Goal: Task Accomplishment & Management: Complete application form

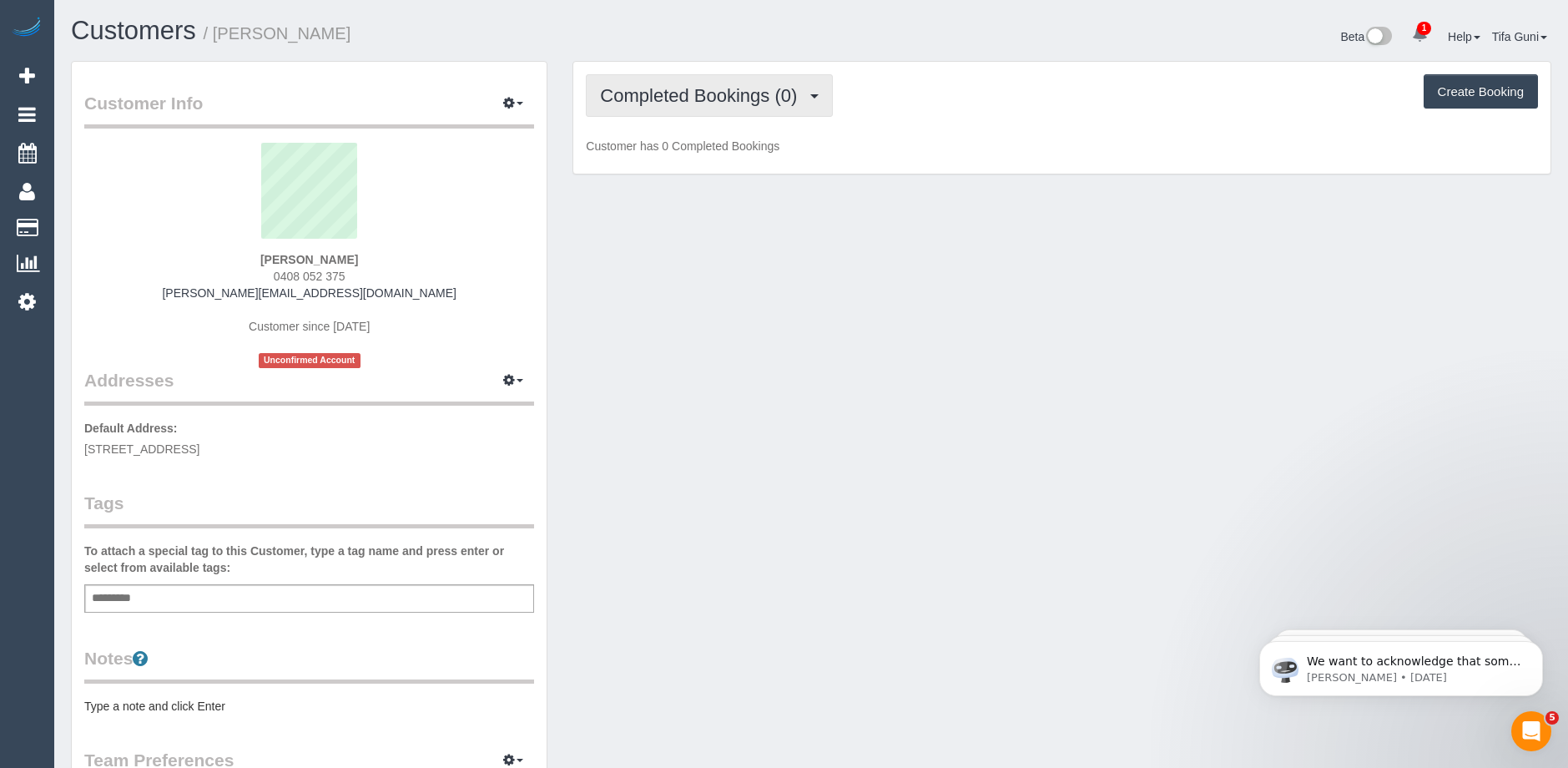
click at [749, 102] on span "Completed Bookings (0)" at bounding box center [703, 95] width 205 height 21
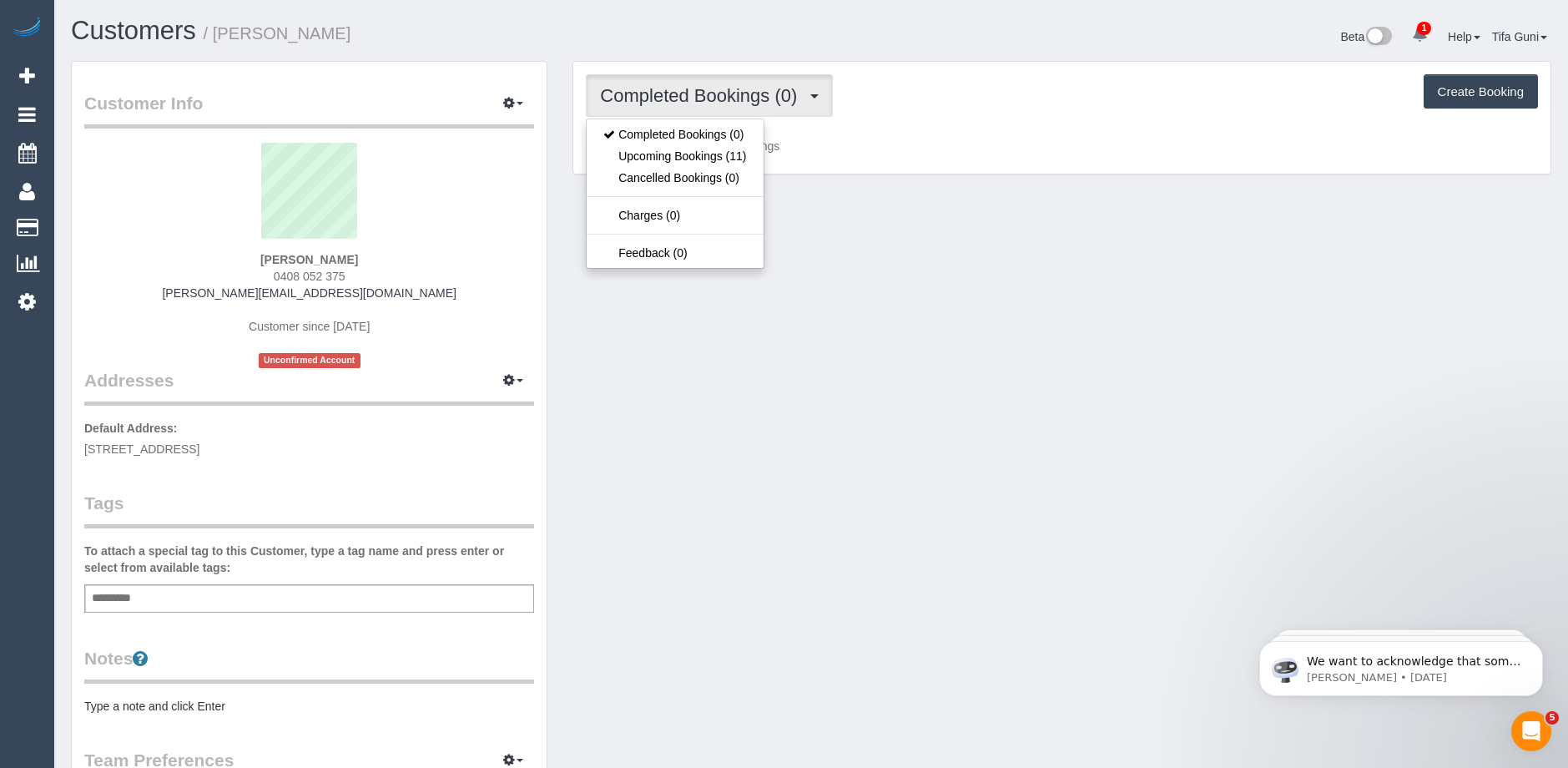
click at [453, 281] on div "Natasha Lazareski 0408 052 375 natasha@pfyflex.com.au Customer since 2025 Uncon…" at bounding box center [309, 255] width 450 height 225
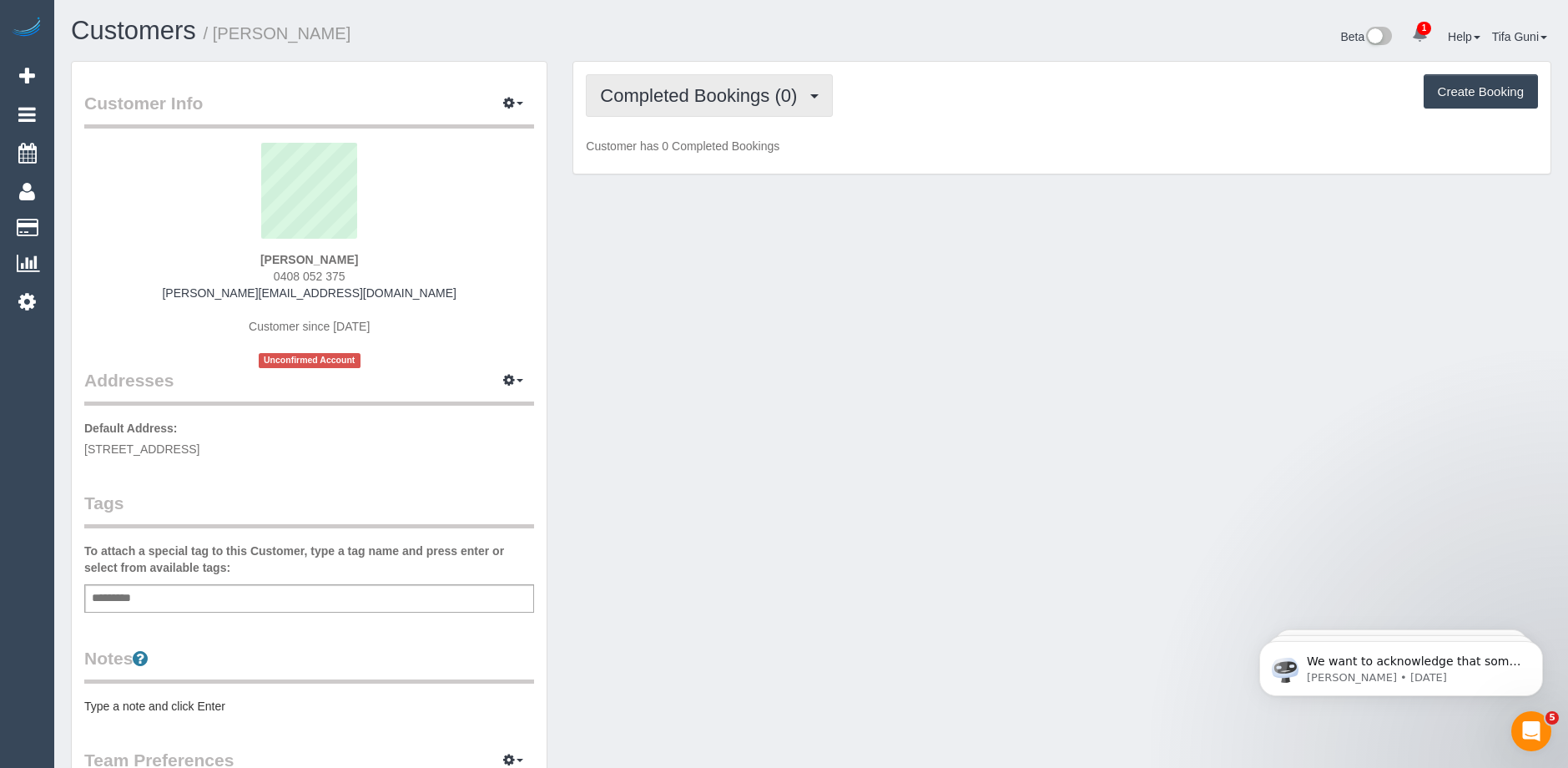
click at [755, 103] on span "Completed Bookings (0)" at bounding box center [703, 95] width 205 height 21
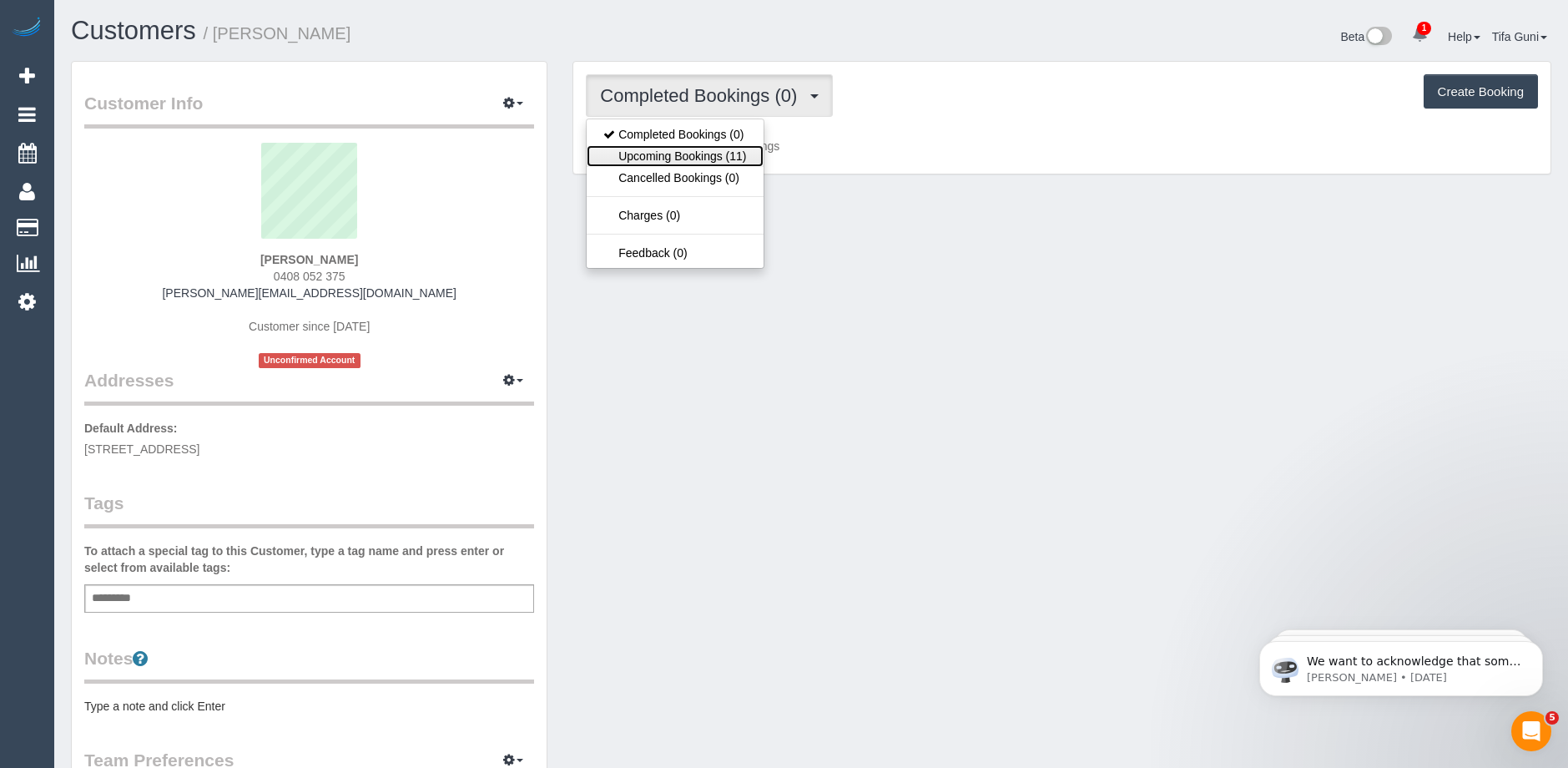
click at [713, 155] on link "Upcoming Bookings (11)" at bounding box center [675, 156] width 176 height 21
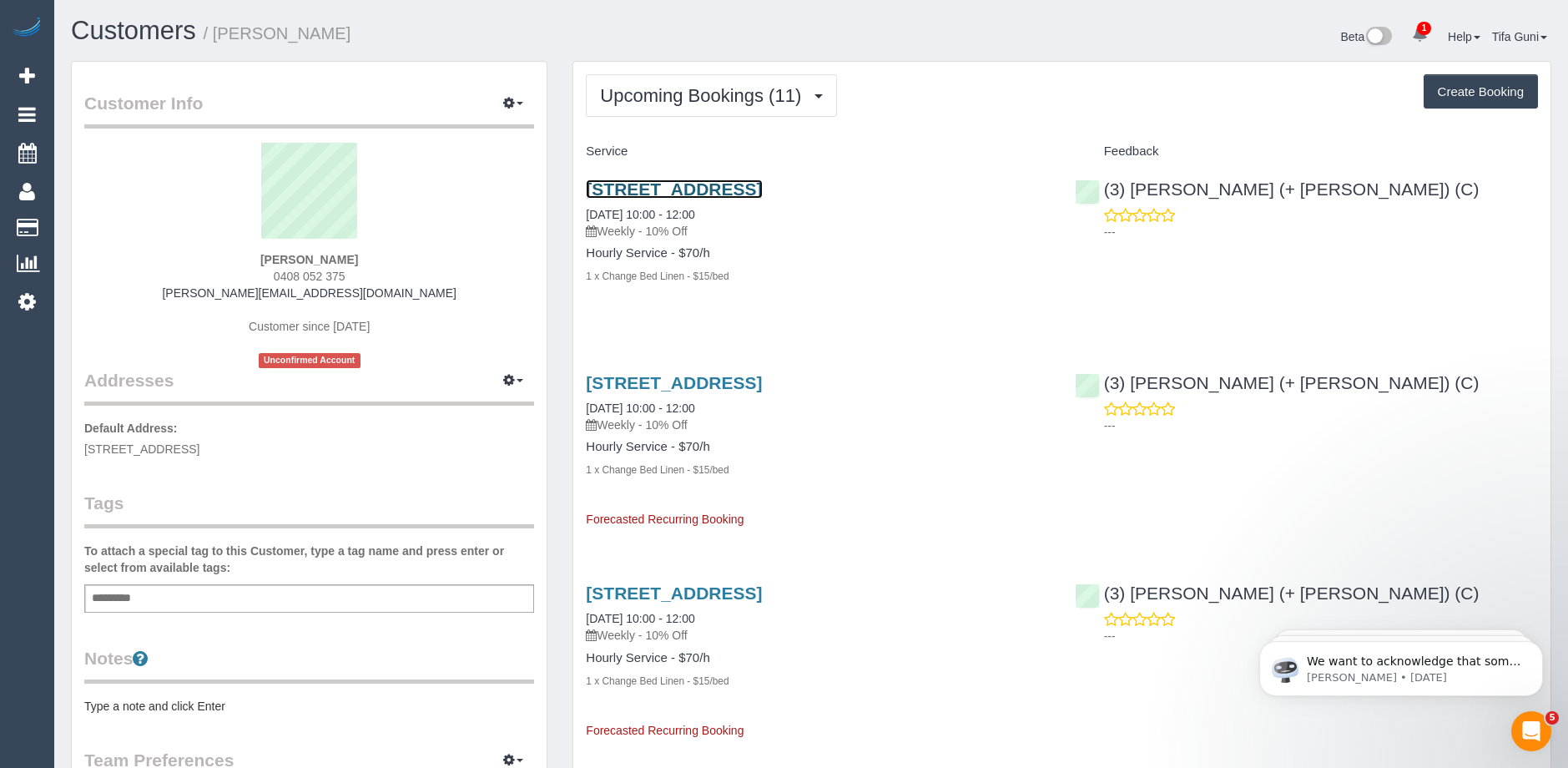
click at [731, 189] on link "53 Coma Street, Alphington, VIC 3078" at bounding box center [674, 189] width 176 height 20
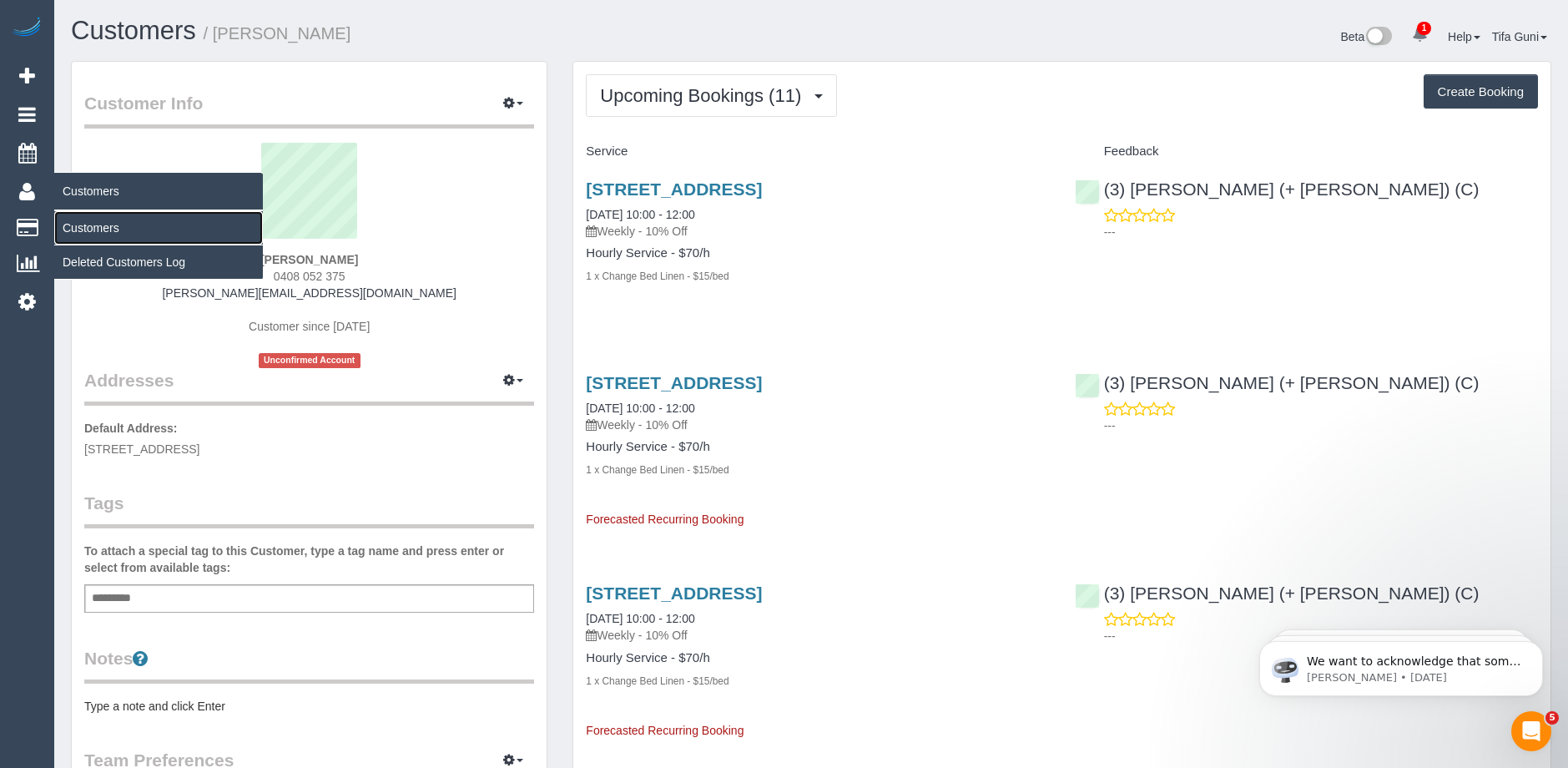
click at [103, 225] on link "Customers" at bounding box center [159, 228] width 209 height 34
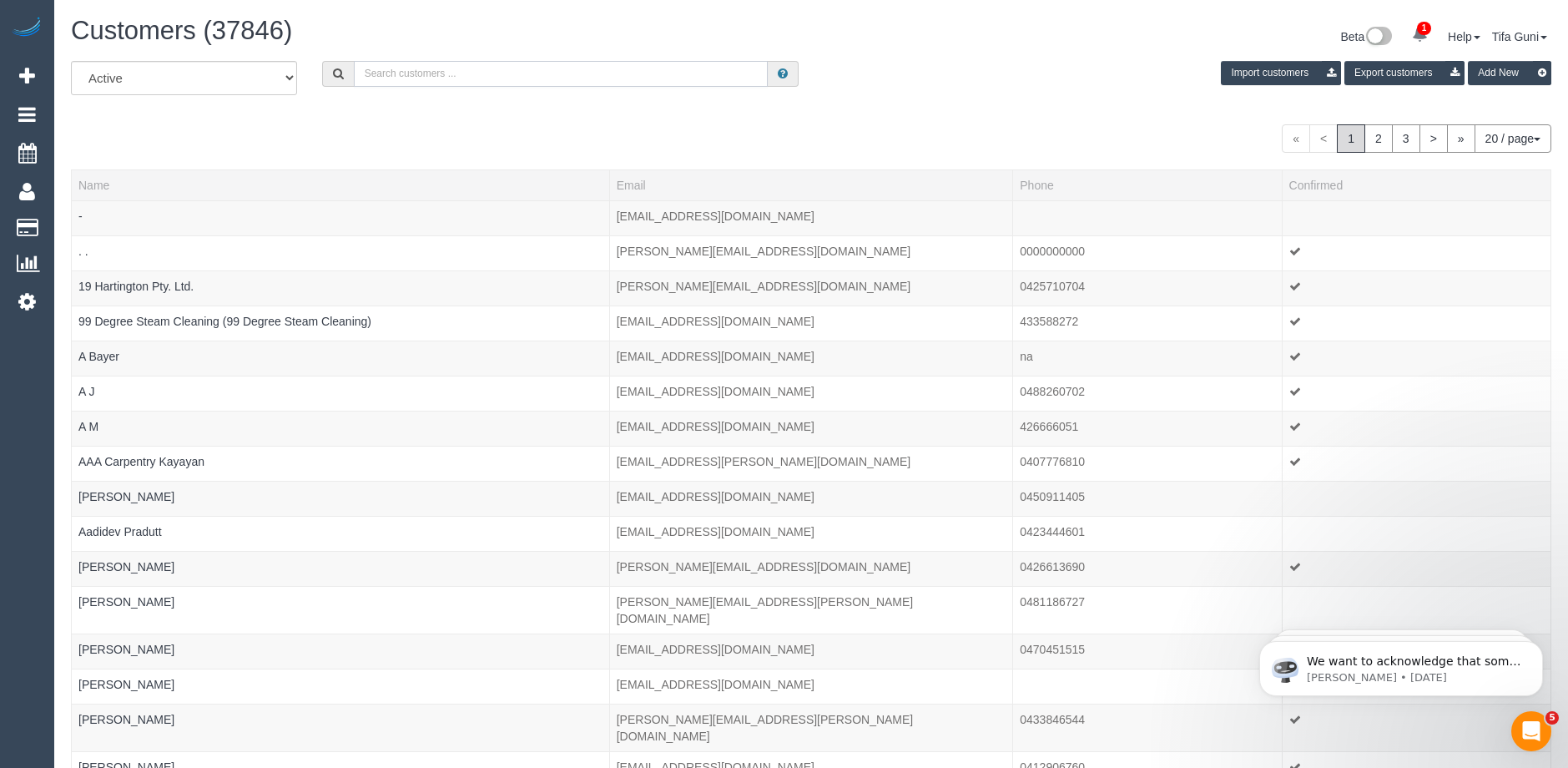
click at [424, 68] on input "text" at bounding box center [561, 74] width 414 height 26
paste input "61400815170"
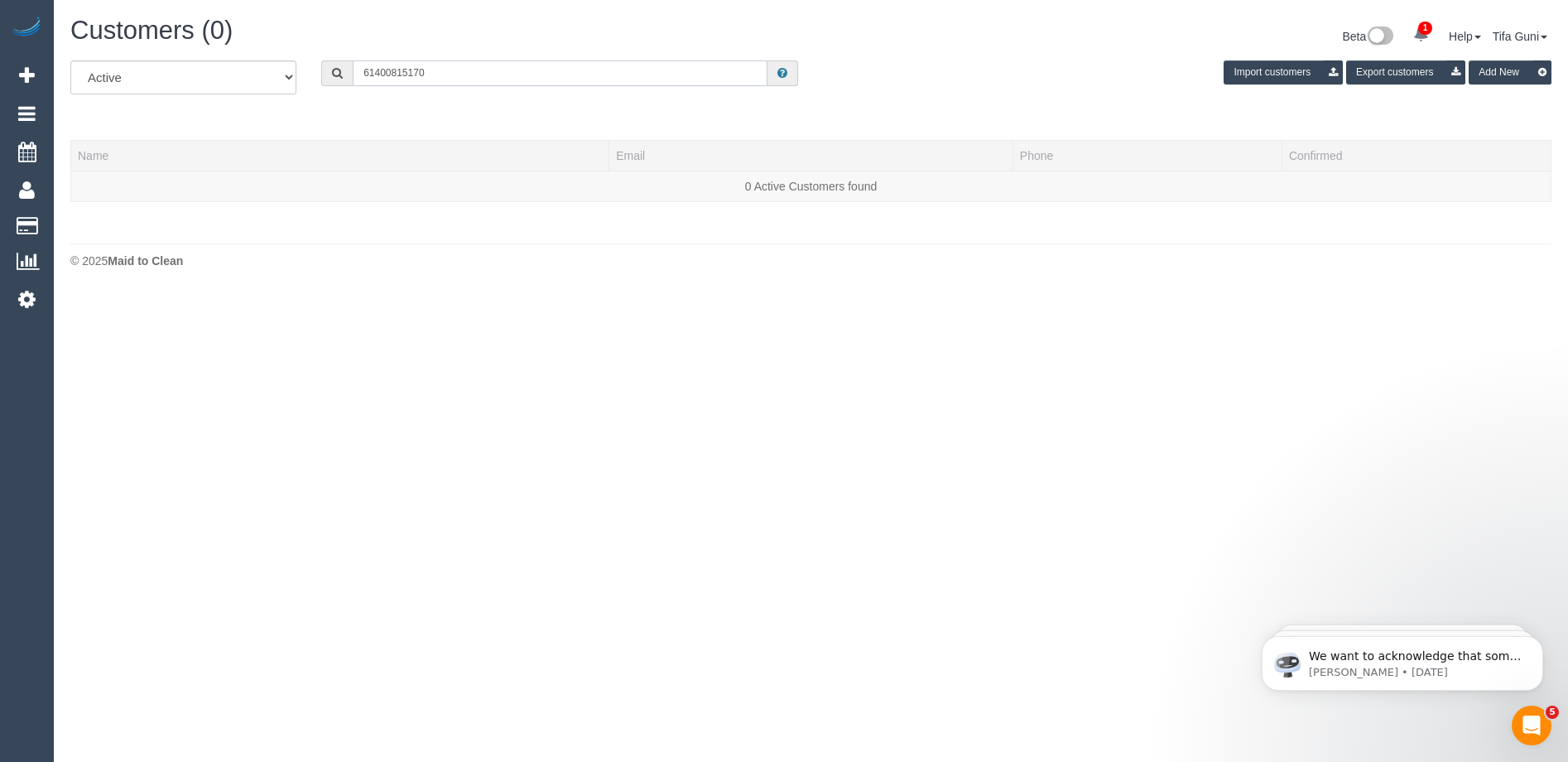
drag, startPoint x: 402, startPoint y: 74, endPoint x: 283, endPoint y: 67, distance: 119.2
click at [283, 67] on div "All Active Archived 61400815170 Import customers Export customers Add New" at bounding box center [811, 83] width 1506 height 46
paste input "18351834"
drag, startPoint x: 372, startPoint y: 67, endPoint x: 361, endPoint y: 69, distance: 11.2
click at [361, 69] on input "61418351834" at bounding box center [560, 73] width 415 height 26
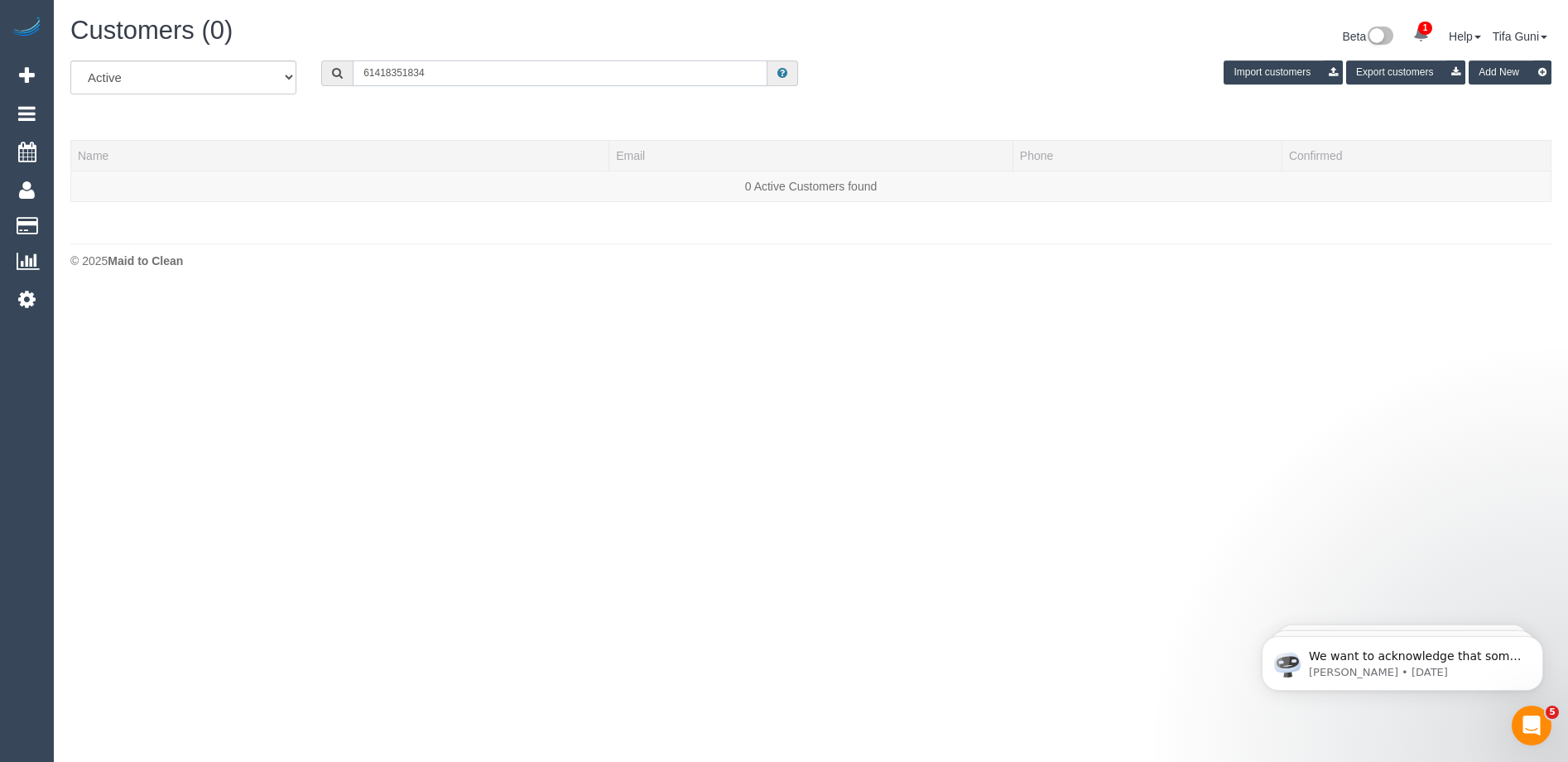
click at [357, 69] on input "61418351834" at bounding box center [560, 73] width 415 height 26
click at [386, 71] on input "0418351834" at bounding box center [560, 73] width 415 height 26
click at [405, 70] on input "0418 351834" at bounding box center [560, 73] width 415 height 26
click at [434, 72] on input "0418 351 834" at bounding box center [560, 73] width 415 height 26
drag, startPoint x: 442, startPoint y: 71, endPoint x: 260, endPoint y: 62, distance: 182.2
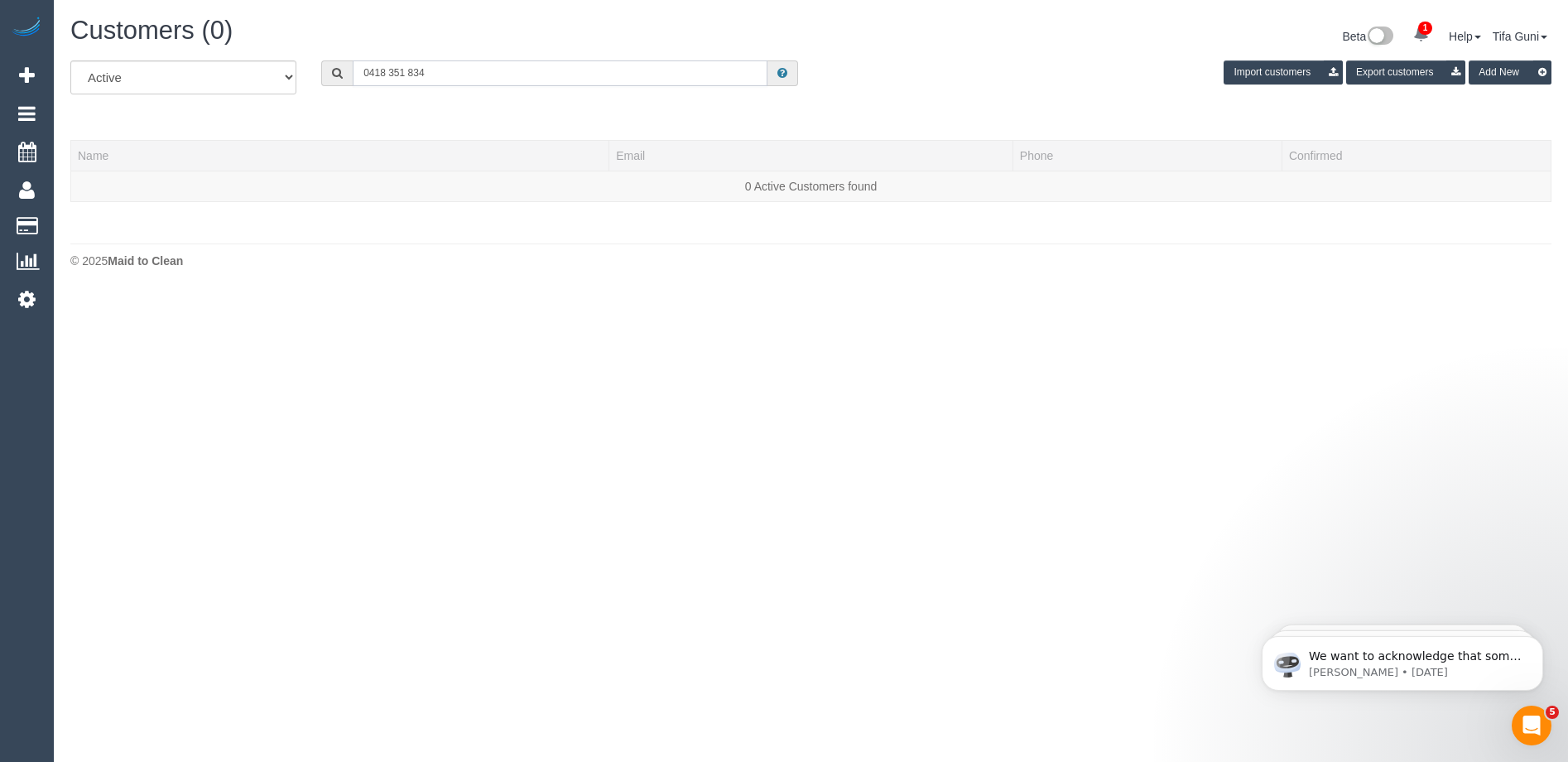
click at [260, 62] on div "All Active Archived 0418 351 834 Import customers Export customers Add New" at bounding box center [811, 83] width 1506 height 46
paste input "61423103111"
drag, startPoint x: 372, startPoint y: 66, endPoint x: 329, endPoint y: 74, distance: 43.7
click at [329, 74] on div "61423103111" at bounding box center [559, 73] width 477 height 26
click at [386, 71] on input "0423103111" at bounding box center [560, 73] width 415 height 26
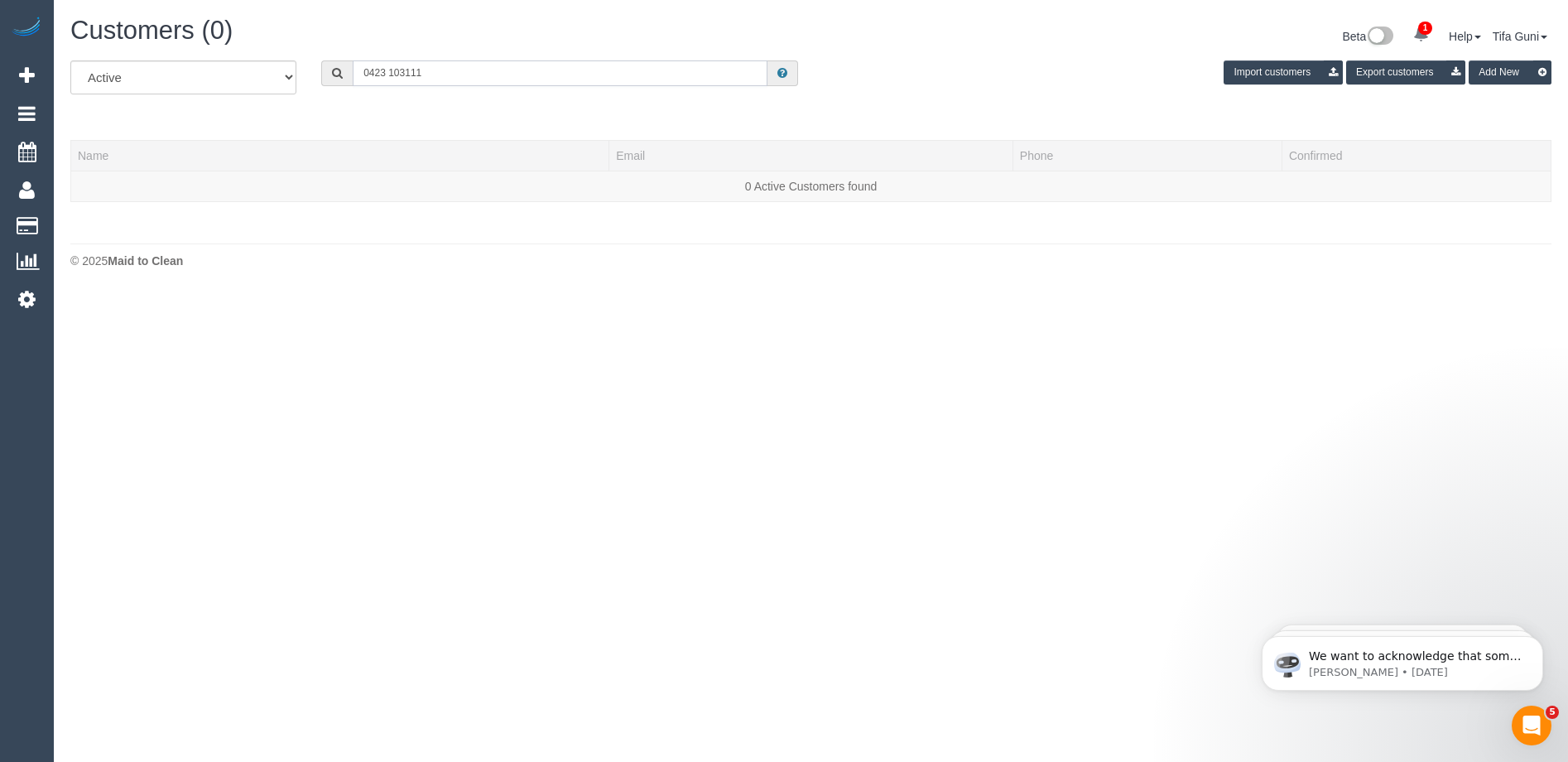
click at [406, 69] on input "0423 103111" at bounding box center [560, 73] width 415 height 26
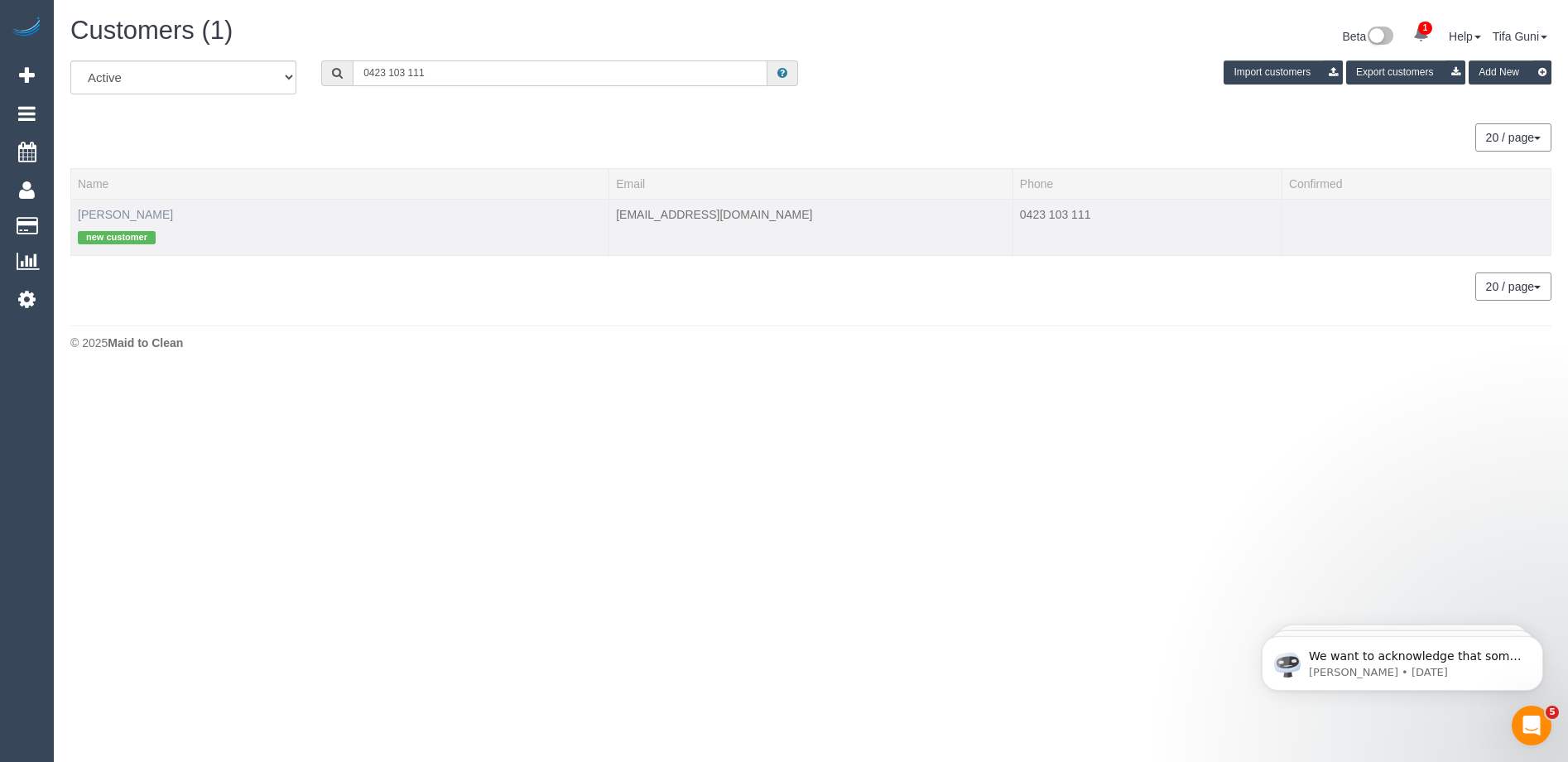
type input "0423 103 111"
click at [124, 211] on link "Ashray Prasad" at bounding box center [125, 214] width 95 height 13
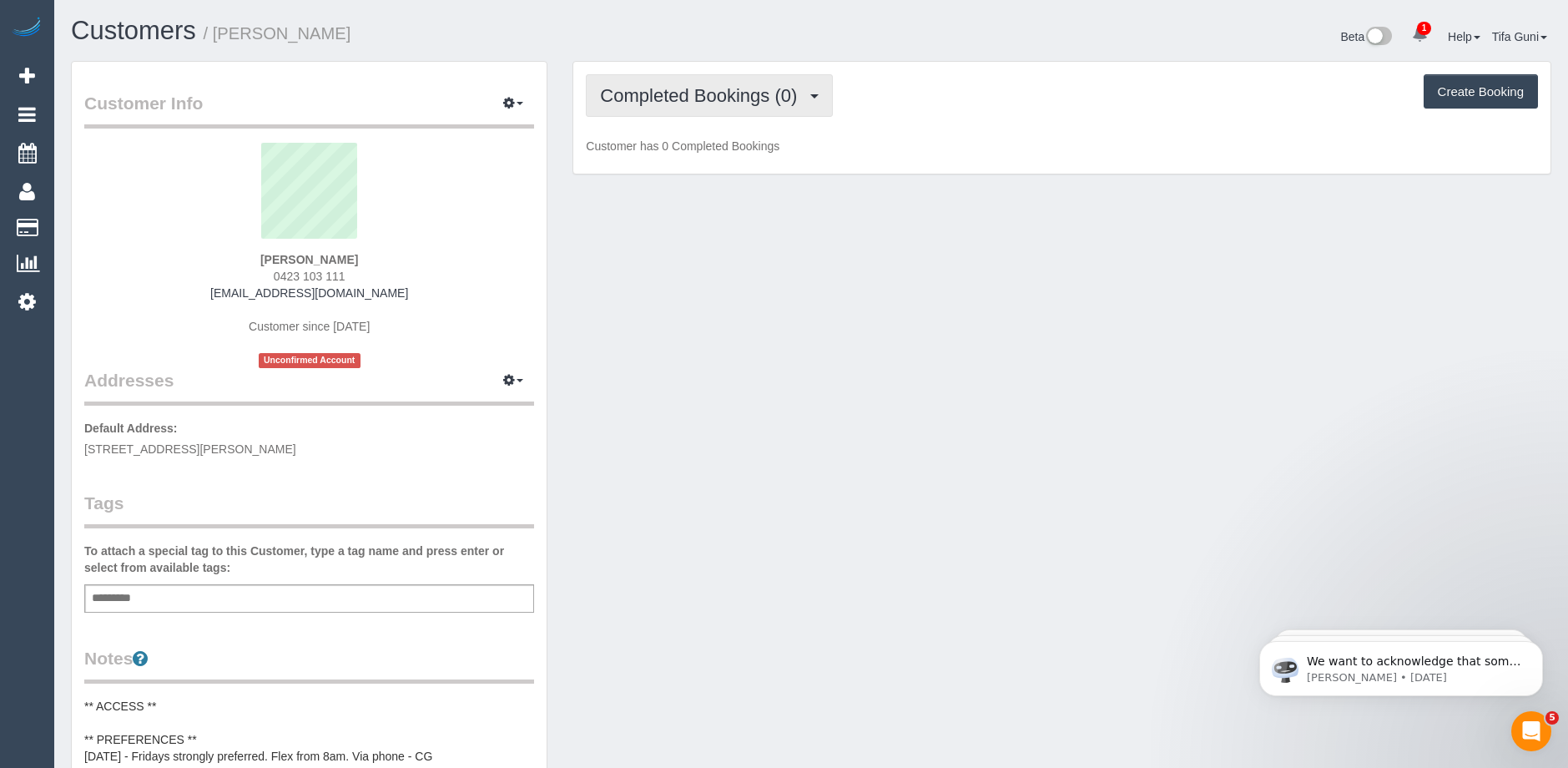
click at [771, 99] on span "Completed Bookings (0)" at bounding box center [703, 95] width 205 height 21
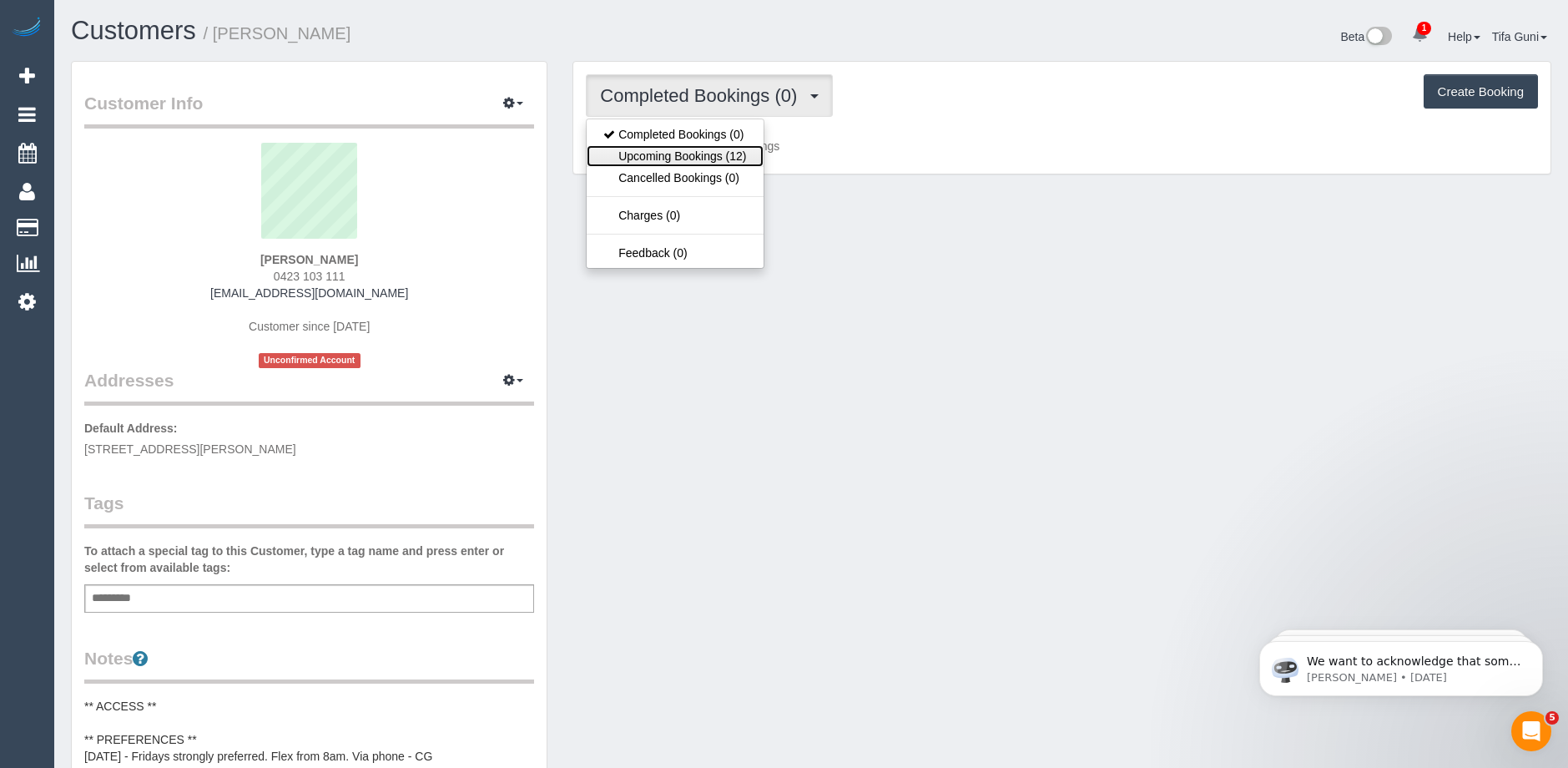
click at [725, 147] on link "Upcoming Bookings (12)" at bounding box center [675, 156] width 176 height 21
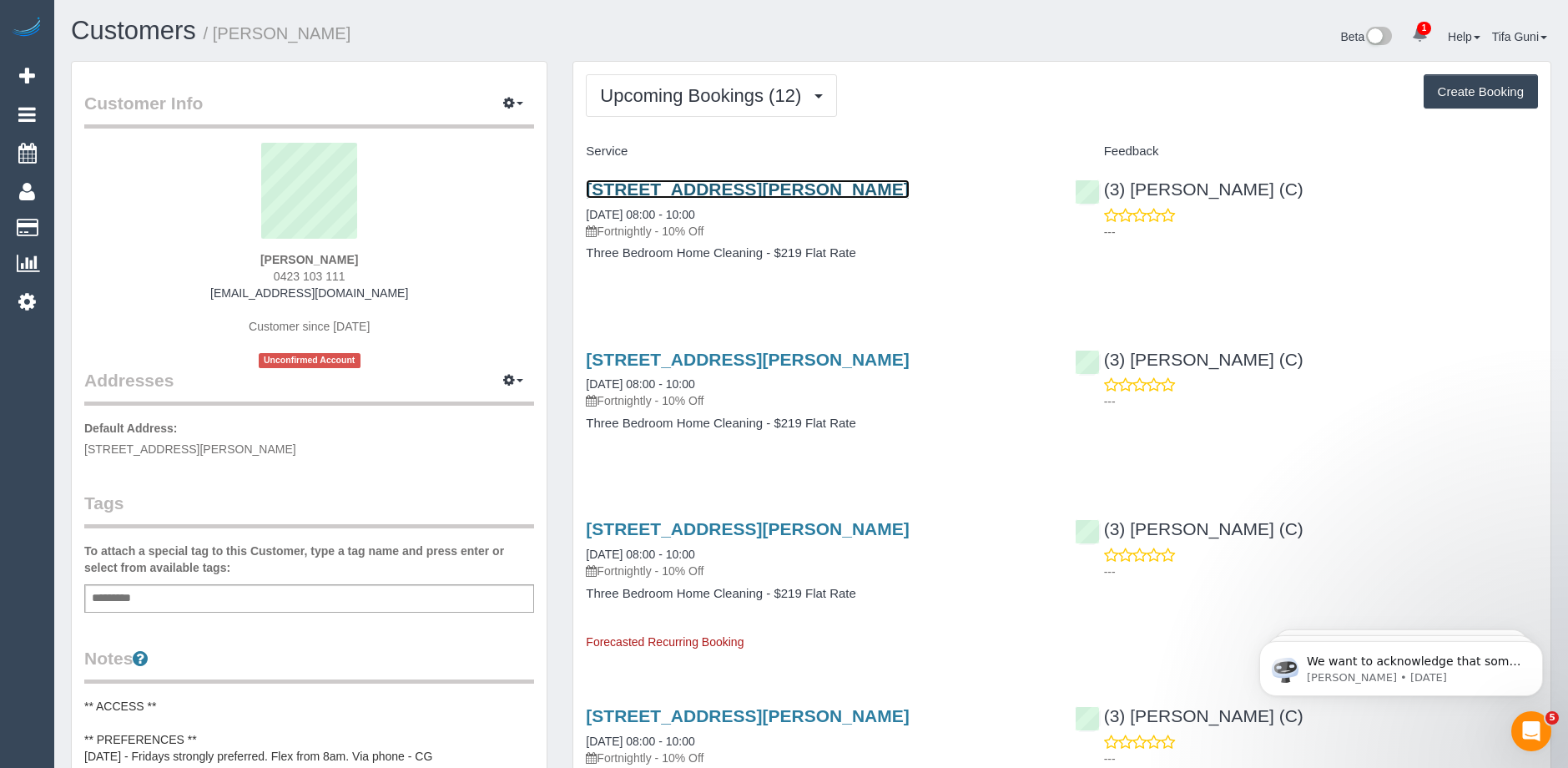
click at [772, 188] on link "1/126 Springfield Road, Blackburn, VIC 3130" at bounding box center [748, 189] width 323 height 20
click at [26, 296] on icon at bounding box center [27, 300] width 18 height 20
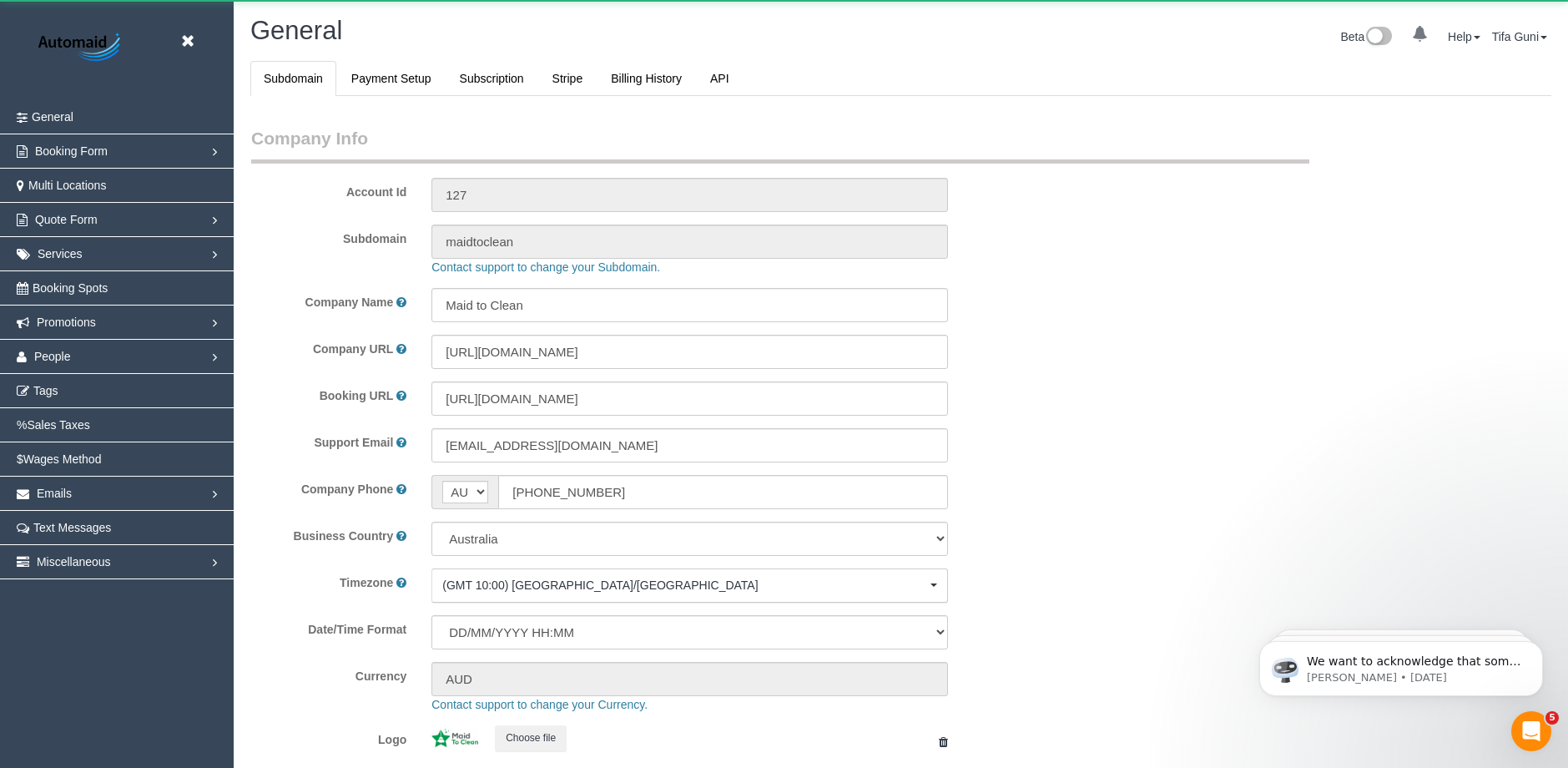
select select "string:AU"
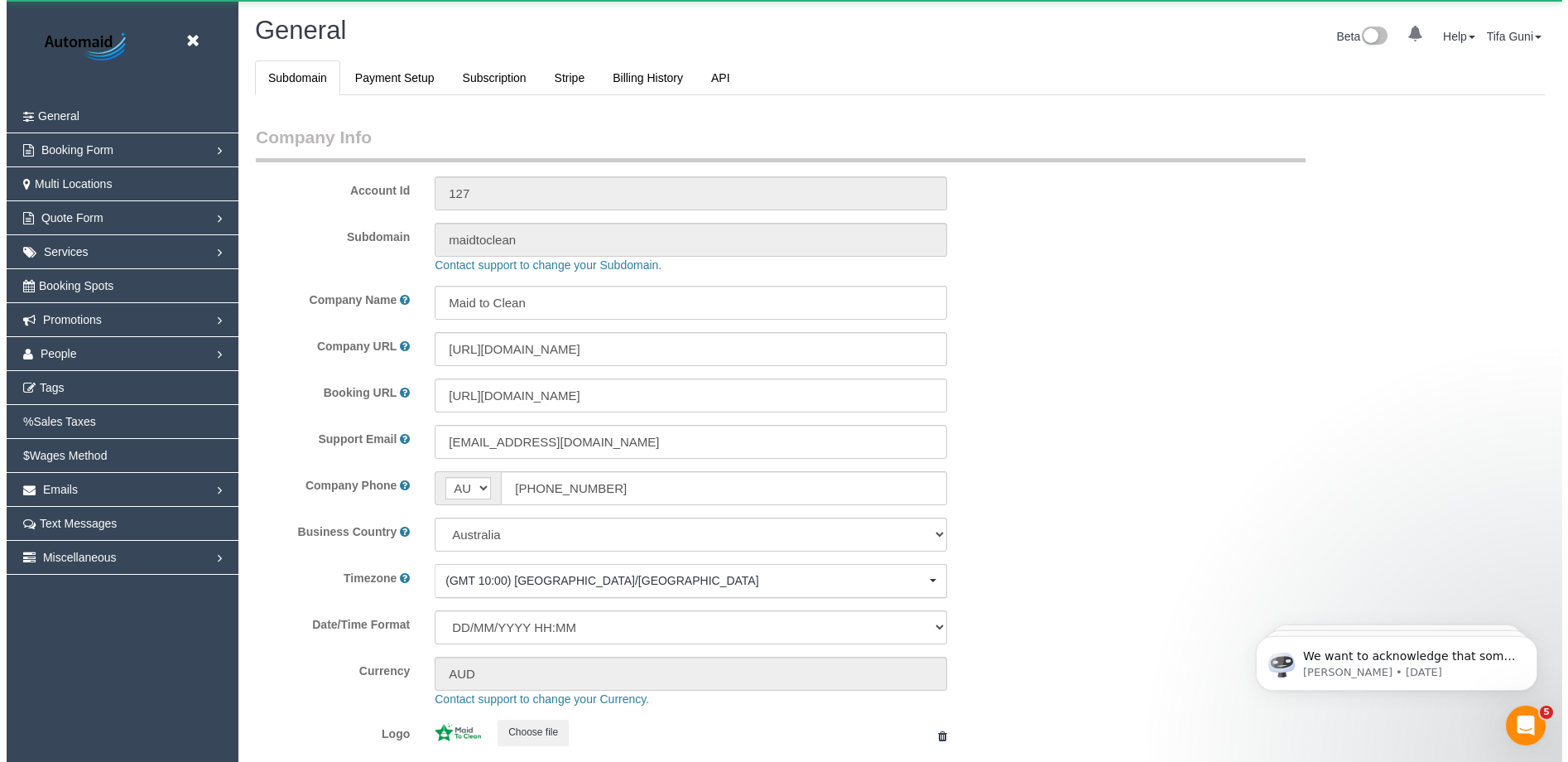
scroll to position [3752, 1555]
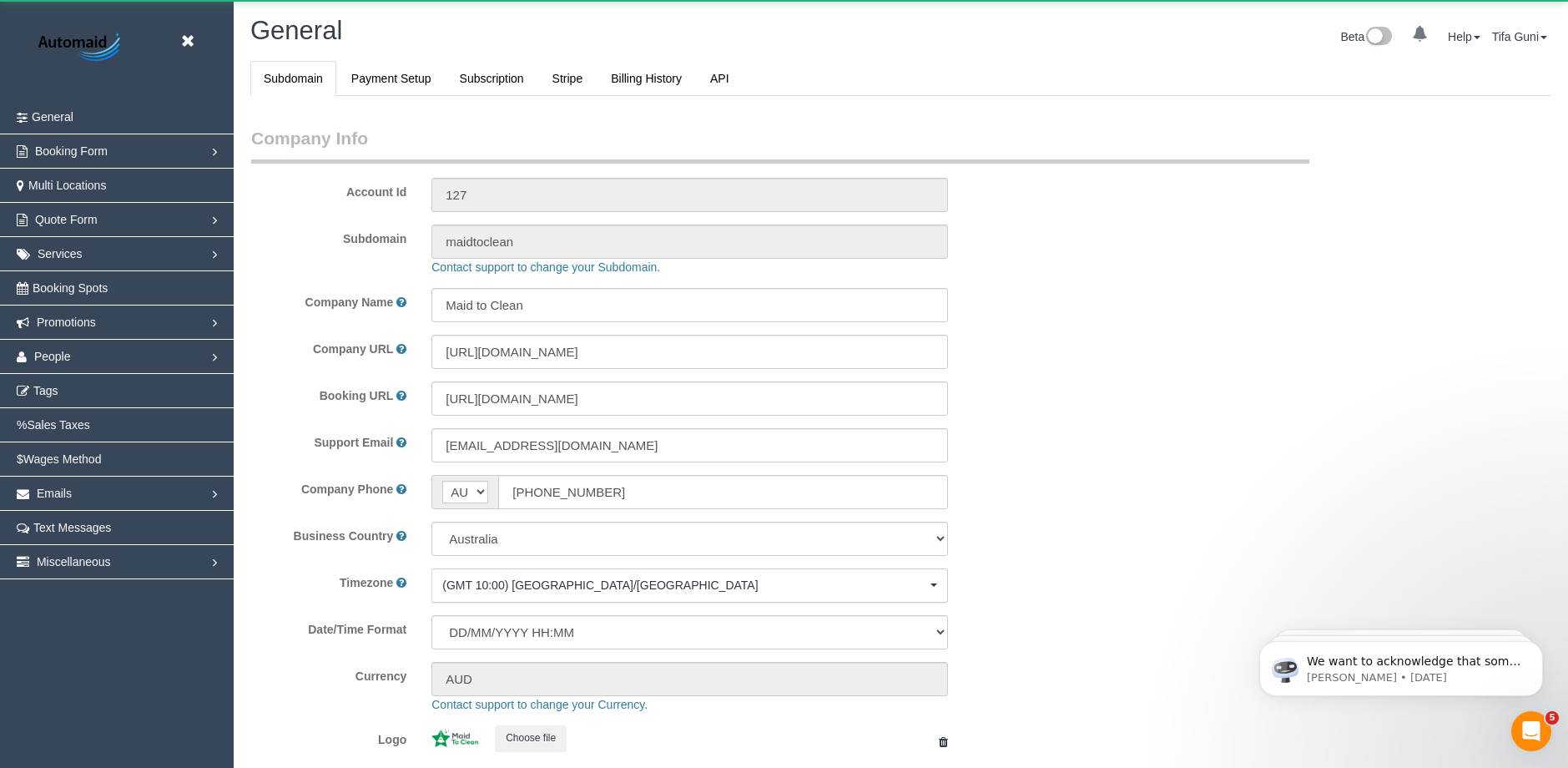
select select "1"
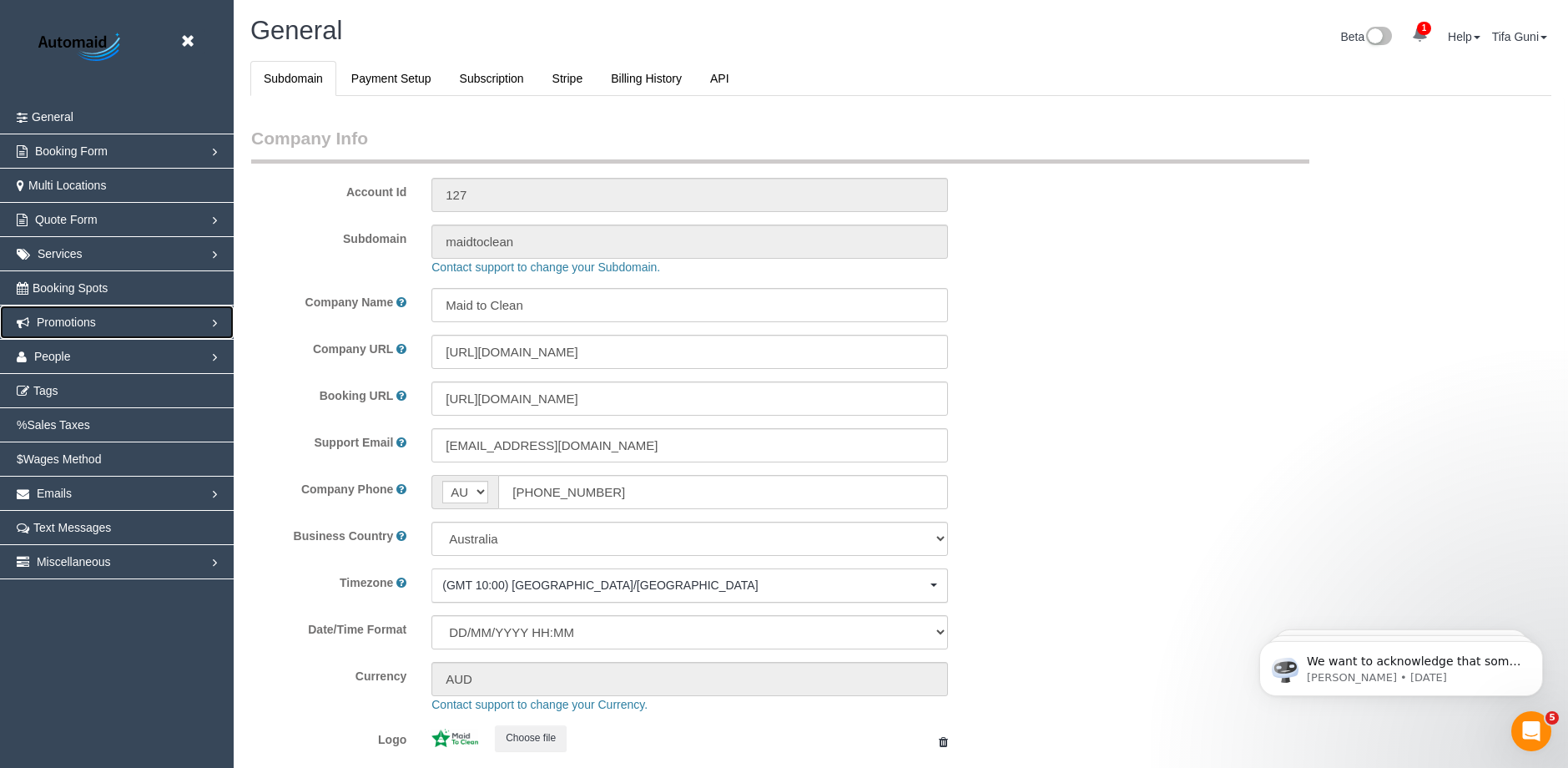
click at [95, 320] on span "Promotions" at bounding box center [65, 322] width 59 height 13
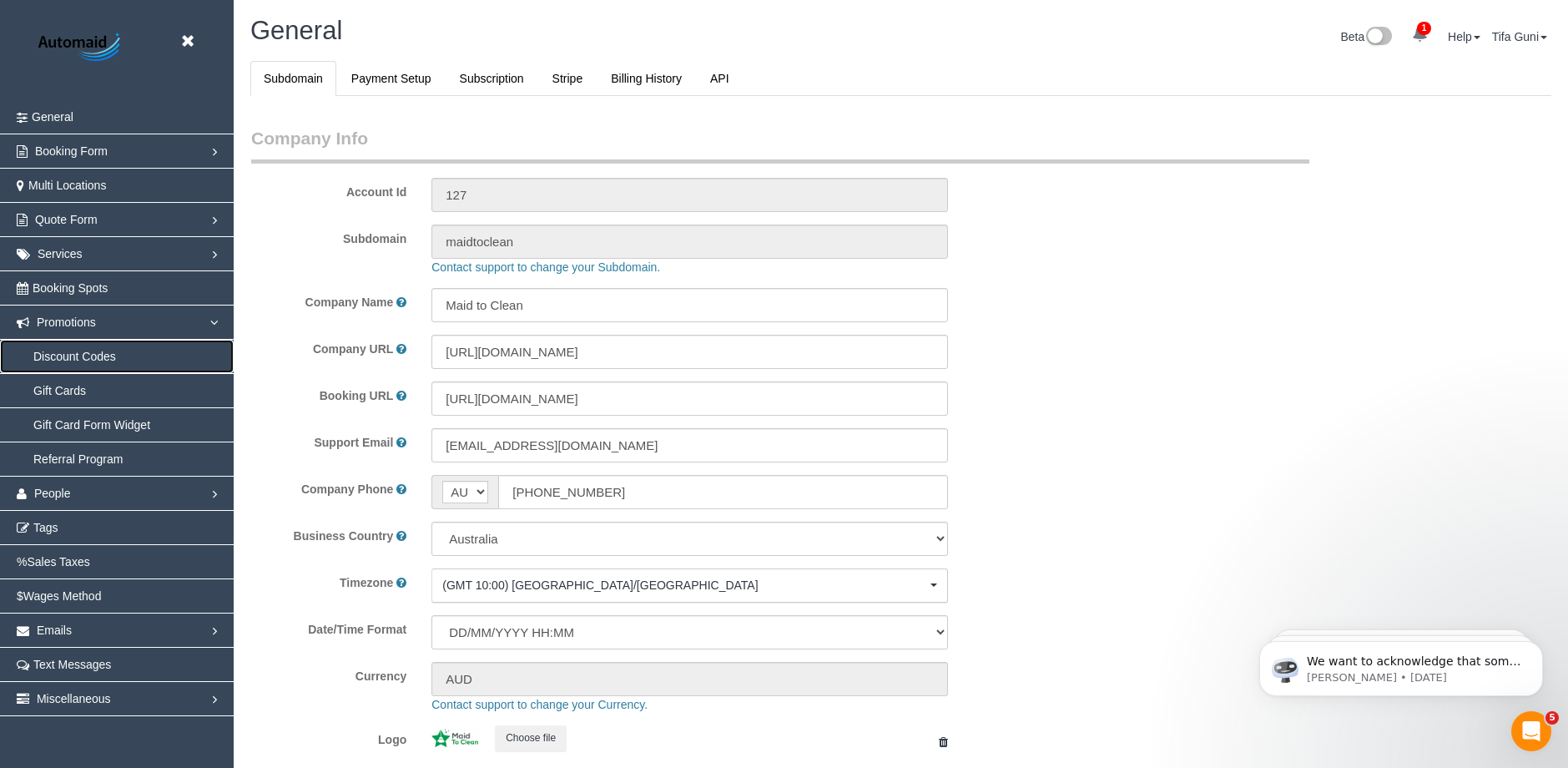
click at [123, 356] on link "Discount Codes" at bounding box center [117, 356] width 233 height 34
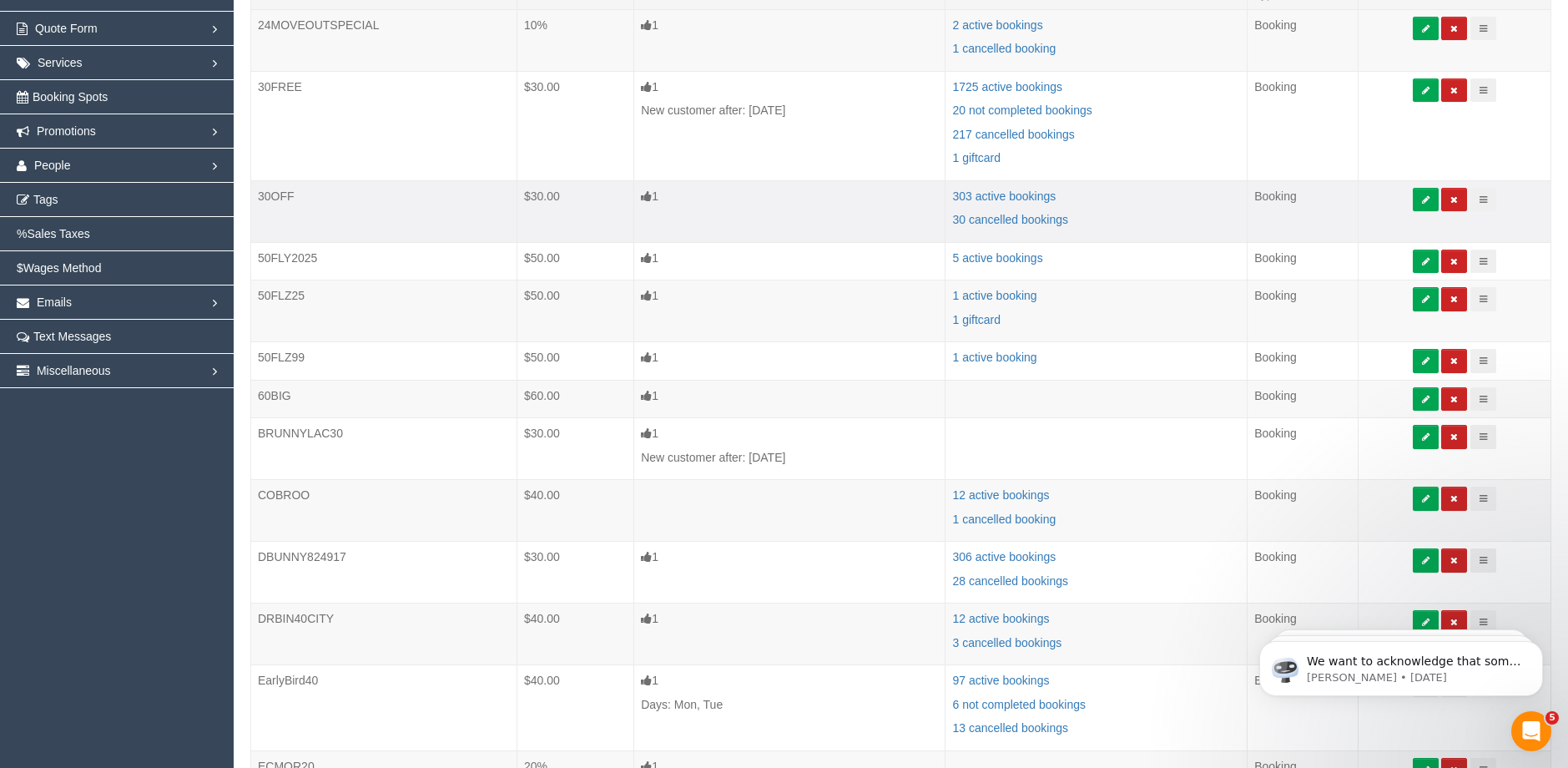
scroll to position [250, 0]
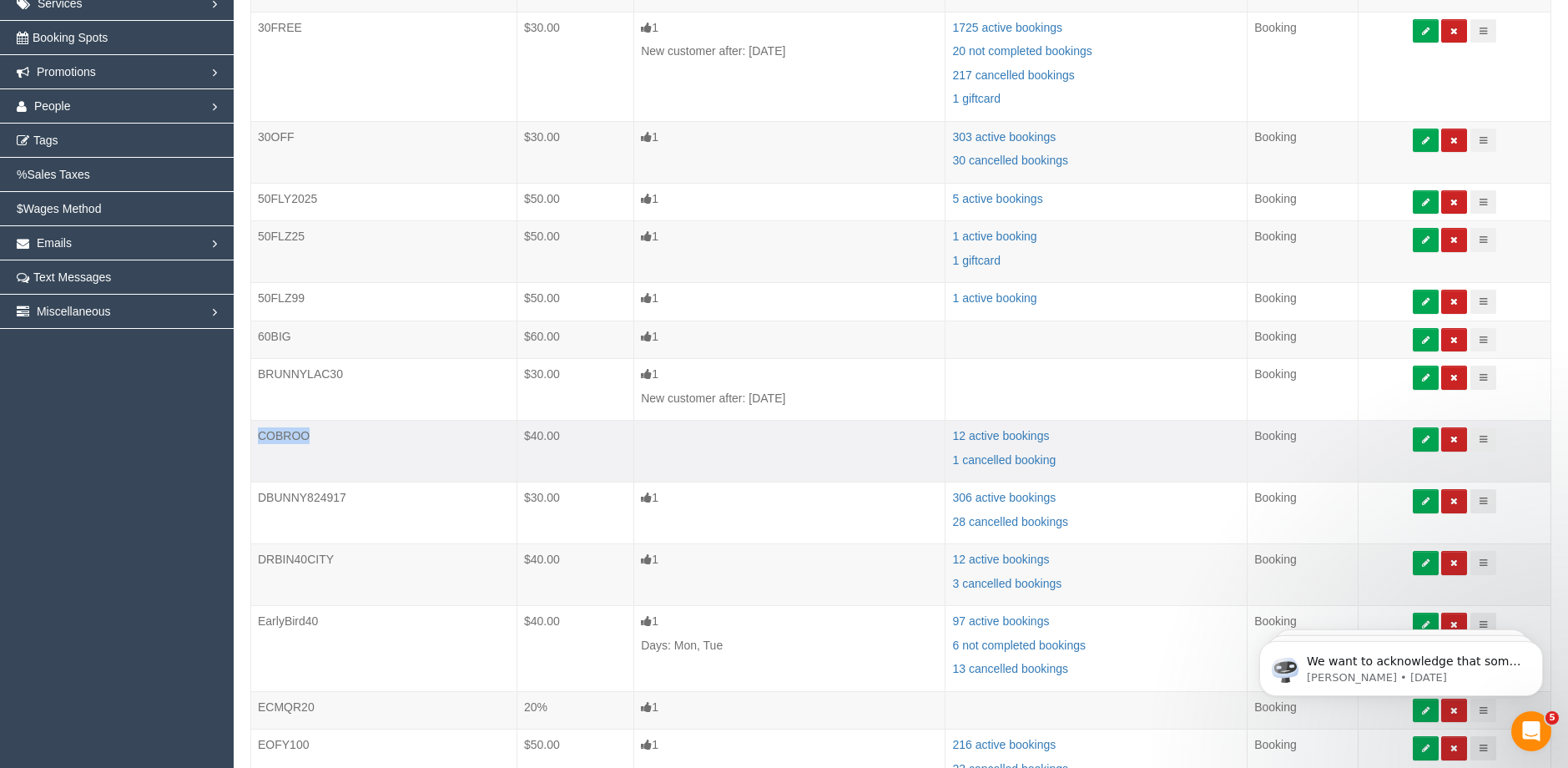
drag, startPoint x: 252, startPoint y: 439, endPoint x: 315, endPoint y: 440, distance: 63.0
click at [315, 440] on td "COBROO" at bounding box center [384, 452] width 266 height 62
copy td "COBROO"
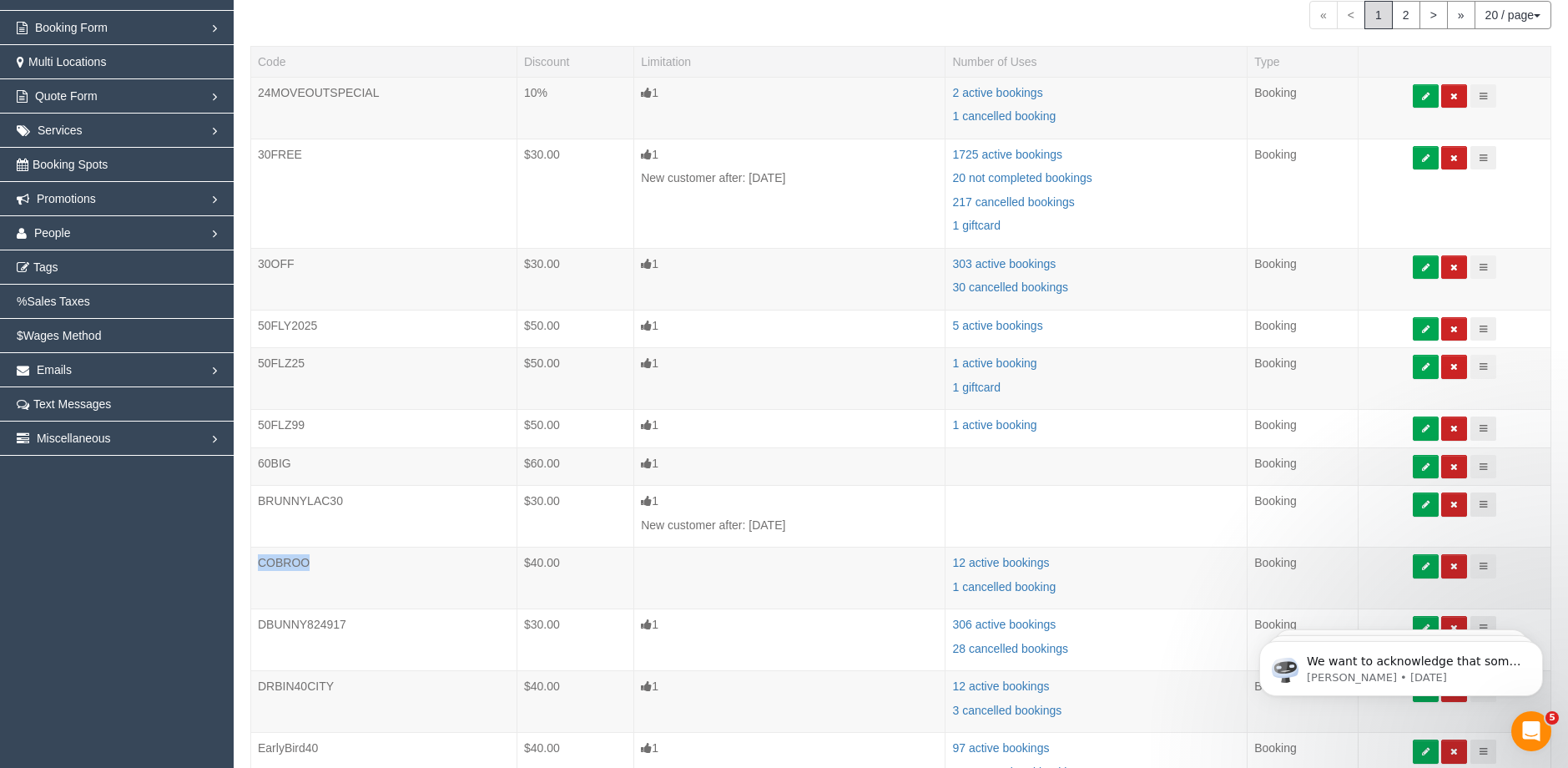
scroll to position [0, 0]
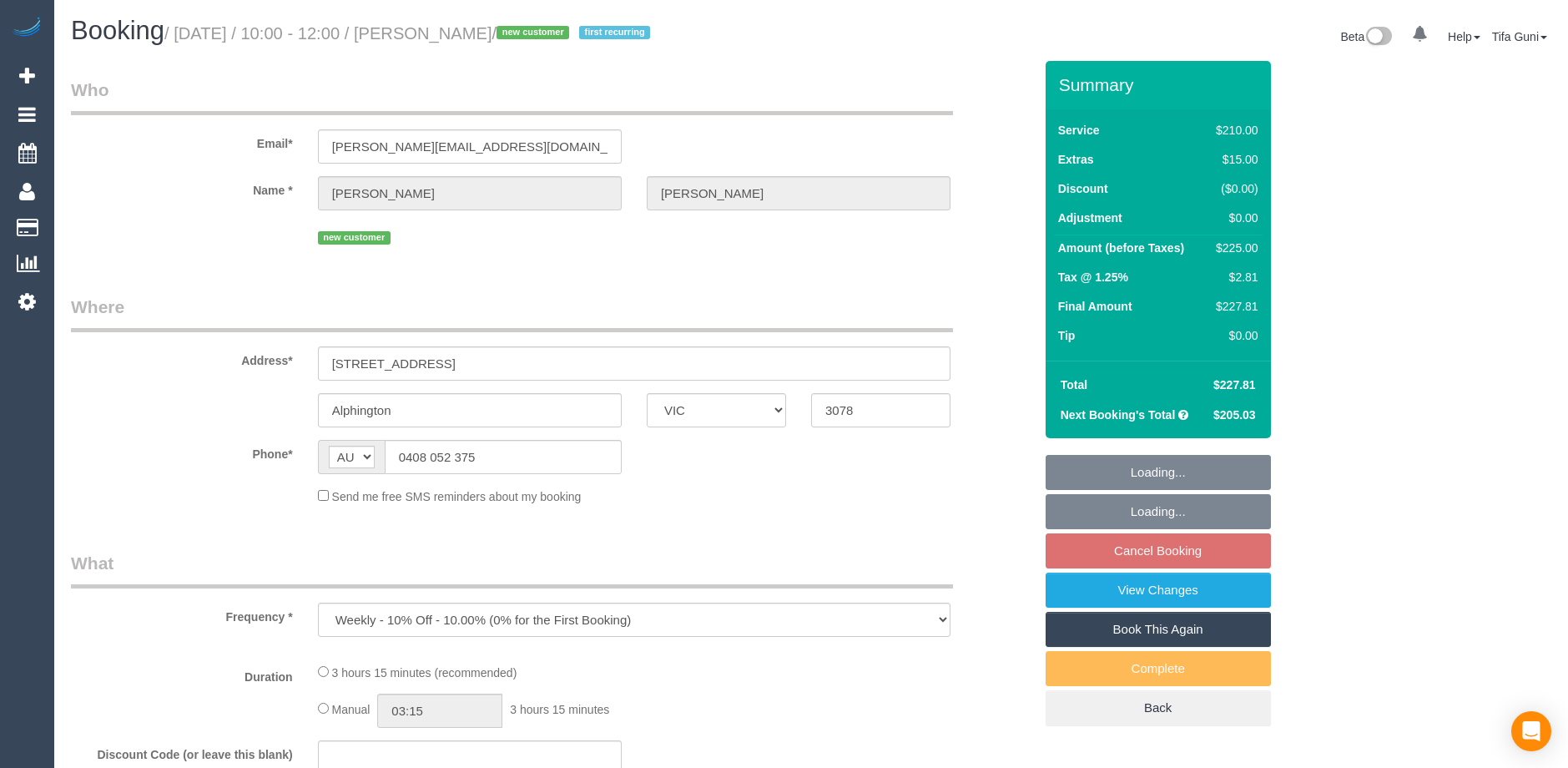
select select "VIC"
select select "string:stripe-pm_1S8sF32GScqysDRVyuU5qimi"
select select "number:27"
select select "number:14"
select select "number:19"
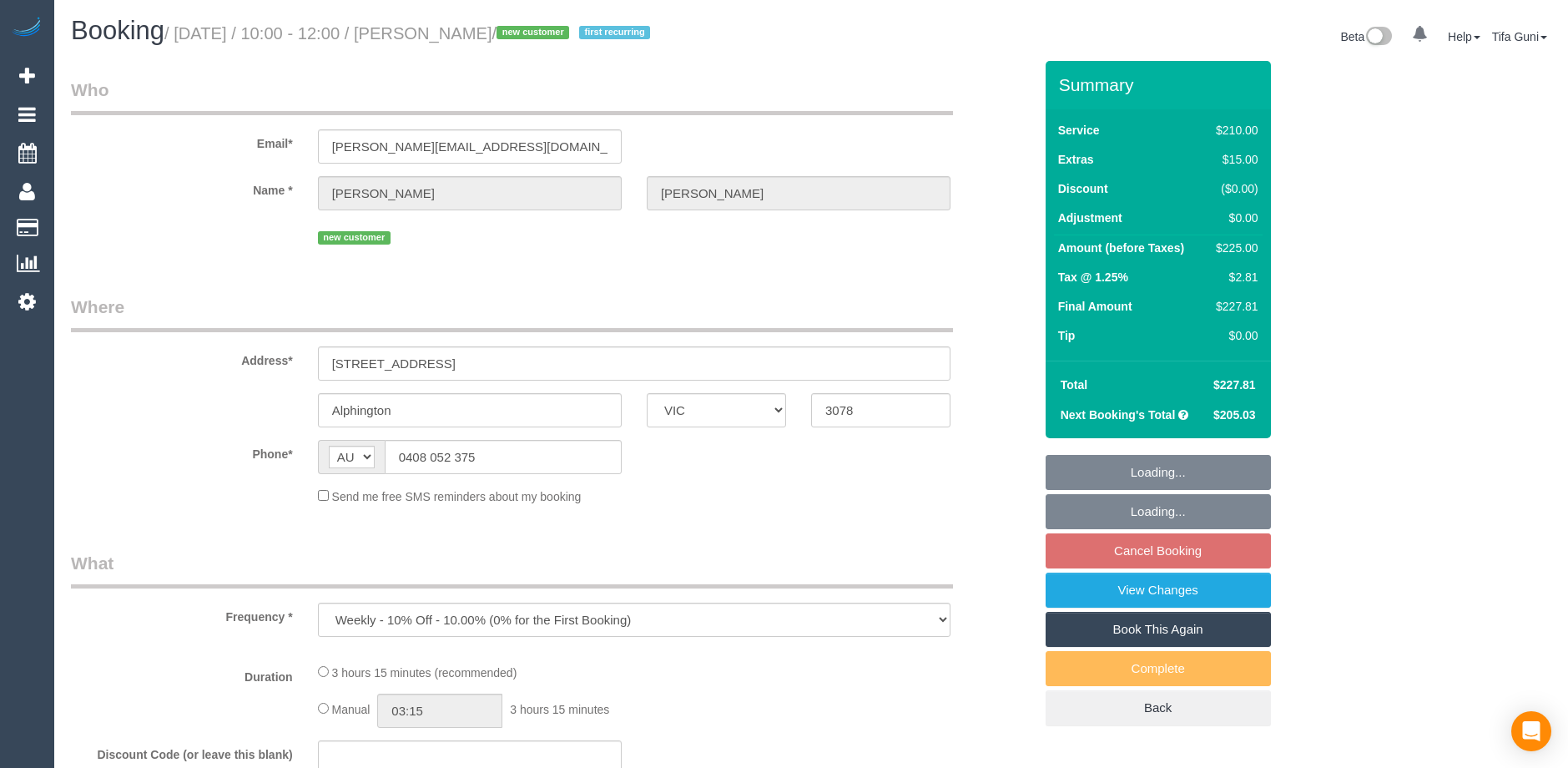
select select "number:22"
select select "number:35"
select select "number:11"
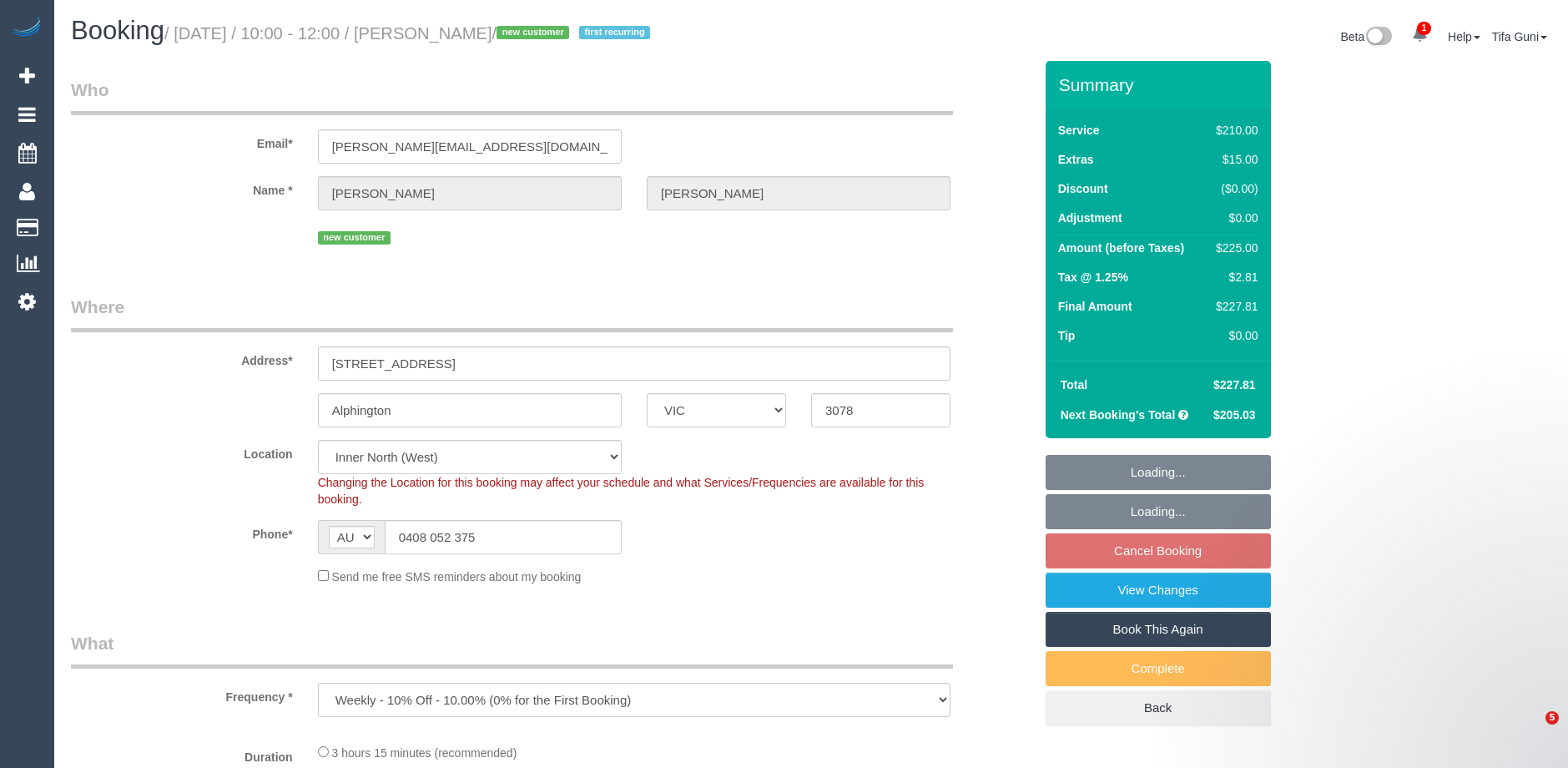
scroll to position [501, 0]
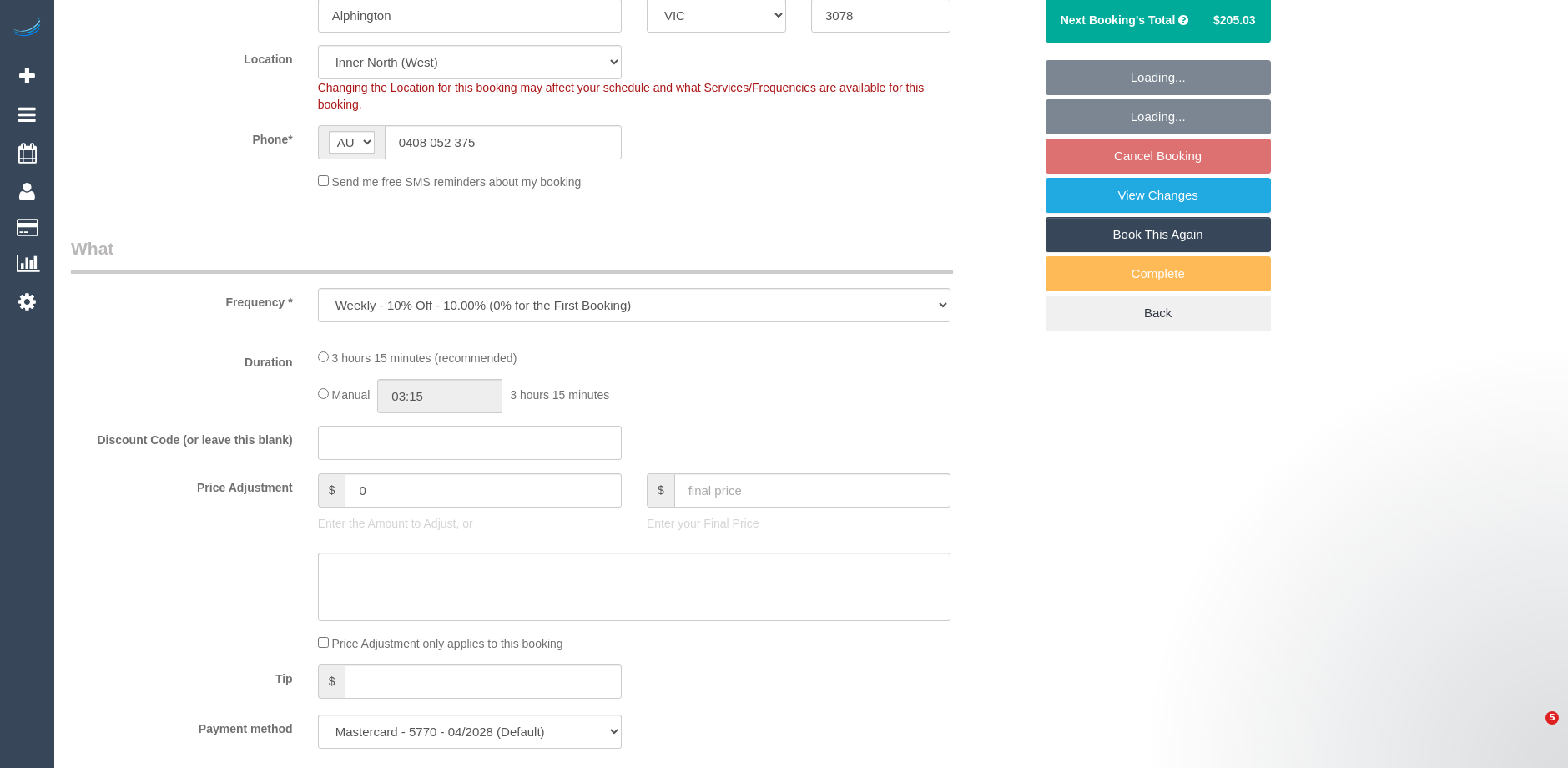
select select "object:704"
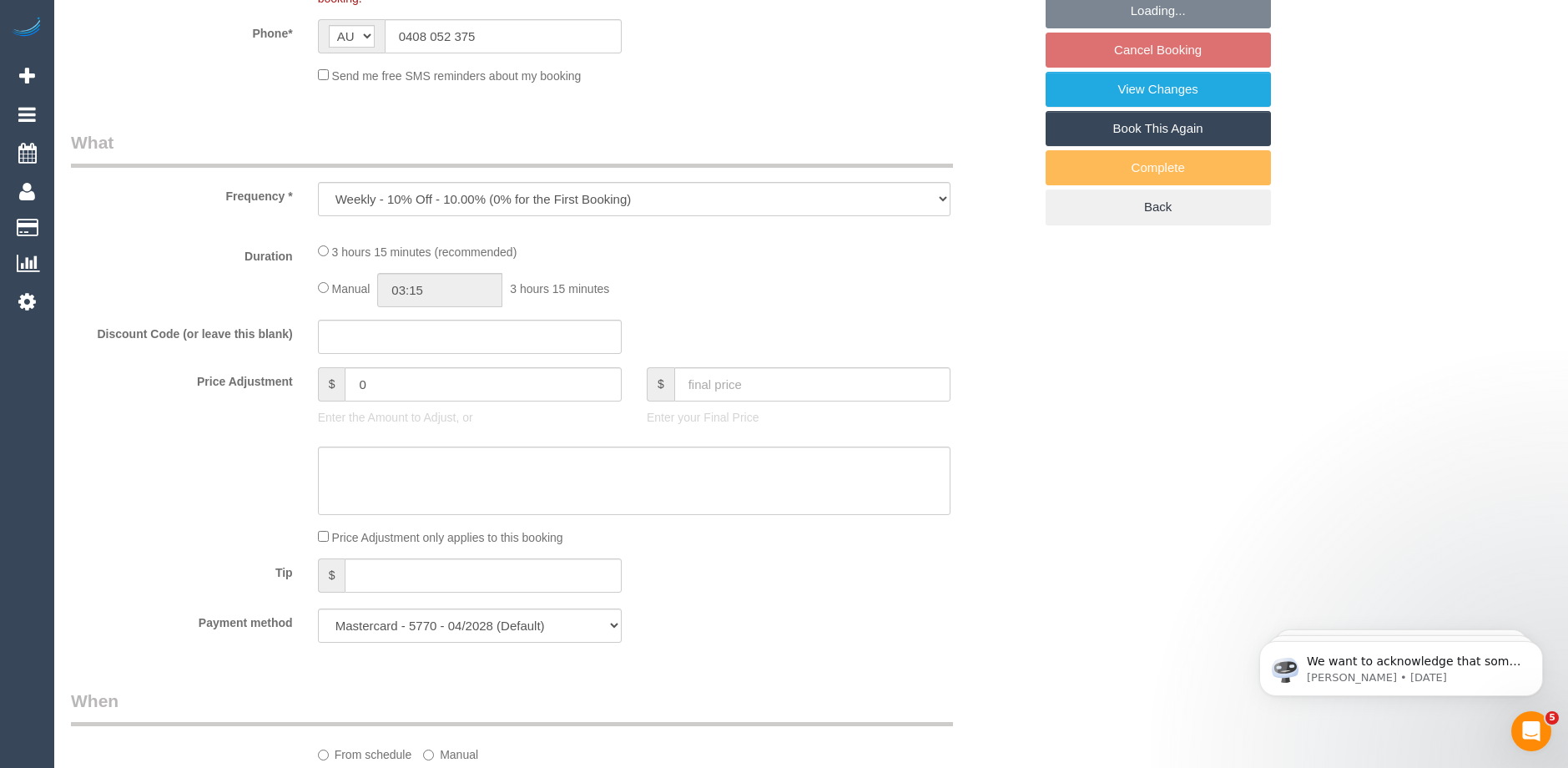
scroll to position [0, 0]
select select "180"
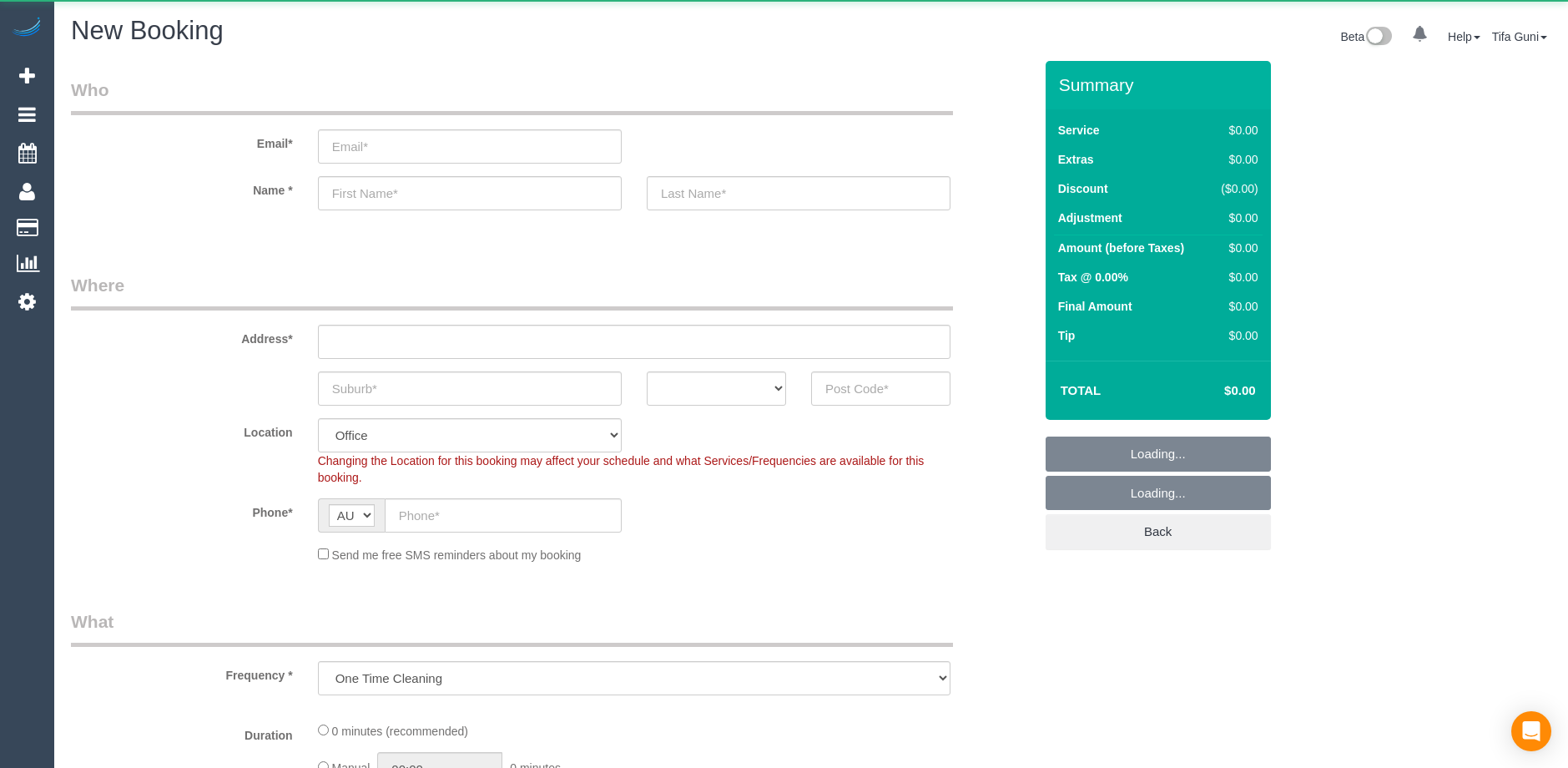
select select "object:819"
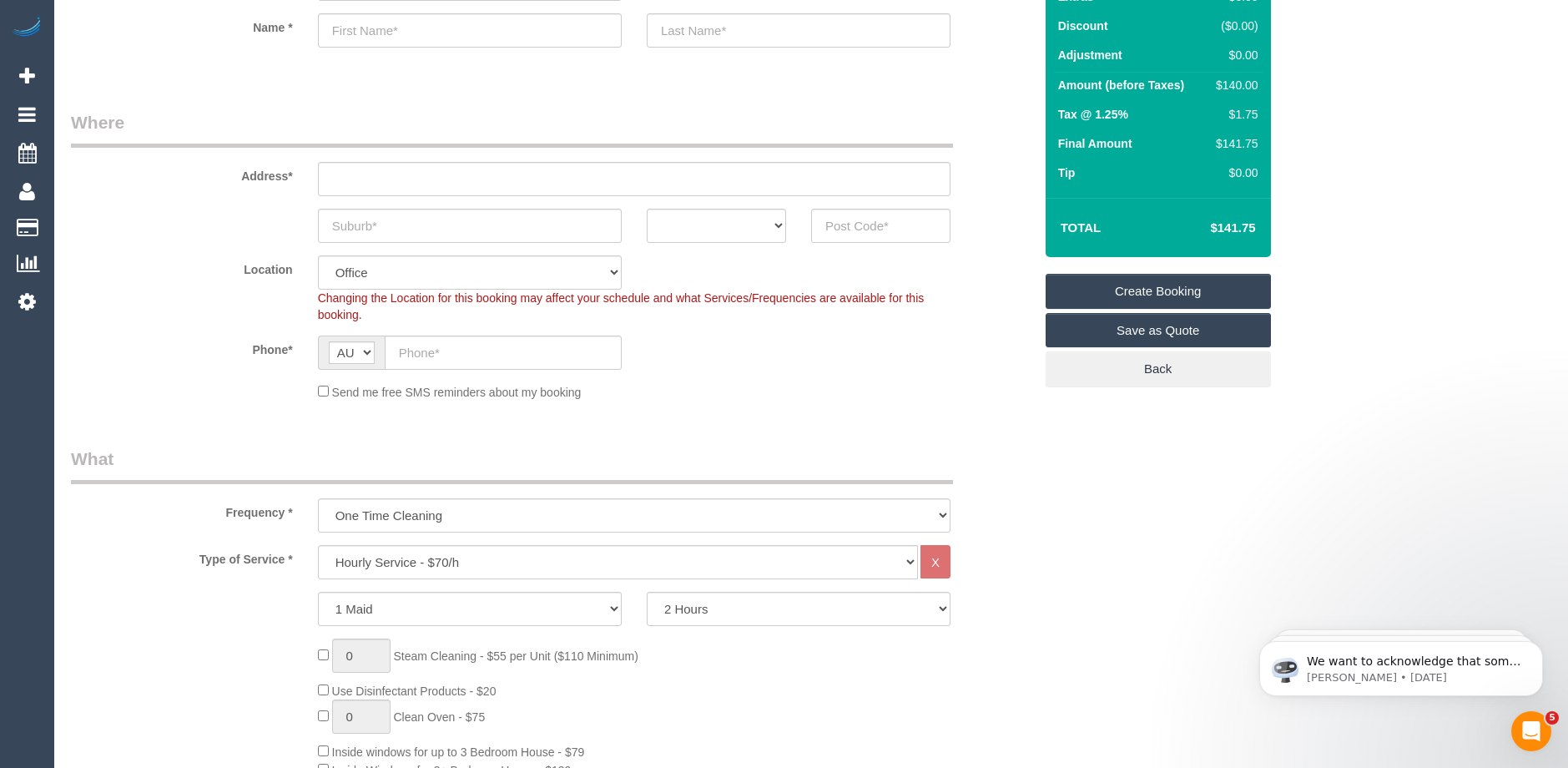
scroll to position [167, 0]
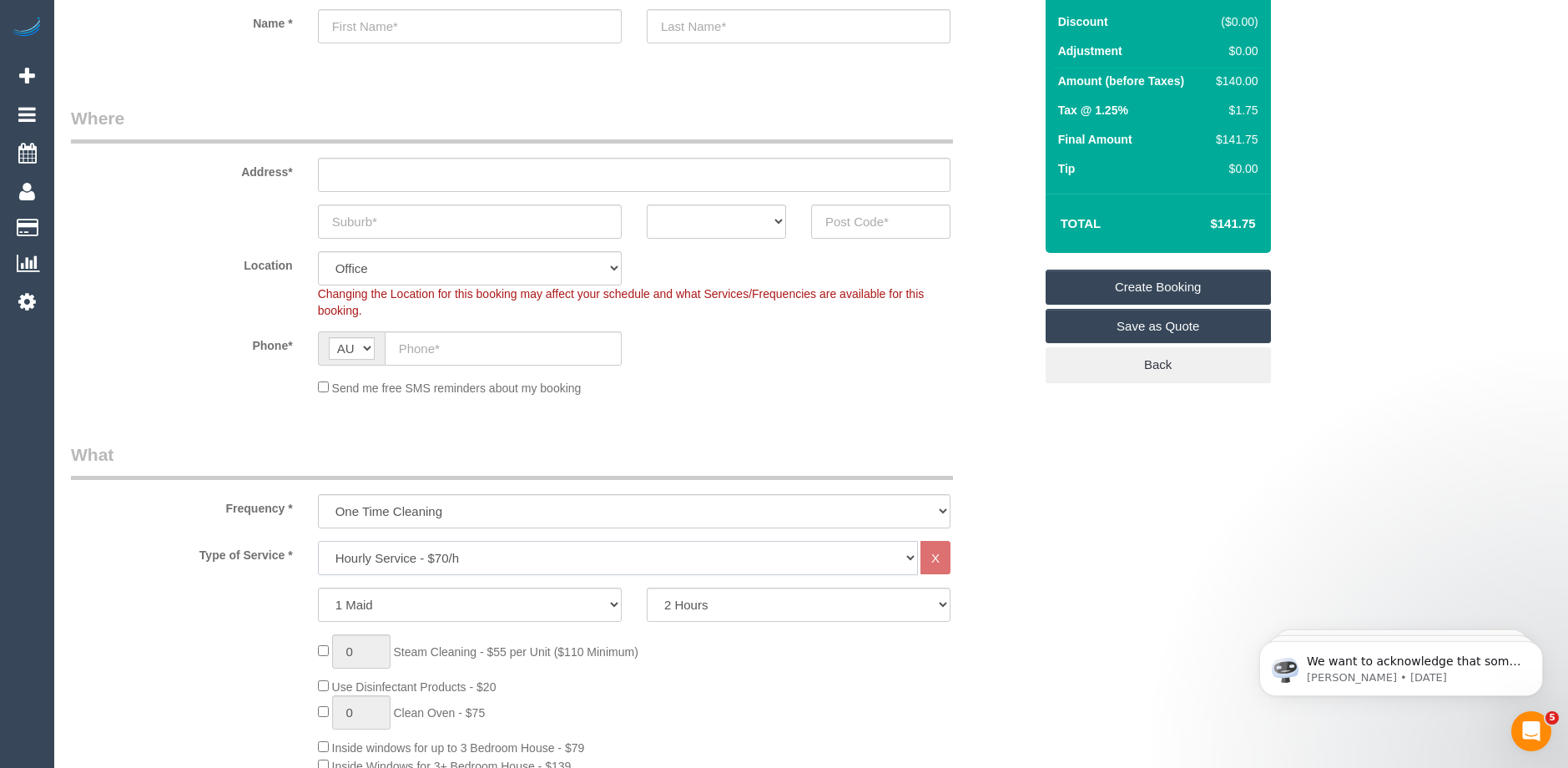
click at [469, 557] on select "Hourly Service - $70/h Hourly Service - $65/h Hourly Service - $60/h Hourly Ser…" at bounding box center [618, 558] width 600 height 35
select select "210"
click at [318, 541] on select "Hourly Service - $70/h Hourly Service - $65/h Hourly Service - $60/h Hourly Ser…" at bounding box center [618, 558] width 600 height 35
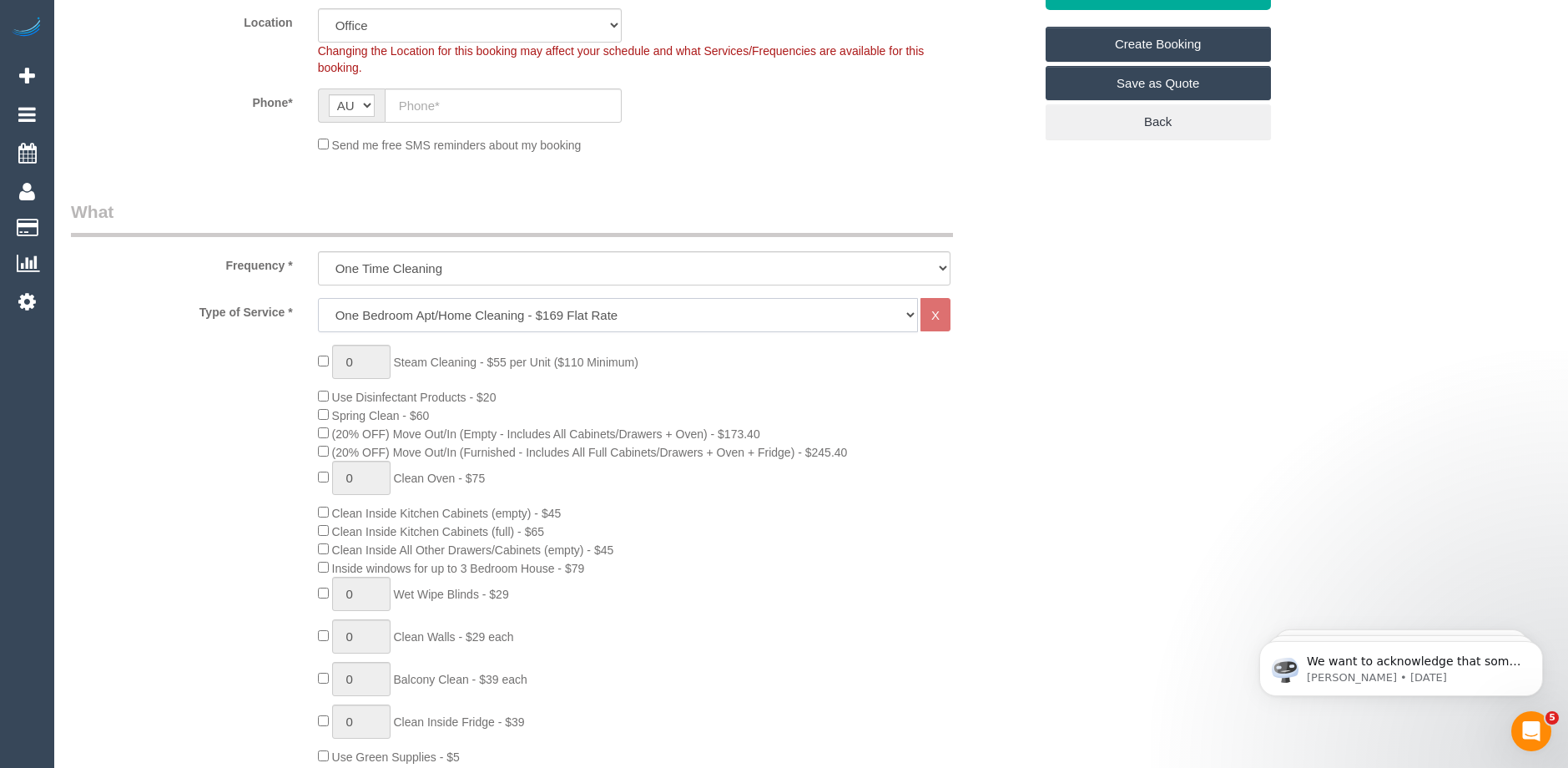
scroll to position [417, 0]
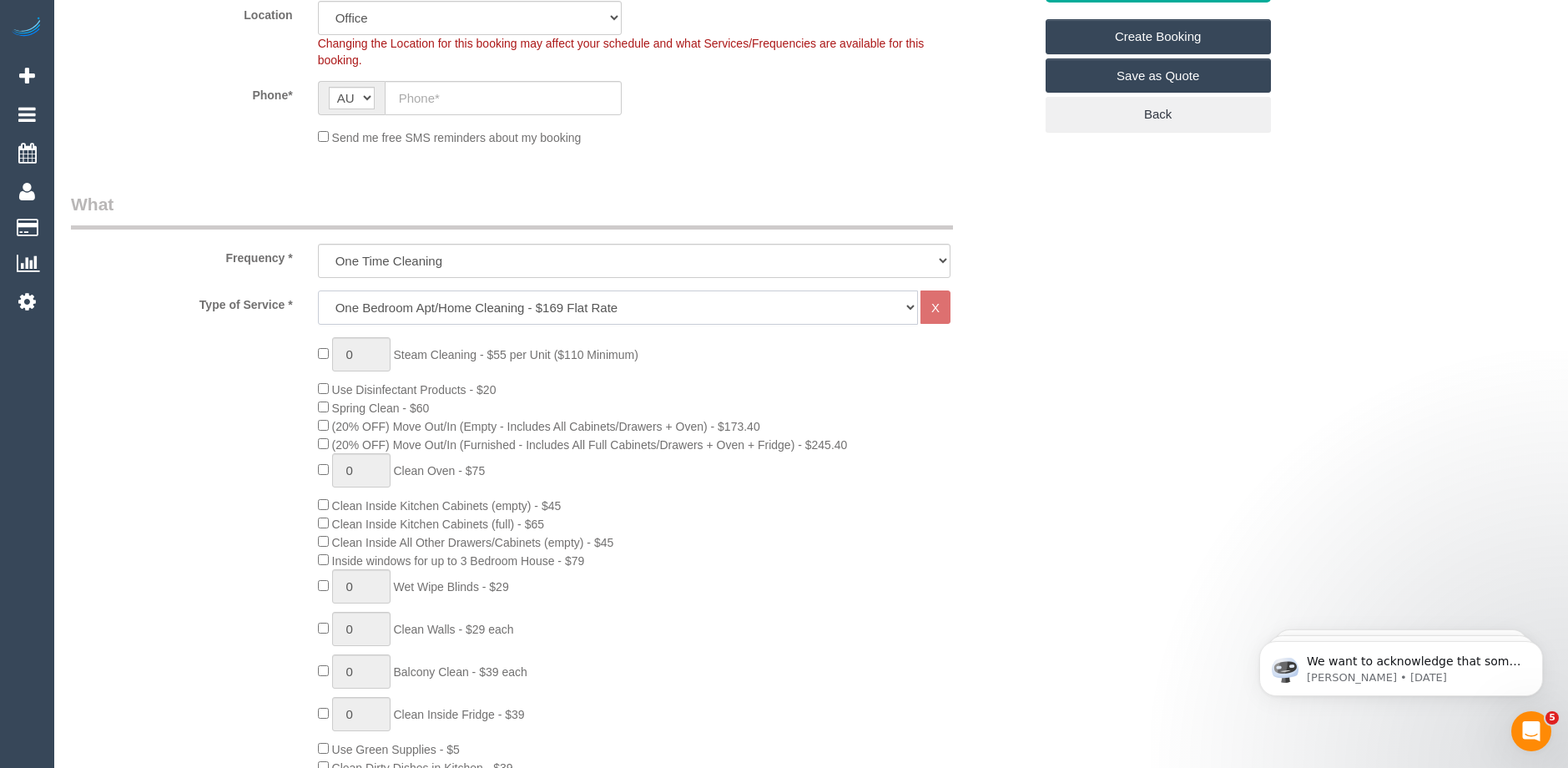
click at [402, 311] on select "Hourly Service - $70/h Hourly Service - $65/h Hourly Service - $60/h Hourly Ser…" at bounding box center [618, 307] width 600 height 35
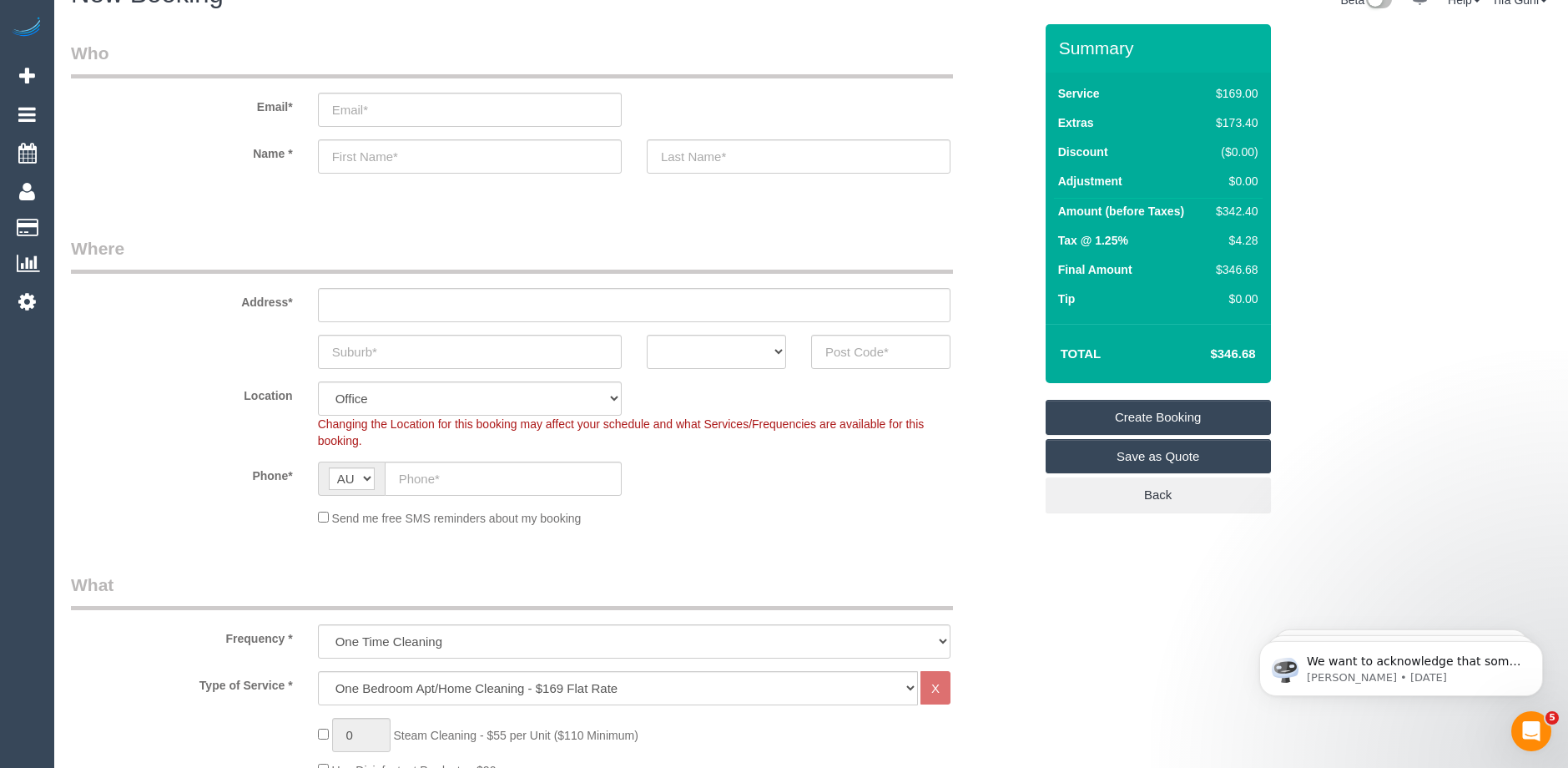
scroll to position [0, 0]
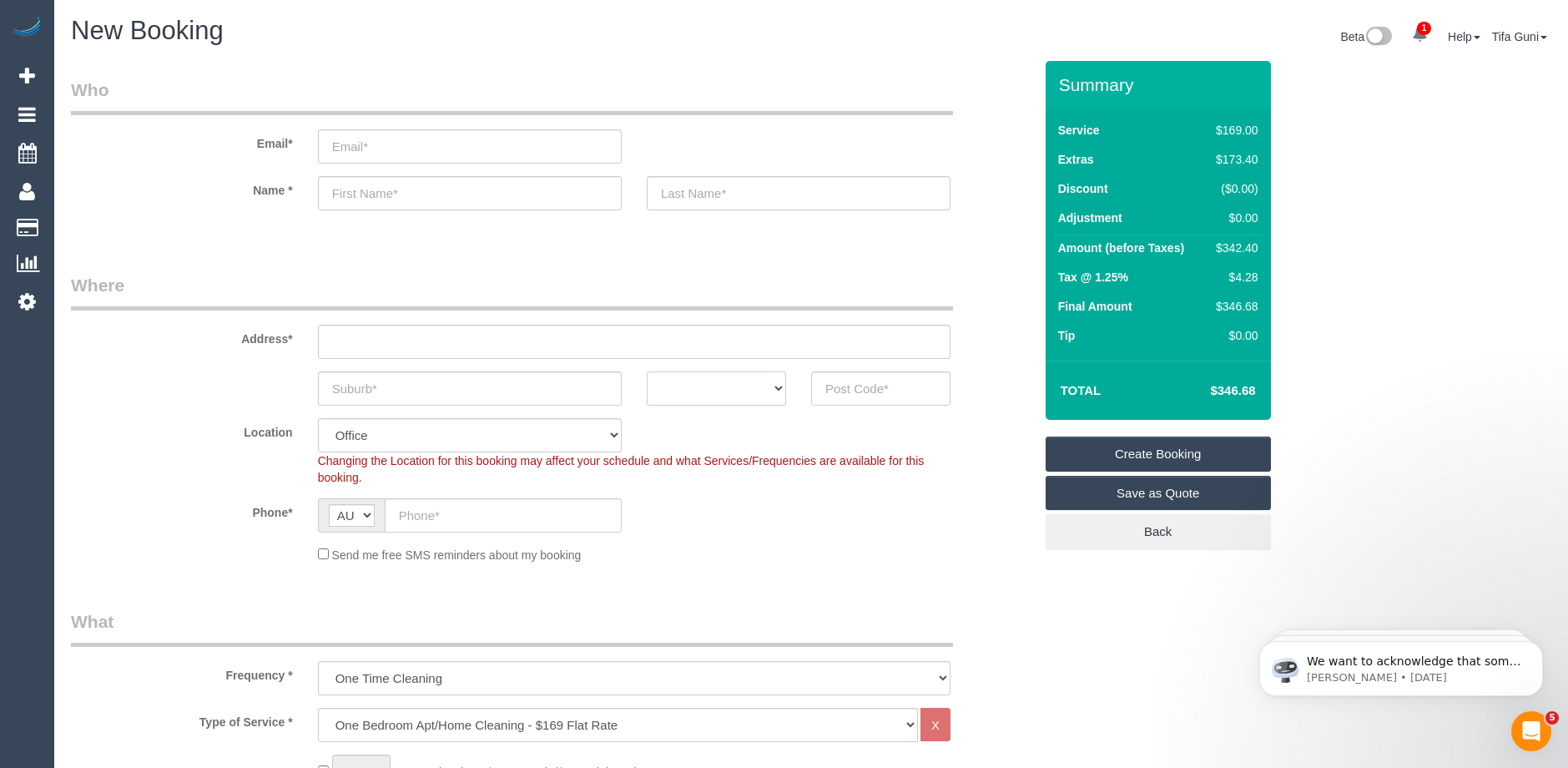
click at [754, 391] on select "ACT NSW NT QLD SA TAS VIC WA" at bounding box center [716, 388] width 139 height 35
select select "VIC"
click at [647, 371] on select "ACT NSW NT QLD SA TAS VIC WA" at bounding box center [716, 388] width 139 height 35
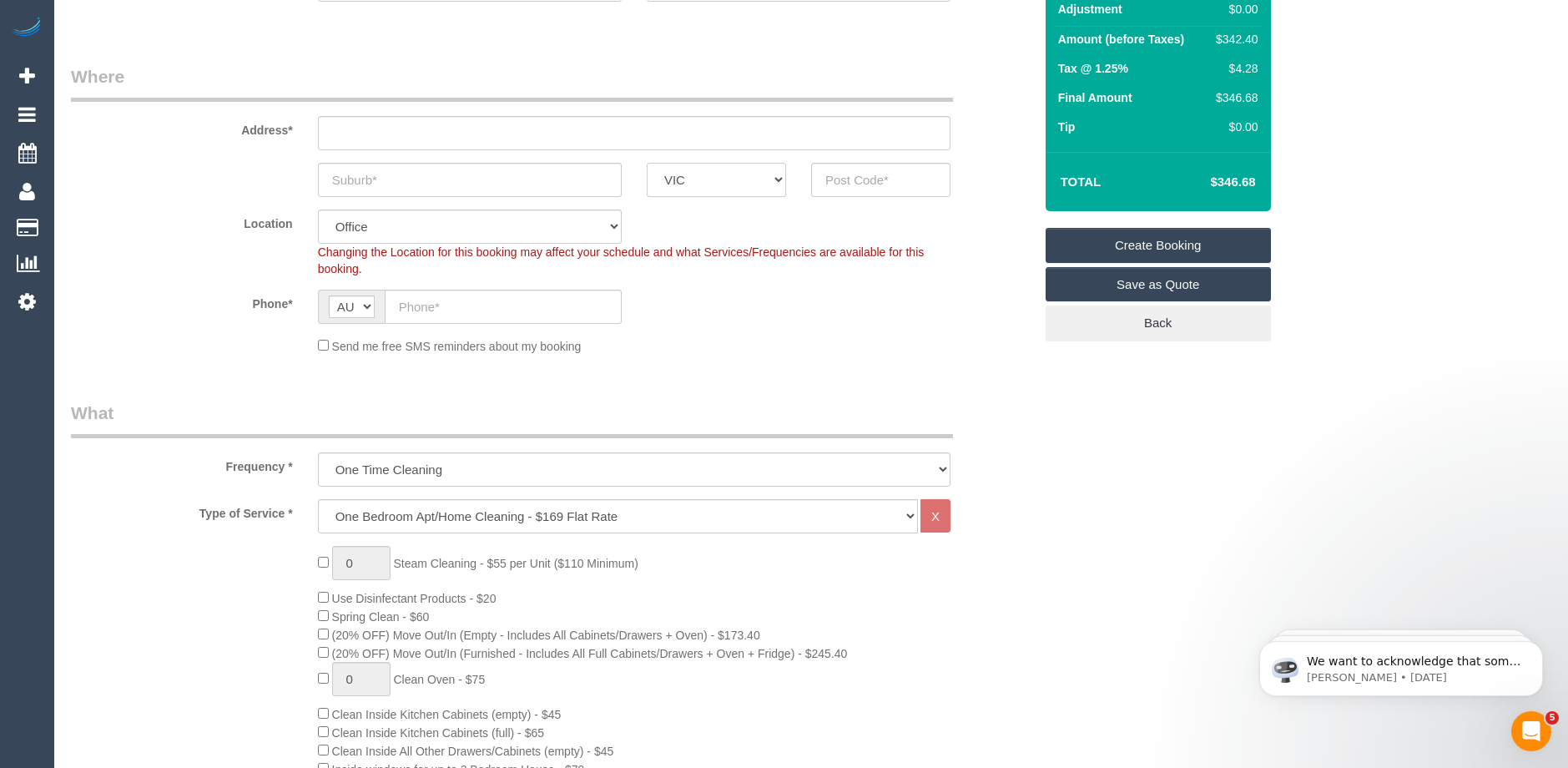
scroll to position [250, 0]
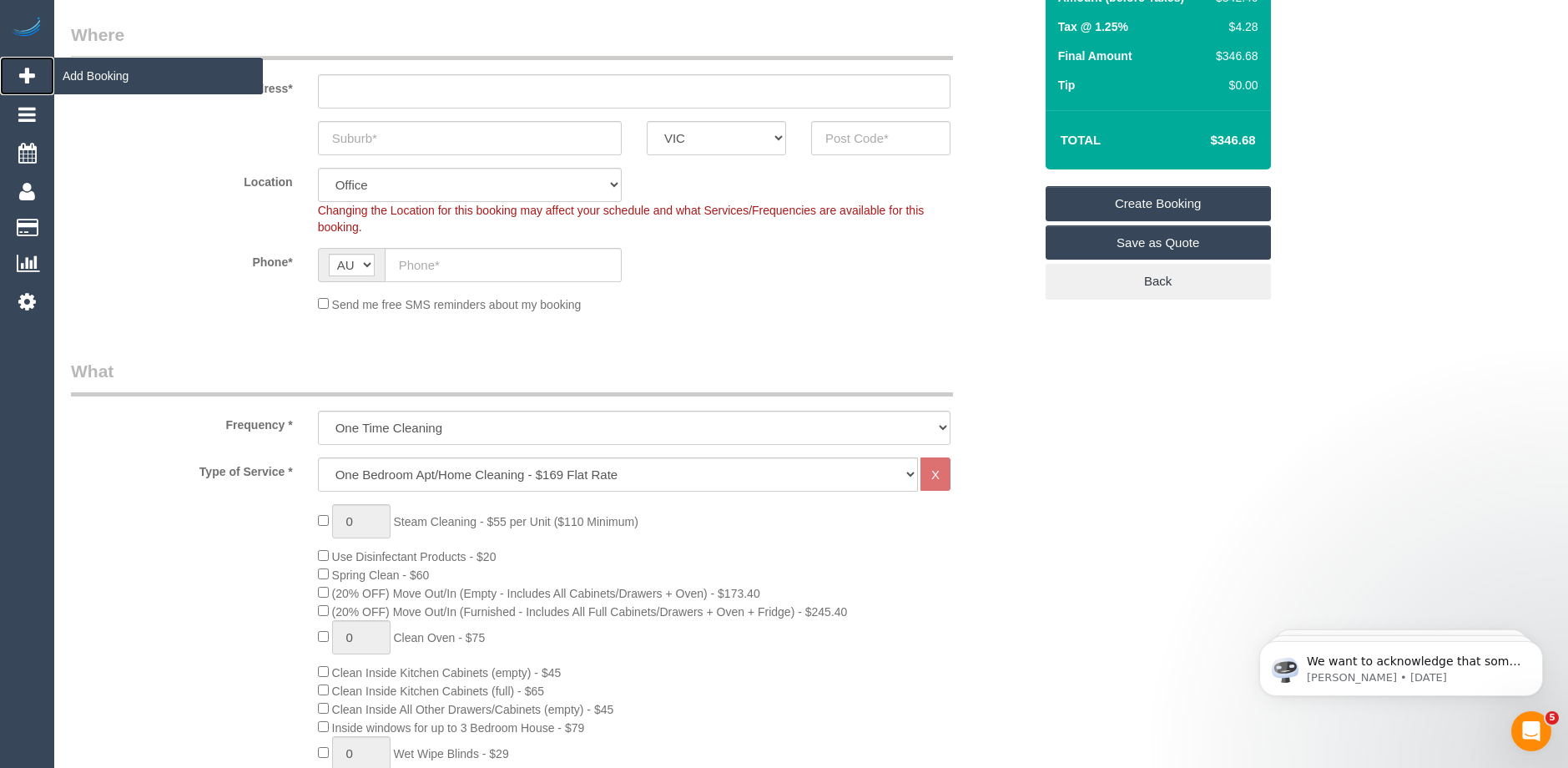
click at [111, 74] on span "Add Booking" at bounding box center [159, 76] width 209 height 38
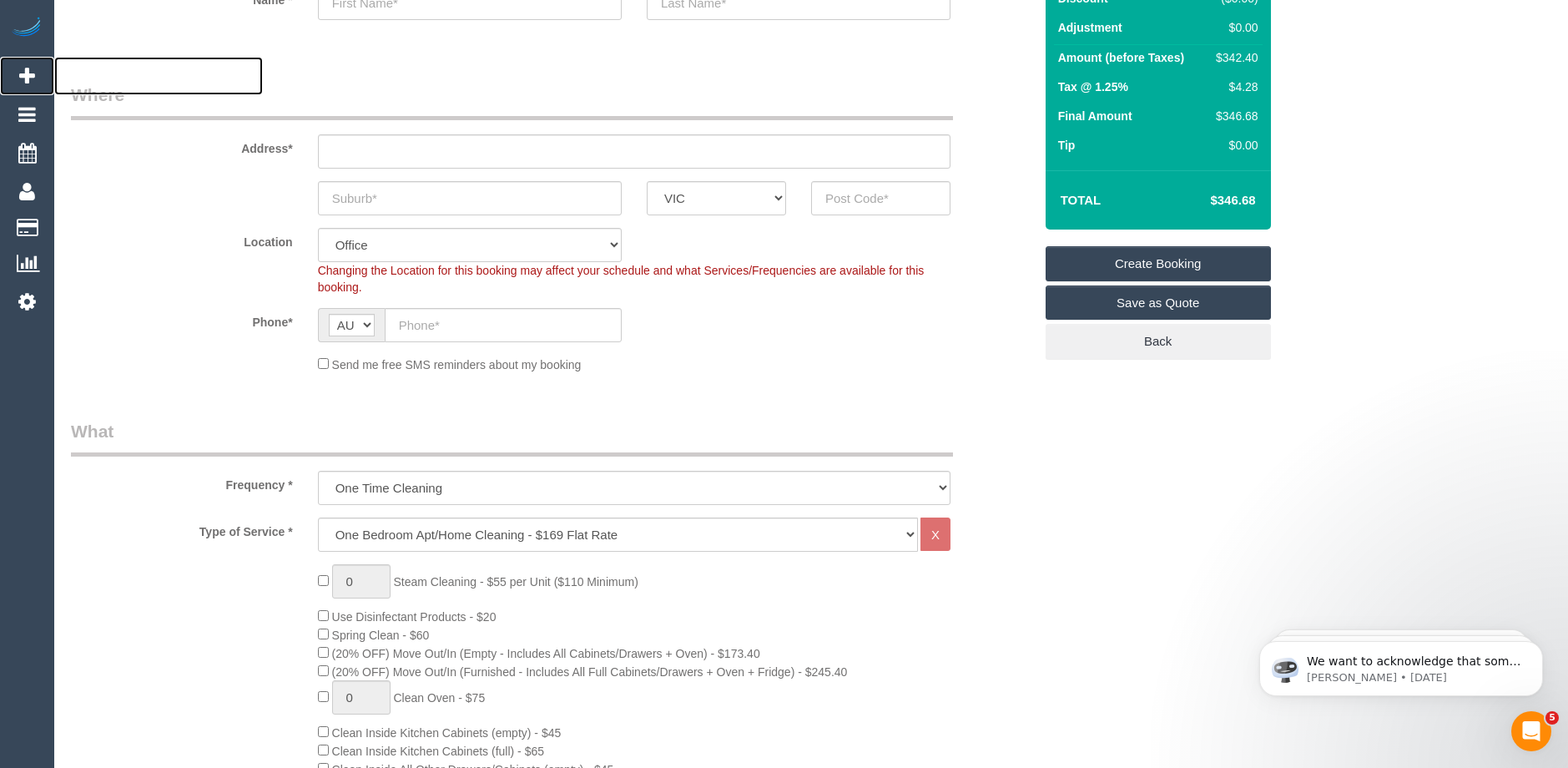
scroll to position [0, 0]
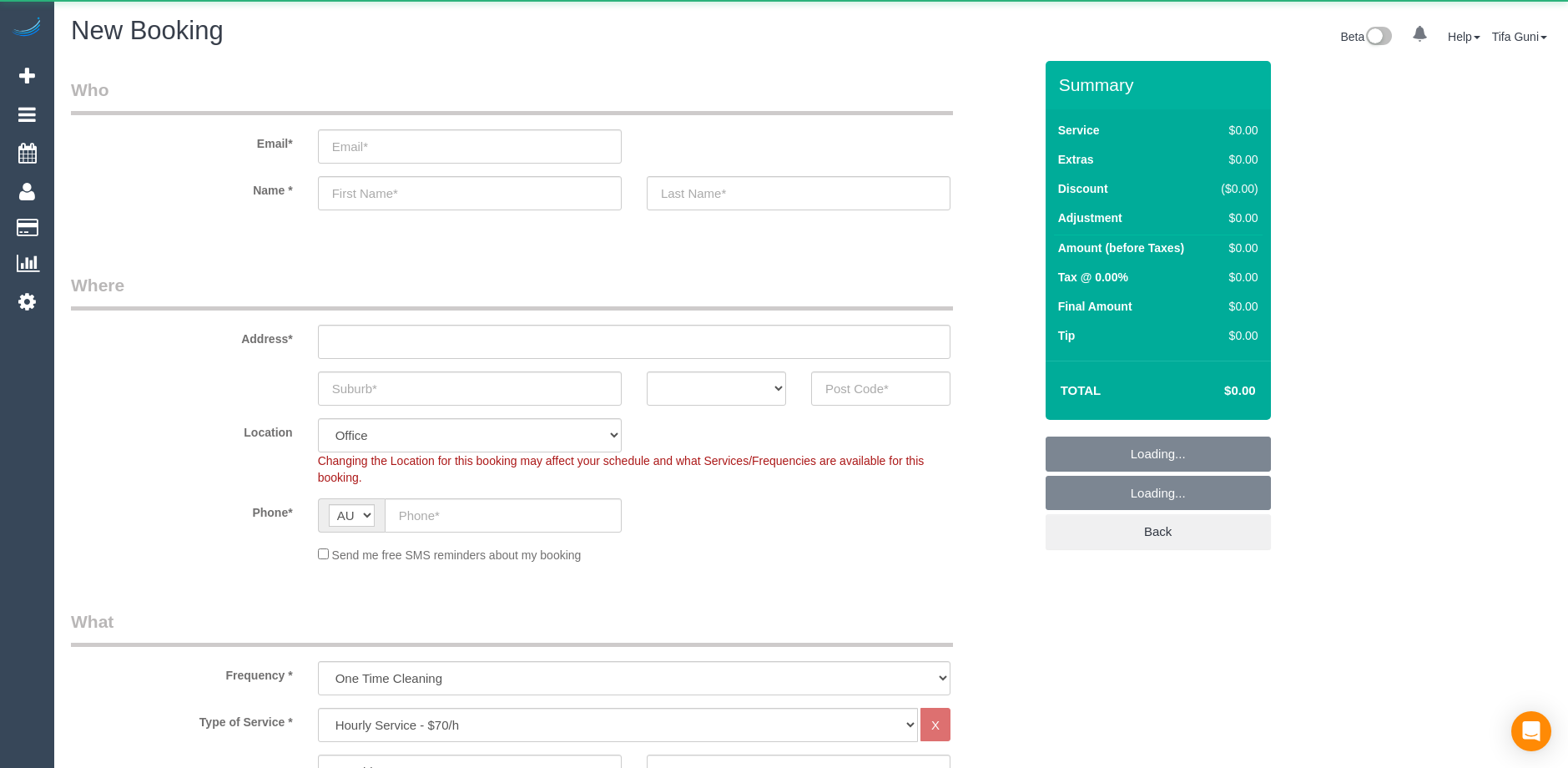
select select "object:819"
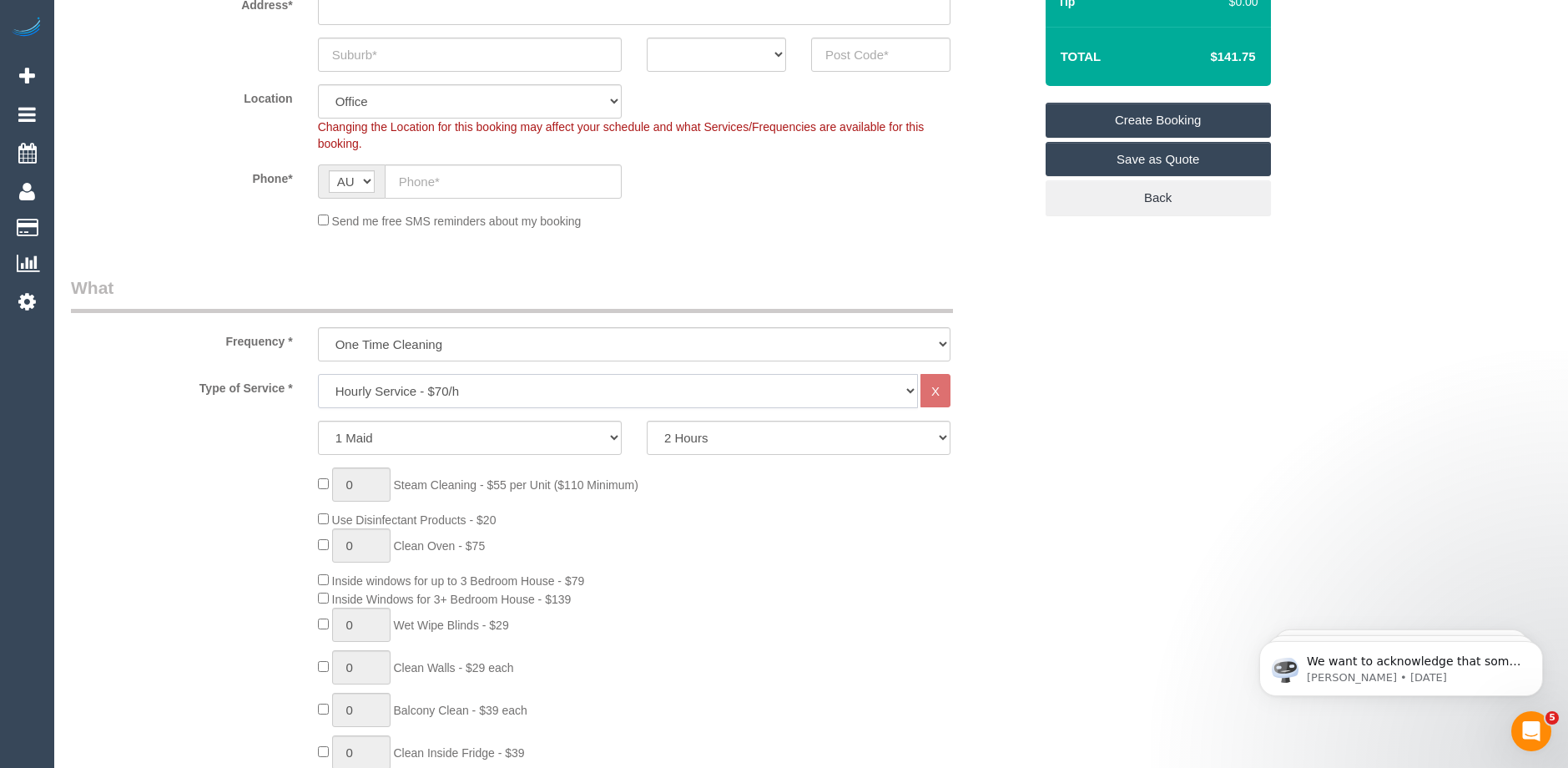
click at [470, 391] on select "Hourly Service - $70/h Hourly Service - $65/h Hourly Service - $60/h Hourly Ser…" at bounding box center [618, 391] width 600 height 35
select select "211"
click at [318, 374] on select "Hourly Service - $70/h Hourly Service - $65/h Hourly Service - $60/h Hourly Ser…" at bounding box center [618, 391] width 600 height 35
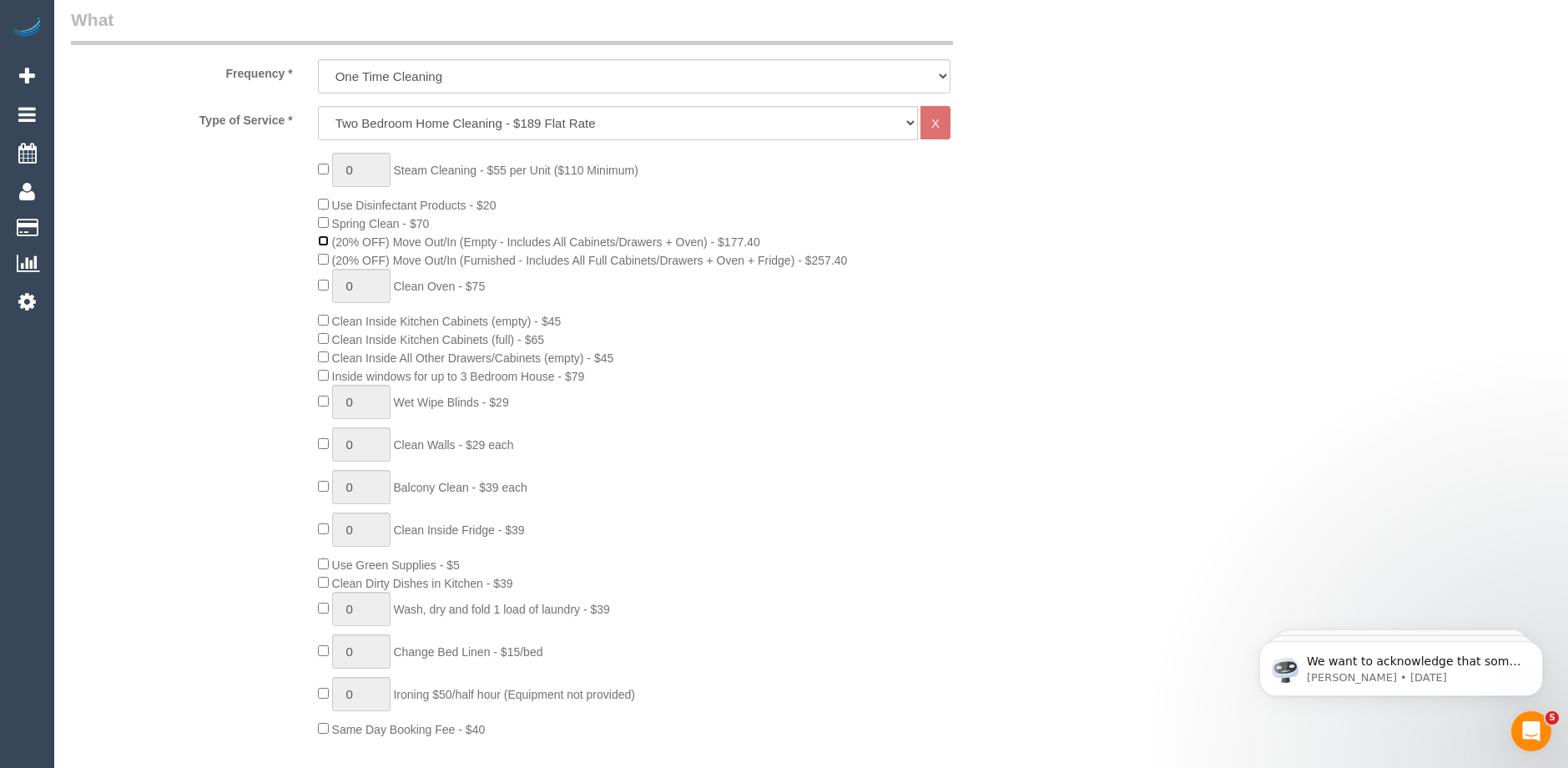
scroll to position [667, 0]
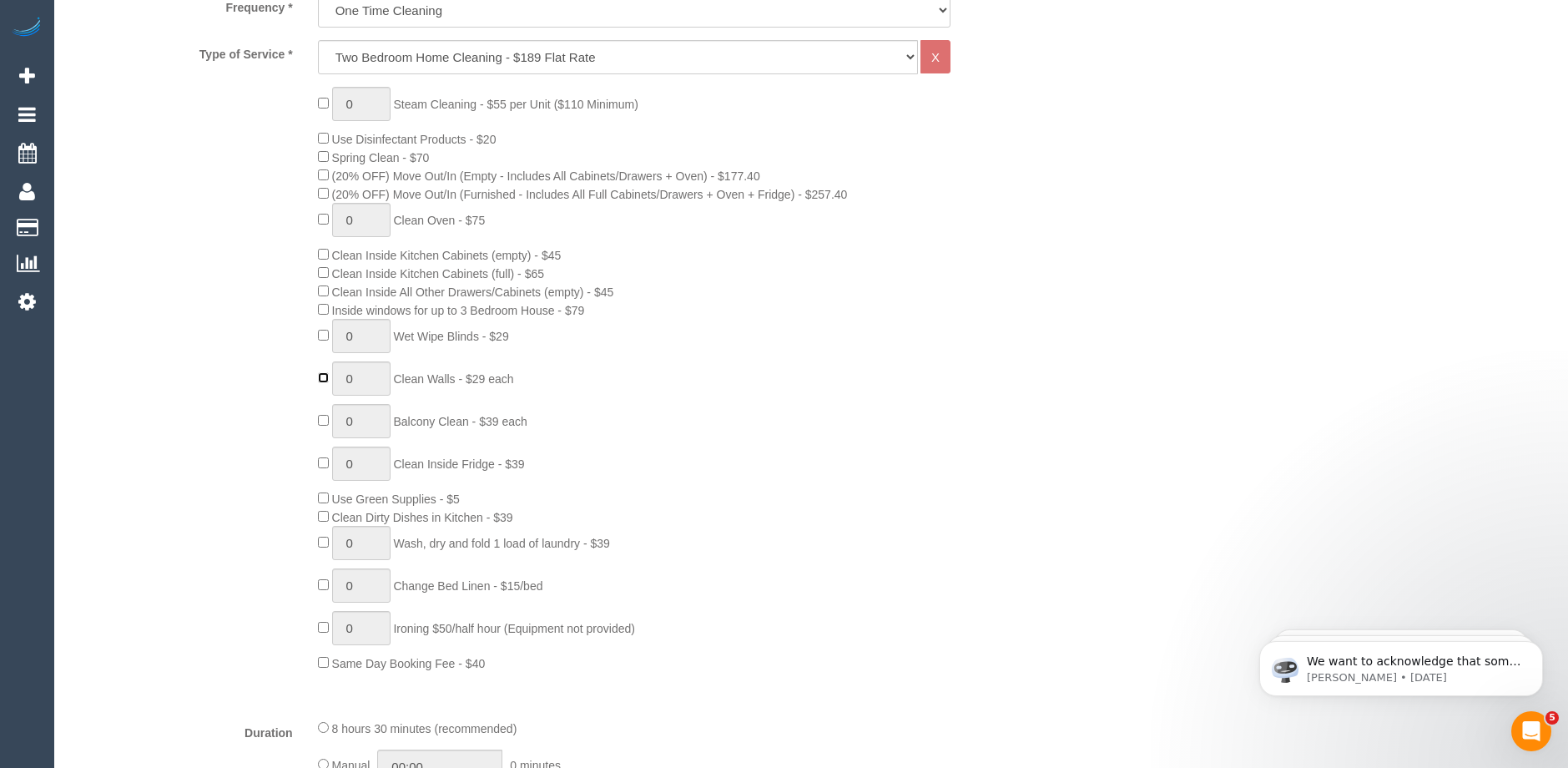
type input "1"
click at [354, 378] on input "1" at bounding box center [361, 378] width 59 height 35
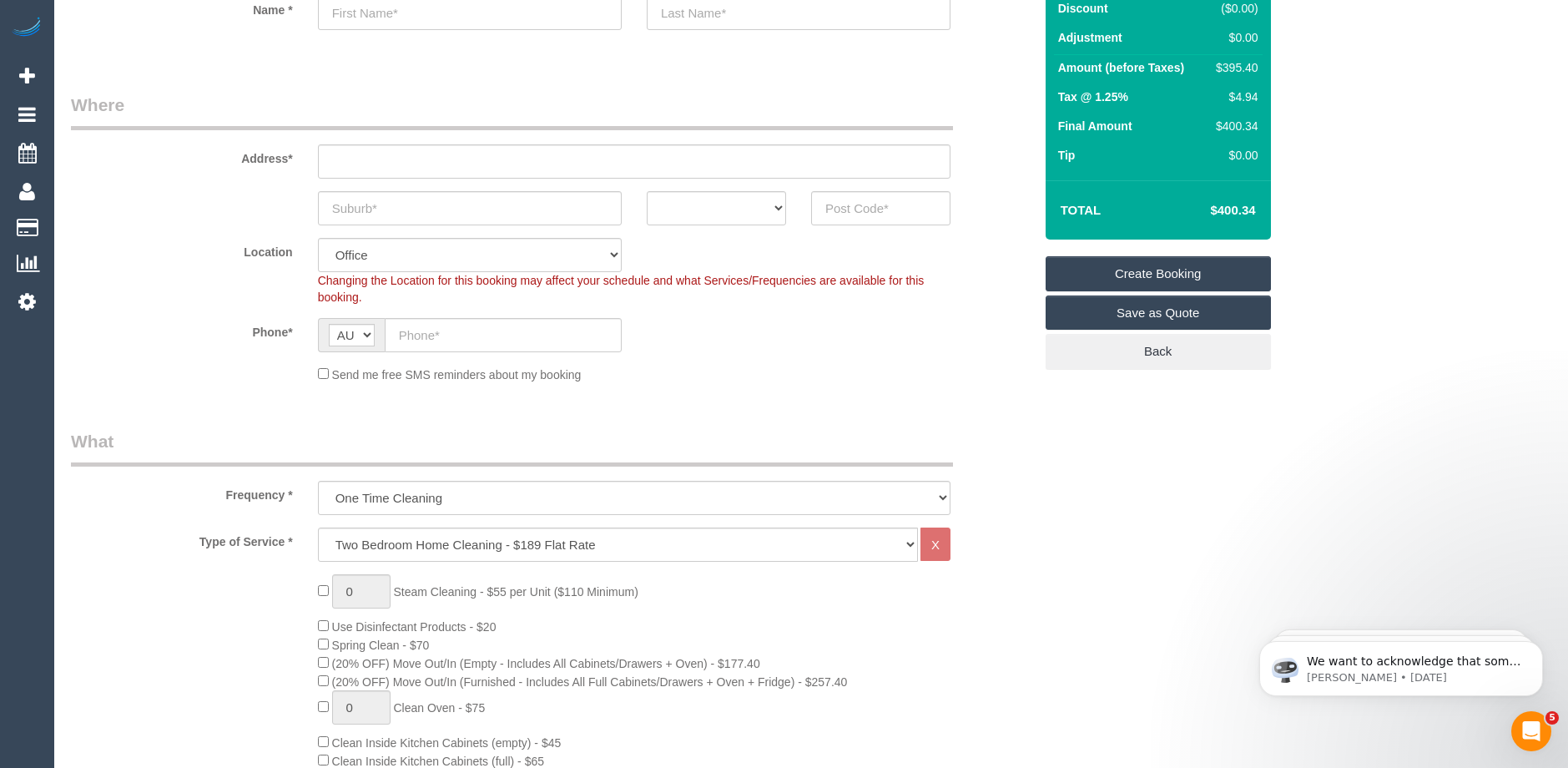
scroll to position [83, 0]
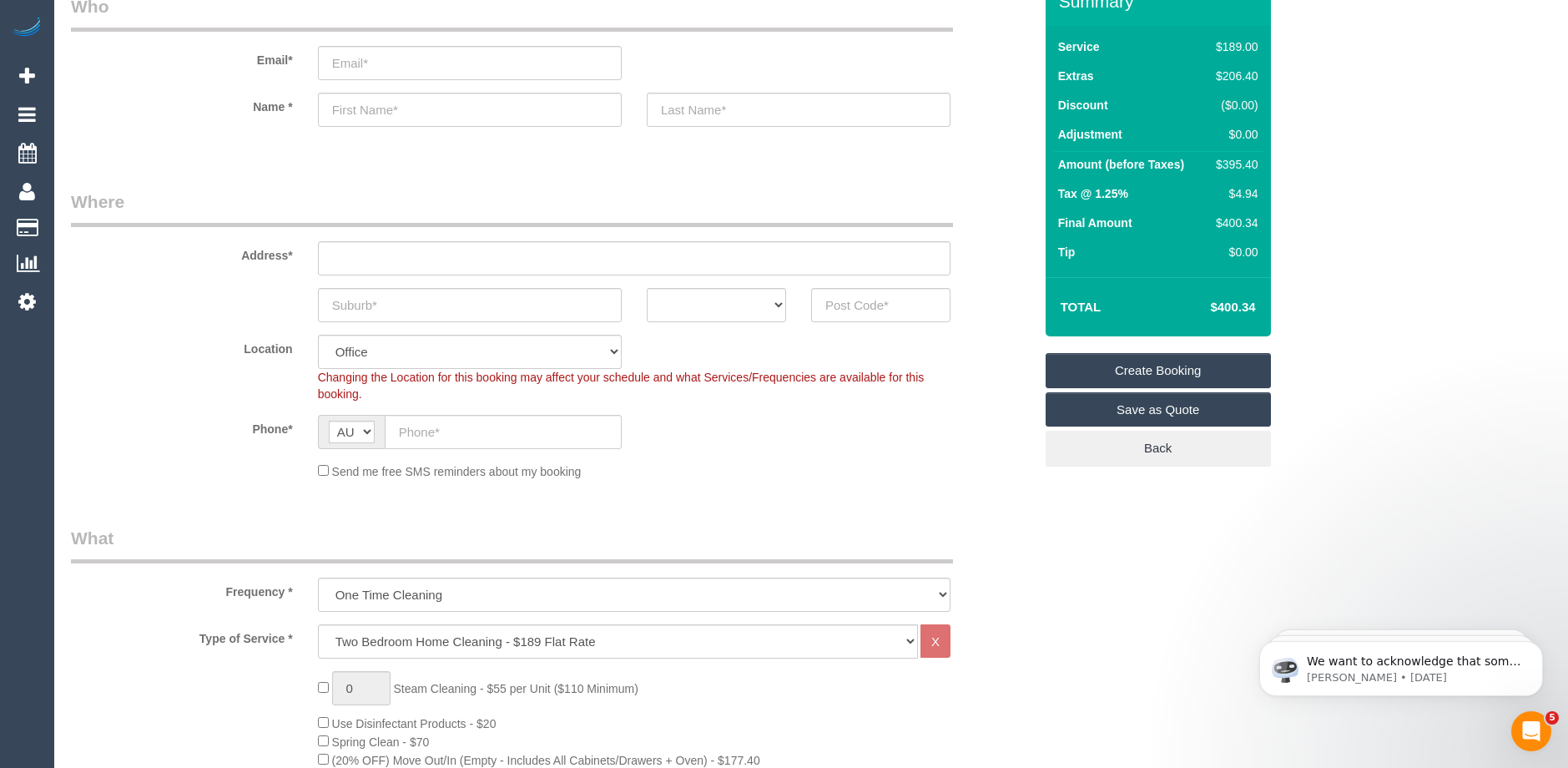
type input "12"
click at [367, 57] on input "email" at bounding box center [470, 63] width 304 height 35
type input "hayley_jade25@hotmail.com"
click at [372, 108] on input "text" at bounding box center [470, 109] width 304 height 35
type input "hayley"
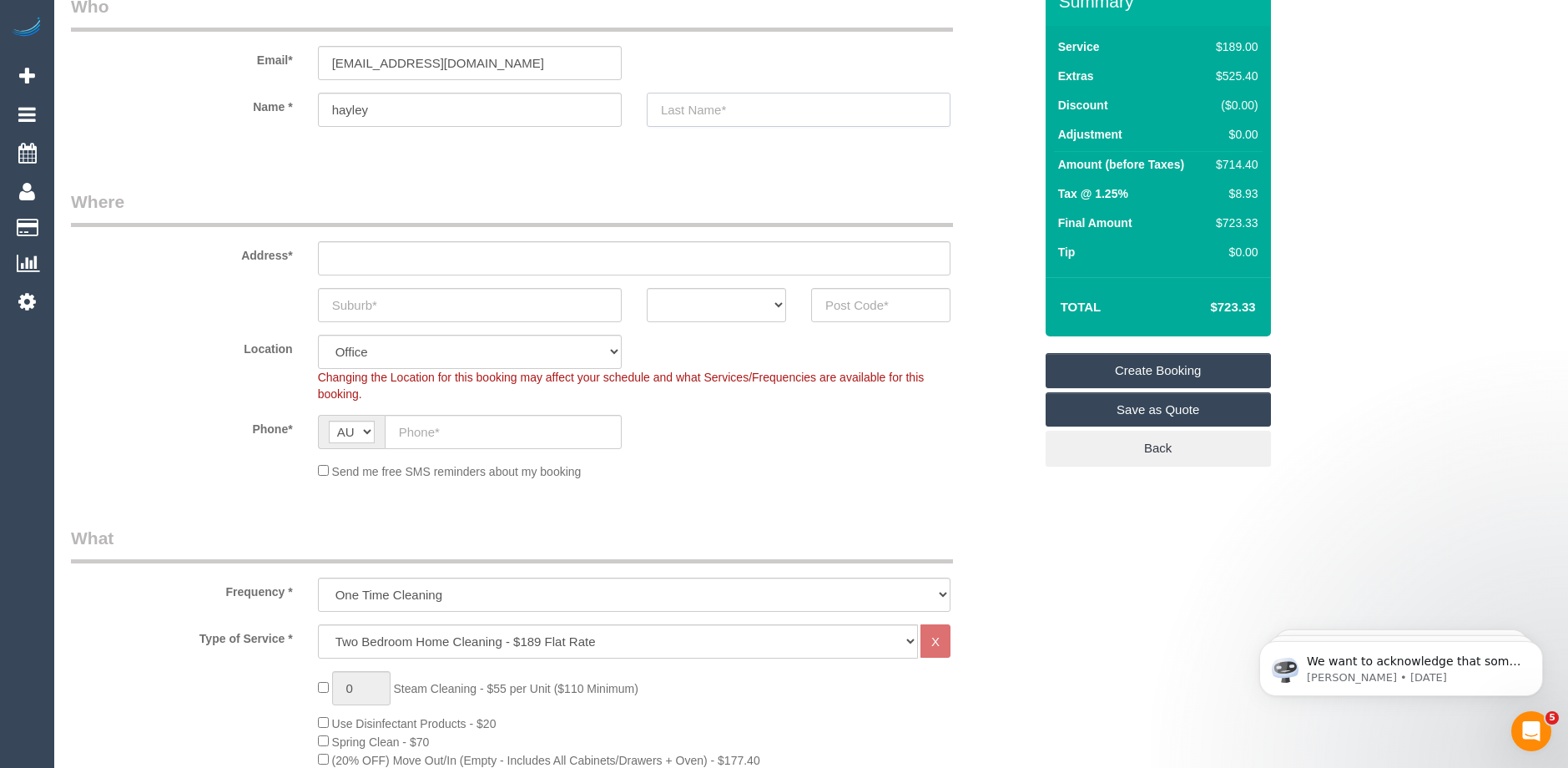
click at [701, 105] on input "text" at bounding box center [799, 109] width 304 height 35
type input "J"
type input "Williams"
click at [338, 109] on input "hayley" at bounding box center [470, 109] width 304 height 35
type input "Hayley"
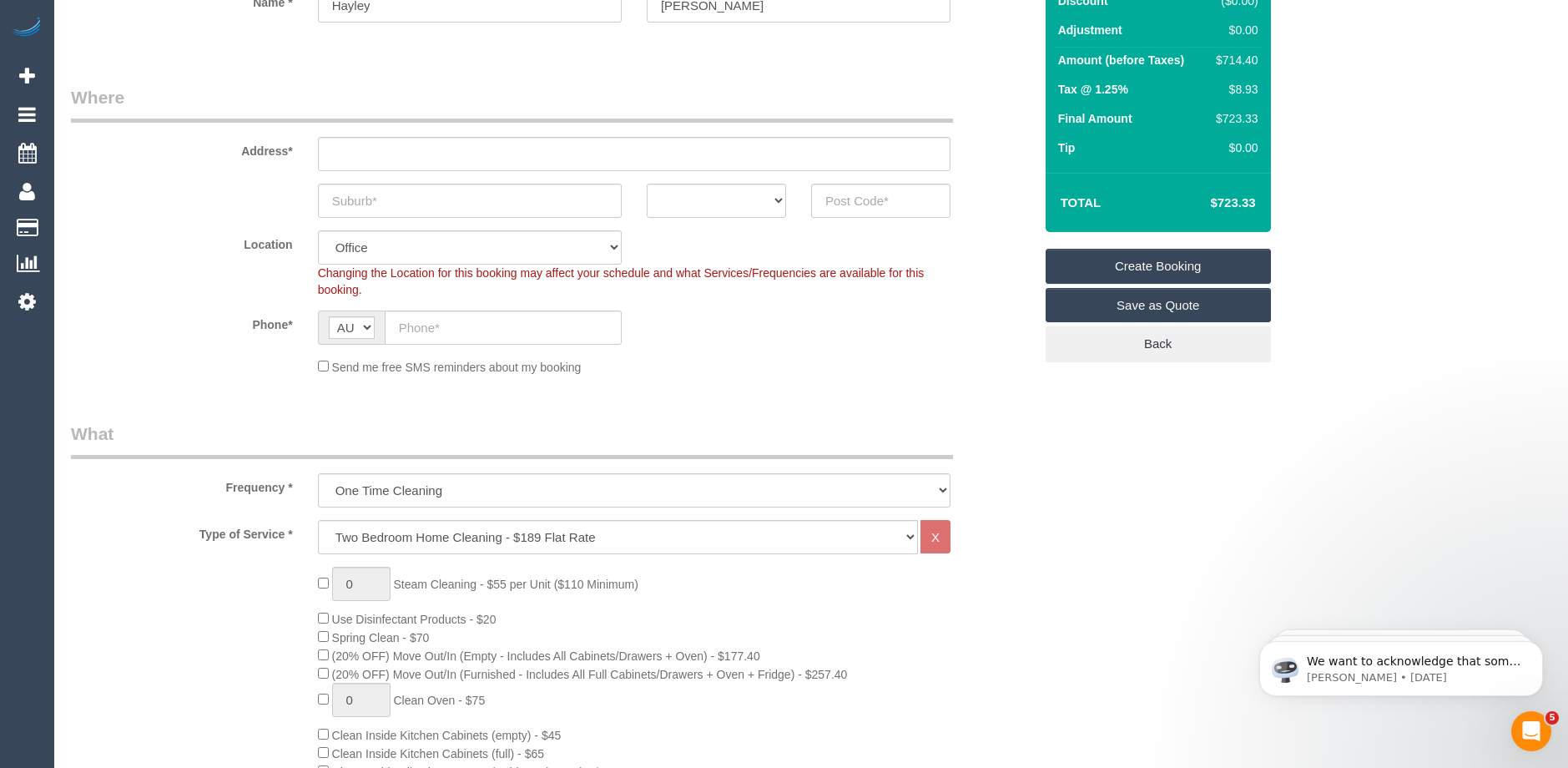
scroll to position [250, 0]
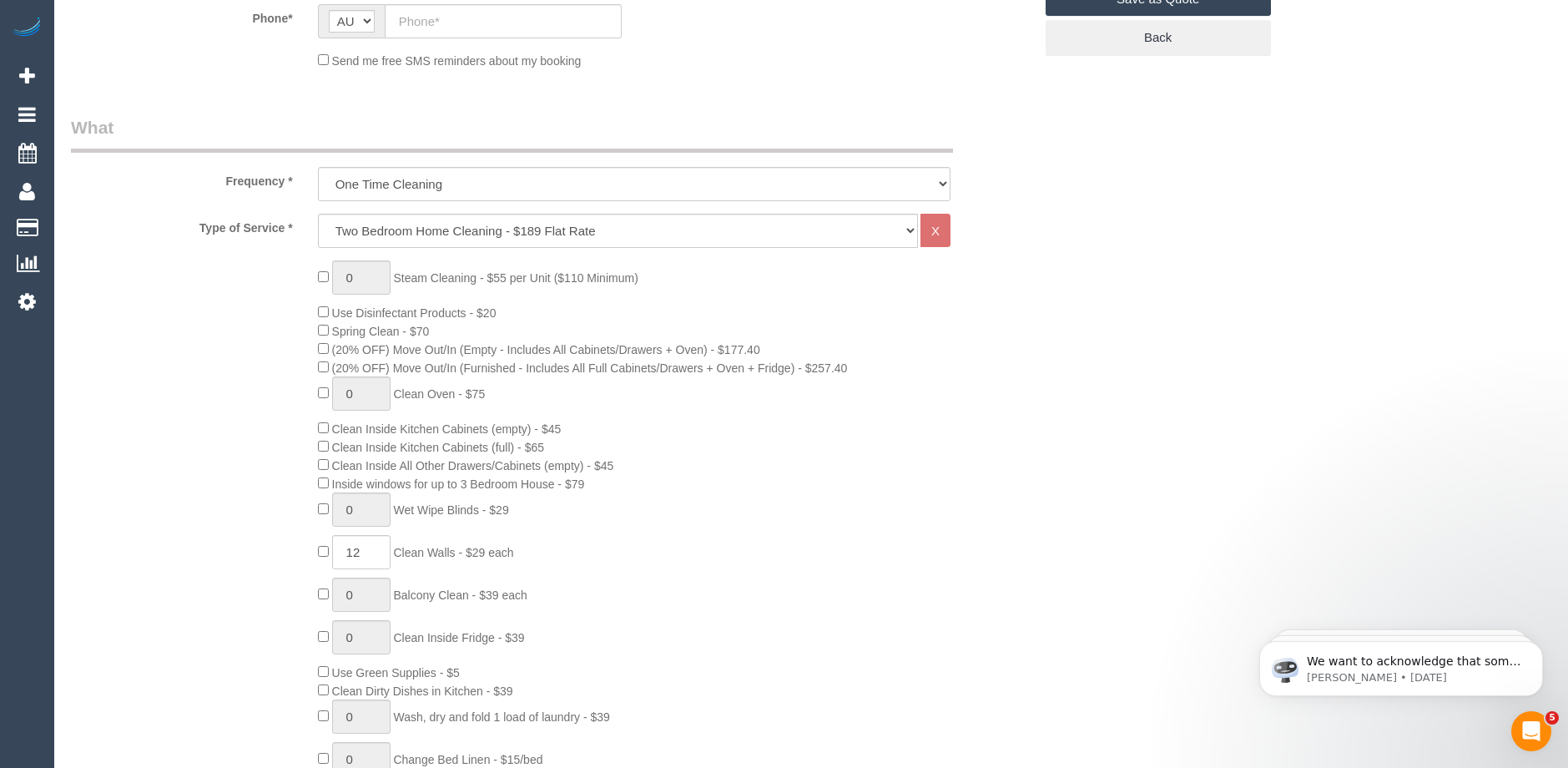
scroll to position [501, 0]
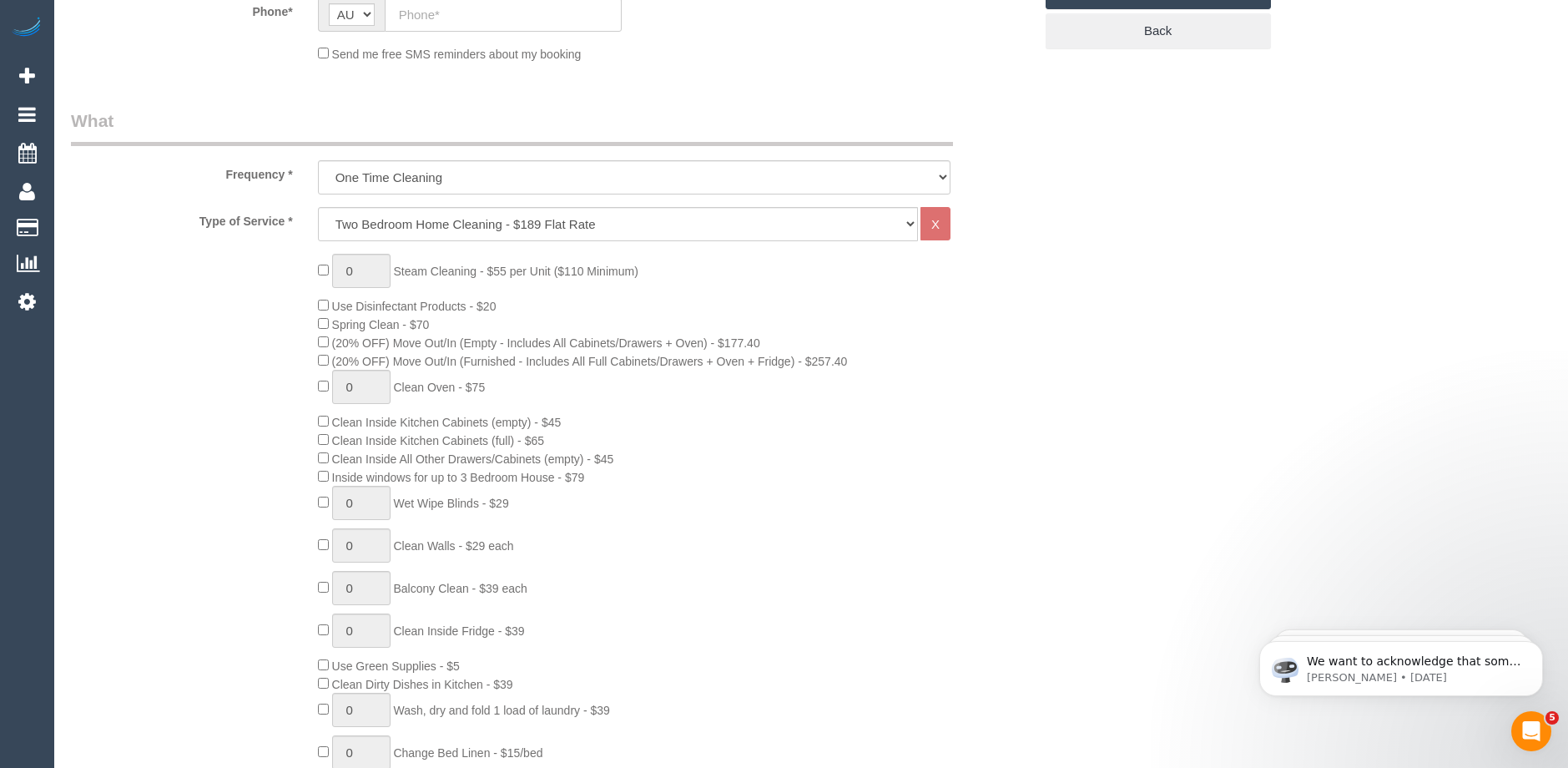
click at [822, 525] on div "0 Steam Cleaning - $55 per Unit ($110 Minimum) Use Disinfectant Products - $20 …" at bounding box center [675, 546] width 740 height 585
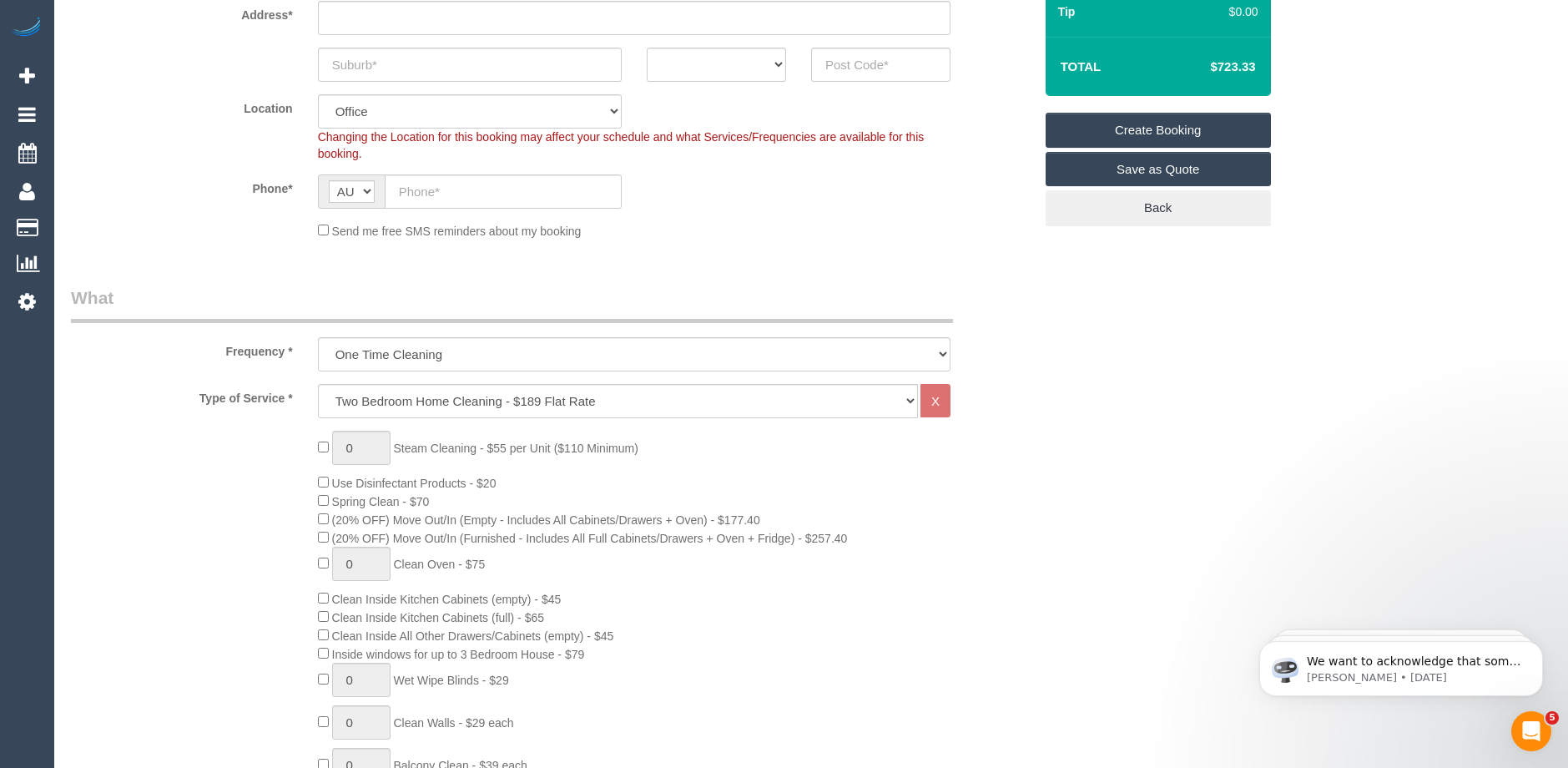
scroll to position [83, 0]
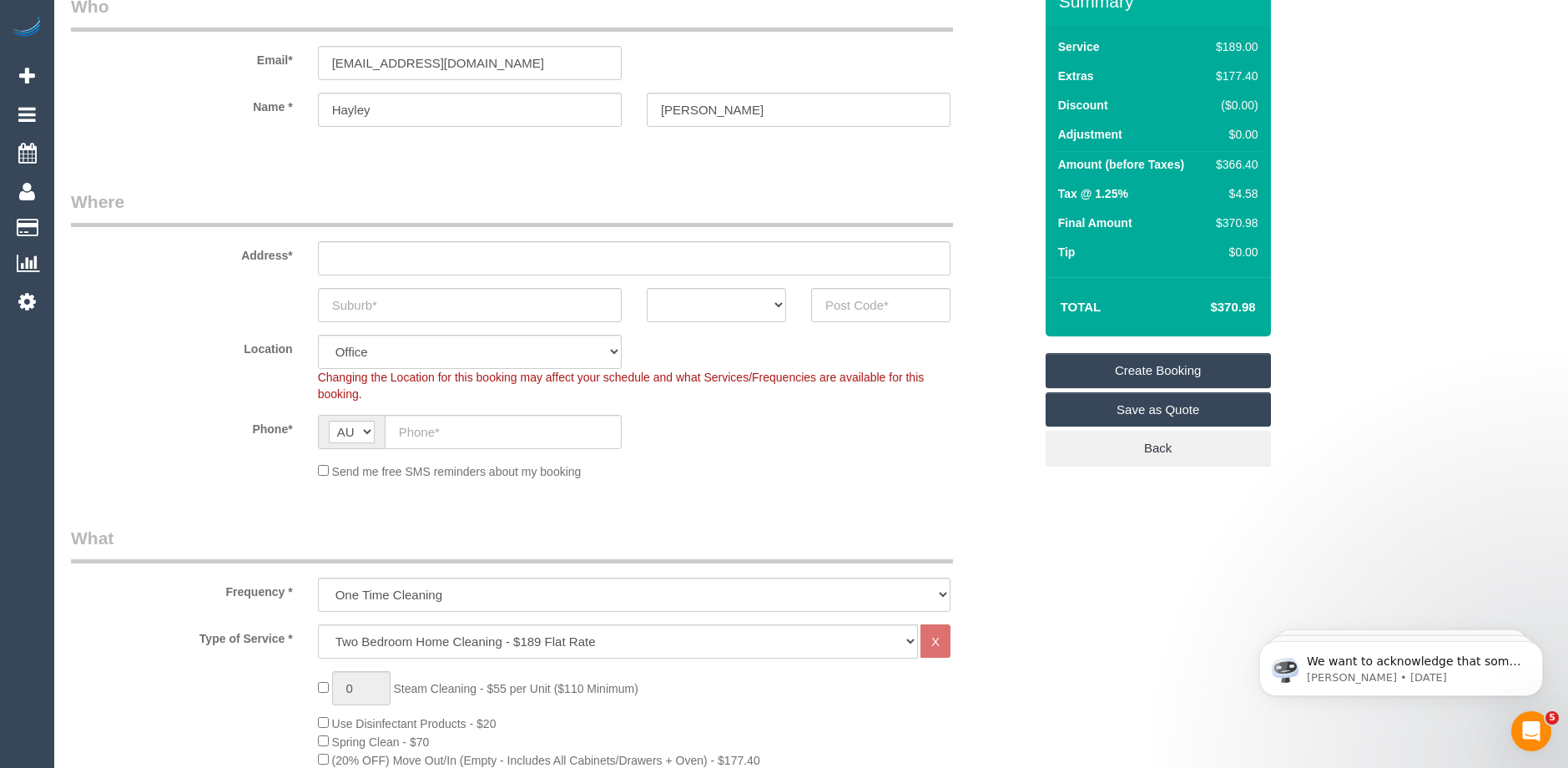
click at [966, 405] on sui-booking-location "Location Office City East (North) East (South) Inner East Inner North (East) In…" at bounding box center [552, 408] width 962 height 146
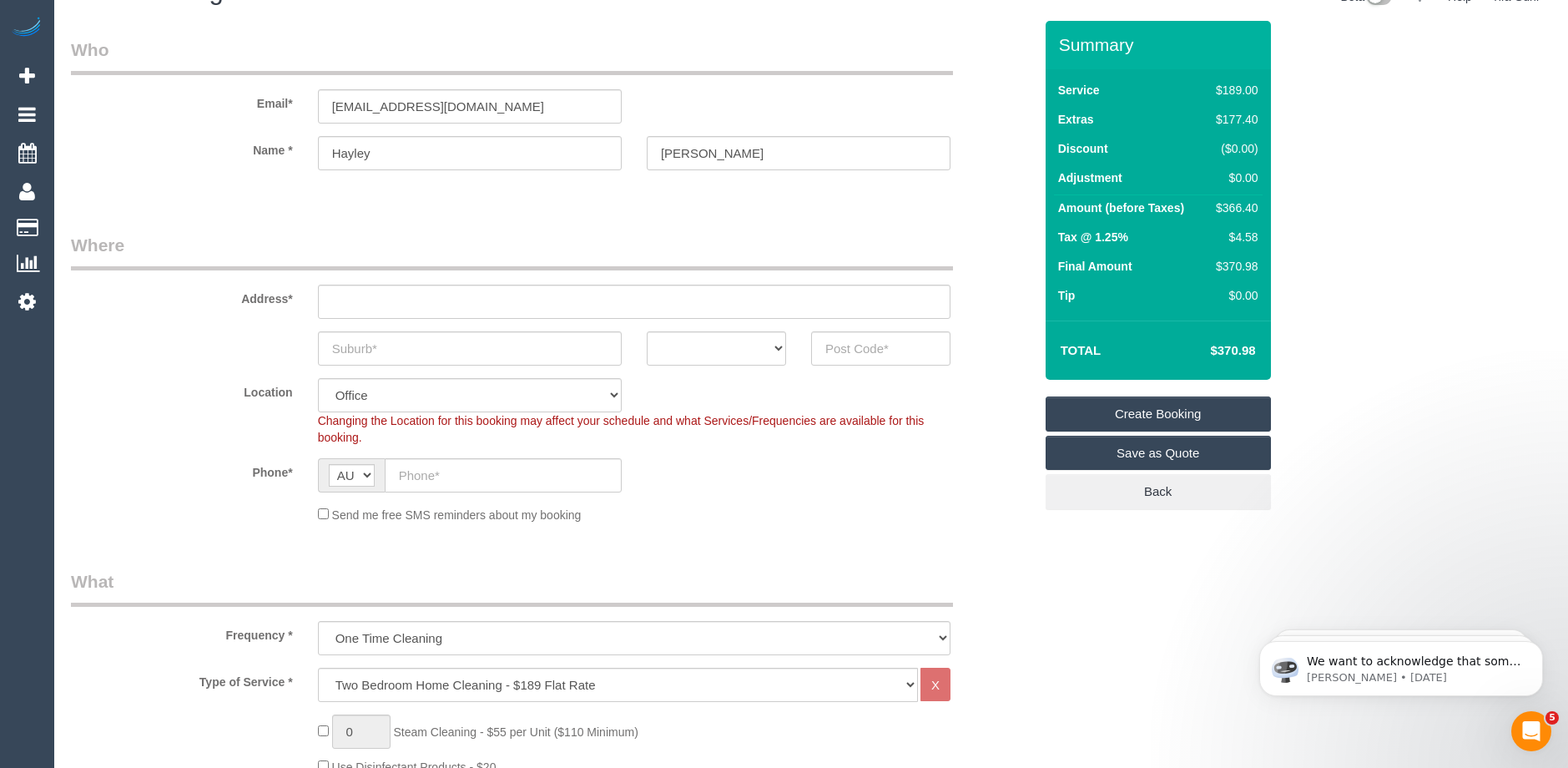
scroll to position [0, 0]
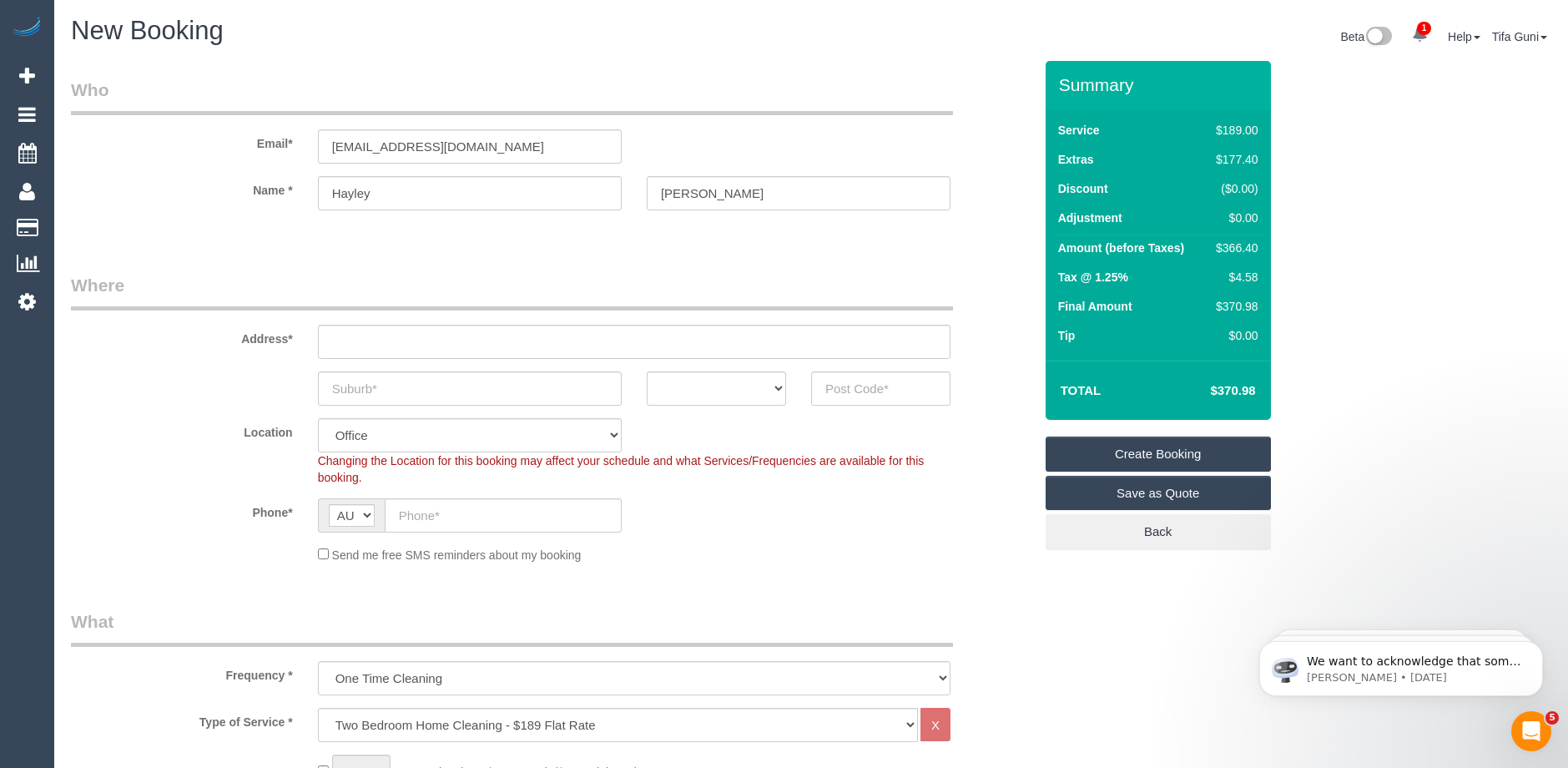
drag, startPoint x: 1260, startPoint y: 246, endPoint x: 1207, endPoint y: 245, distance: 53.0
click at [1207, 245] on td "$366.40" at bounding box center [1233, 250] width 57 height 30
drag, startPoint x: 1230, startPoint y: 245, endPoint x: 1181, endPoint y: 320, distance: 89.6
click at [1173, 321] on td "Final Amount" at bounding box center [1130, 308] width 152 height 29
drag, startPoint x: 1260, startPoint y: 304, endPoint x: 1197, endPoint y: 300, distance: 63.1
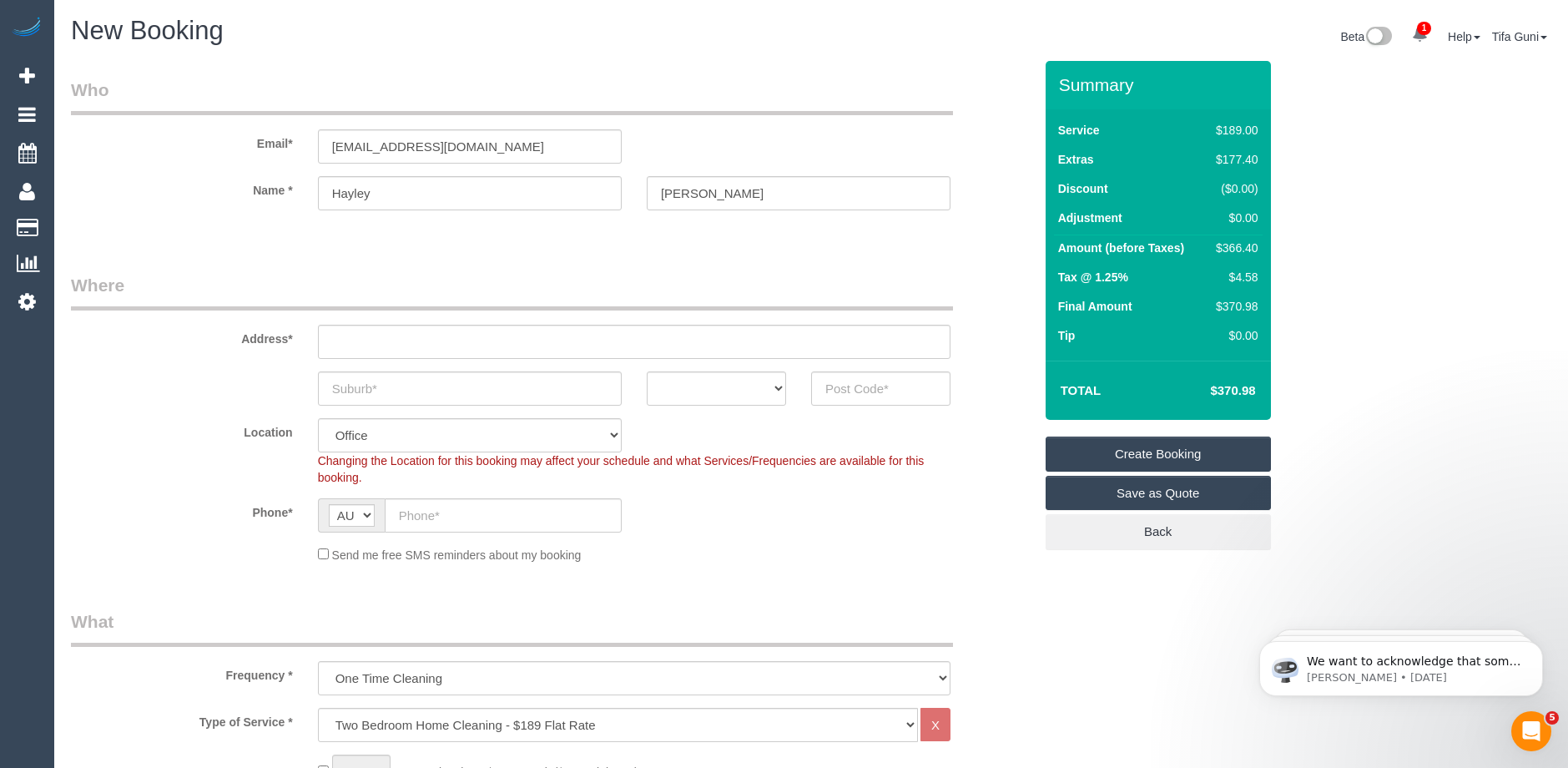
click at [1197, 300] on tr "Final Amount $370.98" at bounding box center [1159, 308] width 209 height 29
copy tr "$370.98"
click at [1191, 276] on td "Tax @ 1.25%" at bounding box center [1130, 279] width 152 height 29
drag, startPoint x: 1259, startPoint y: 276, endPoint x: 1215, endPoint y: 274, distance: 44.0
click at [1215, 274] on td "$4.58" at bounding box center [1233, 279] width 57 height 29
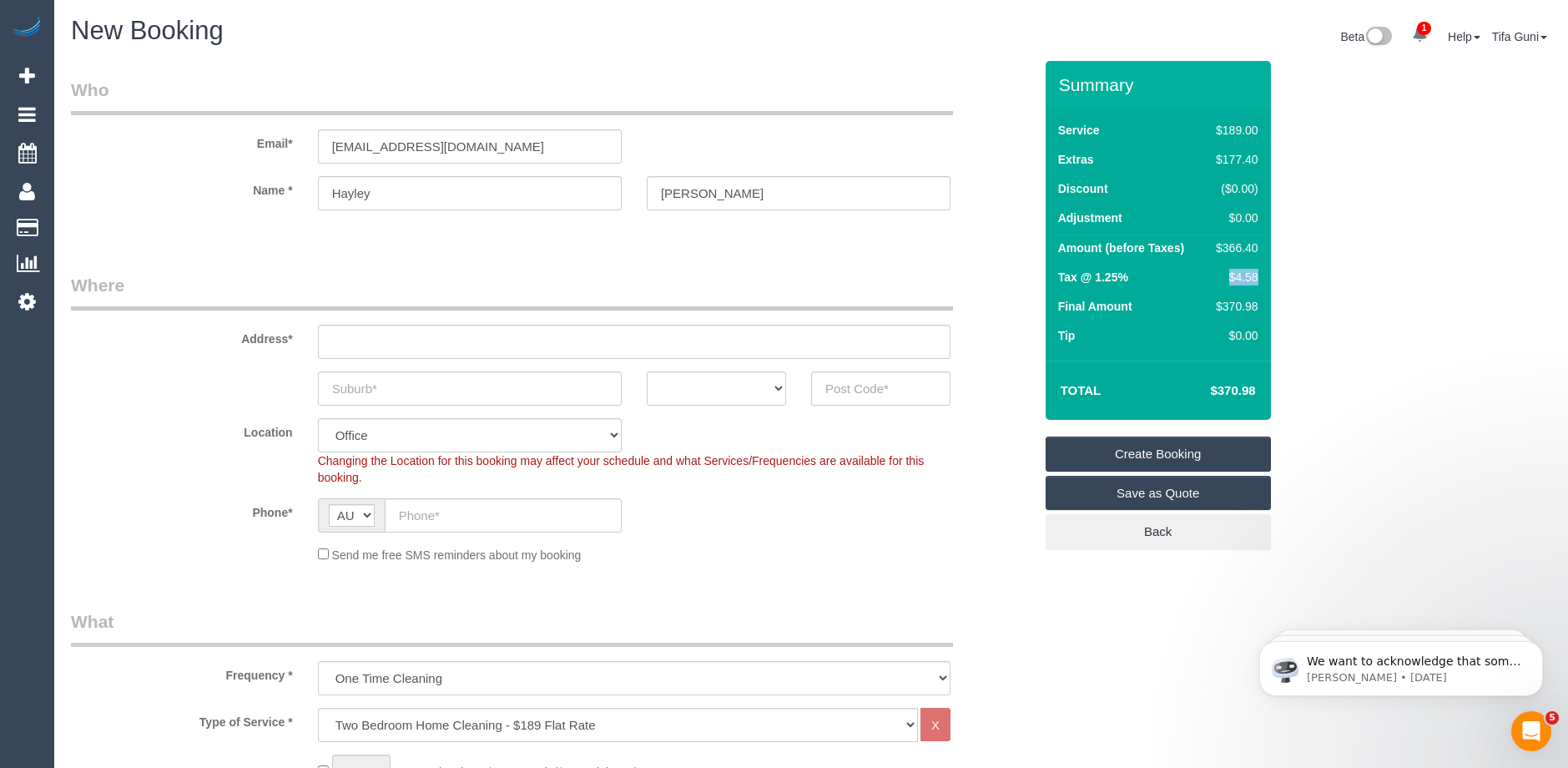
copy div "$4.58"
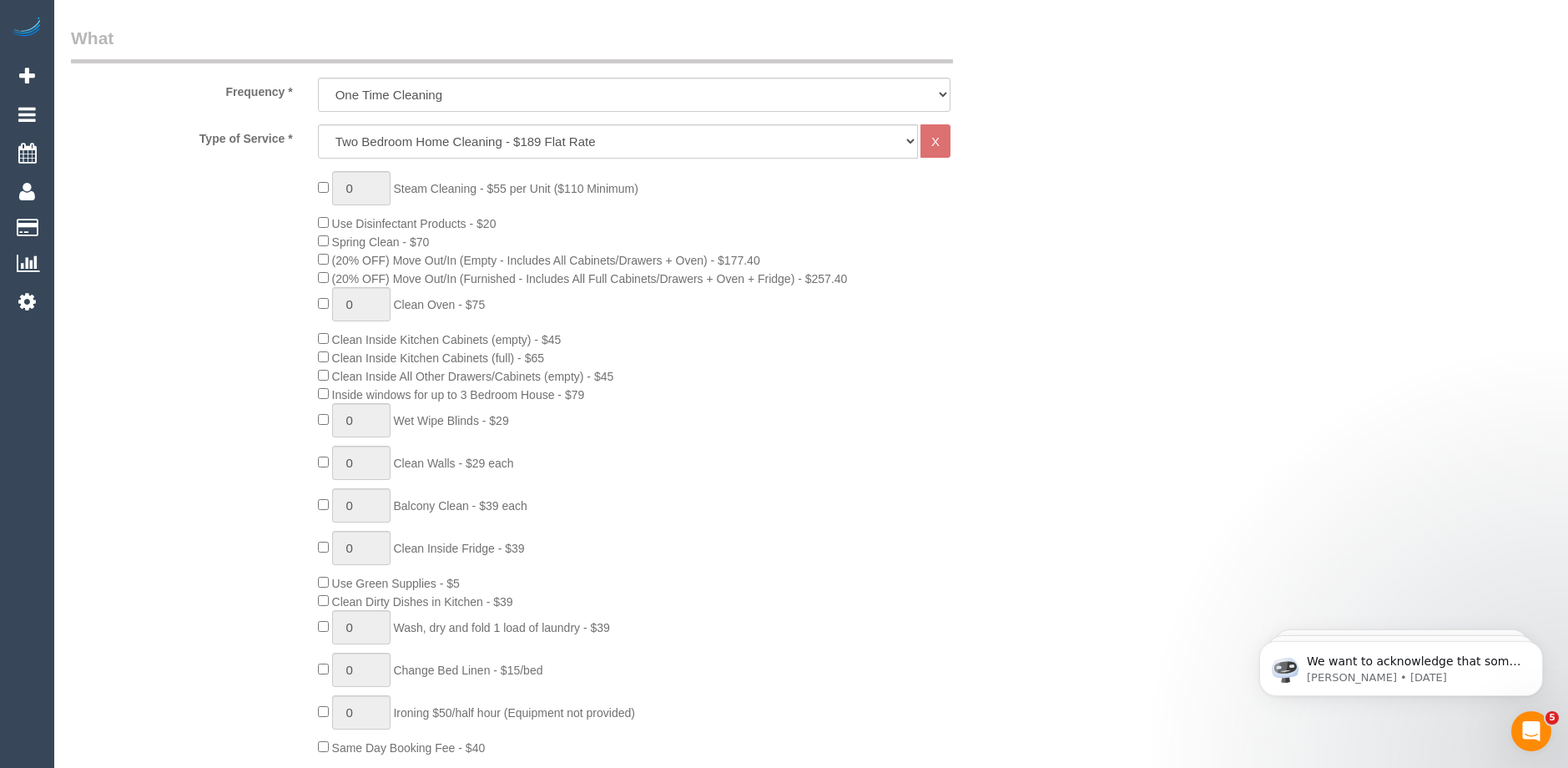
scroll to position [584, 0]
click at [1008, 427] on div "0 Steam Cleaning - $55 per Unit ($110 Minimum) Use Disinfectant Products - $20 …" at bounding box center [675, 462] width 740 height 585
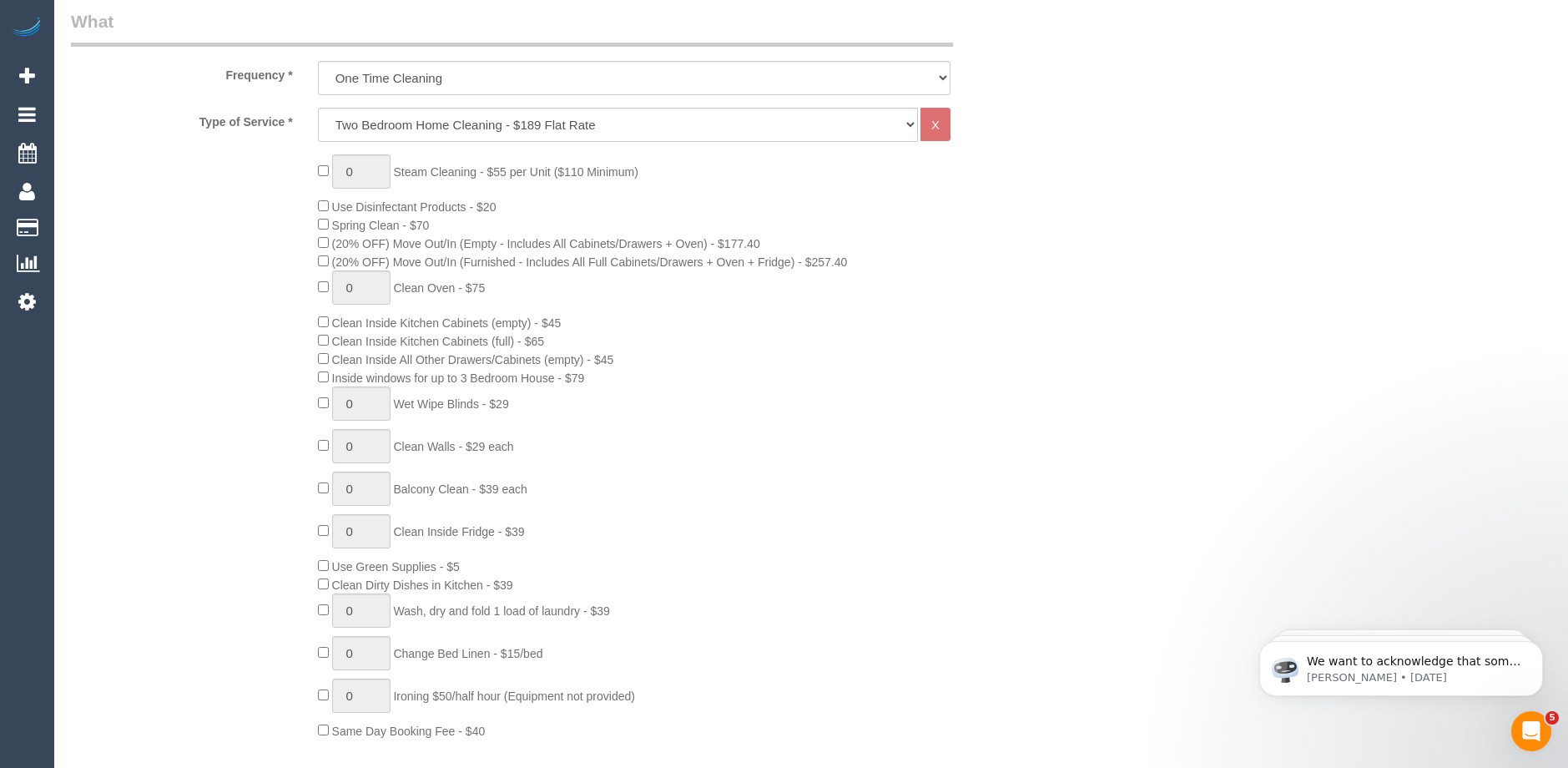
scroll to position [667, 0]
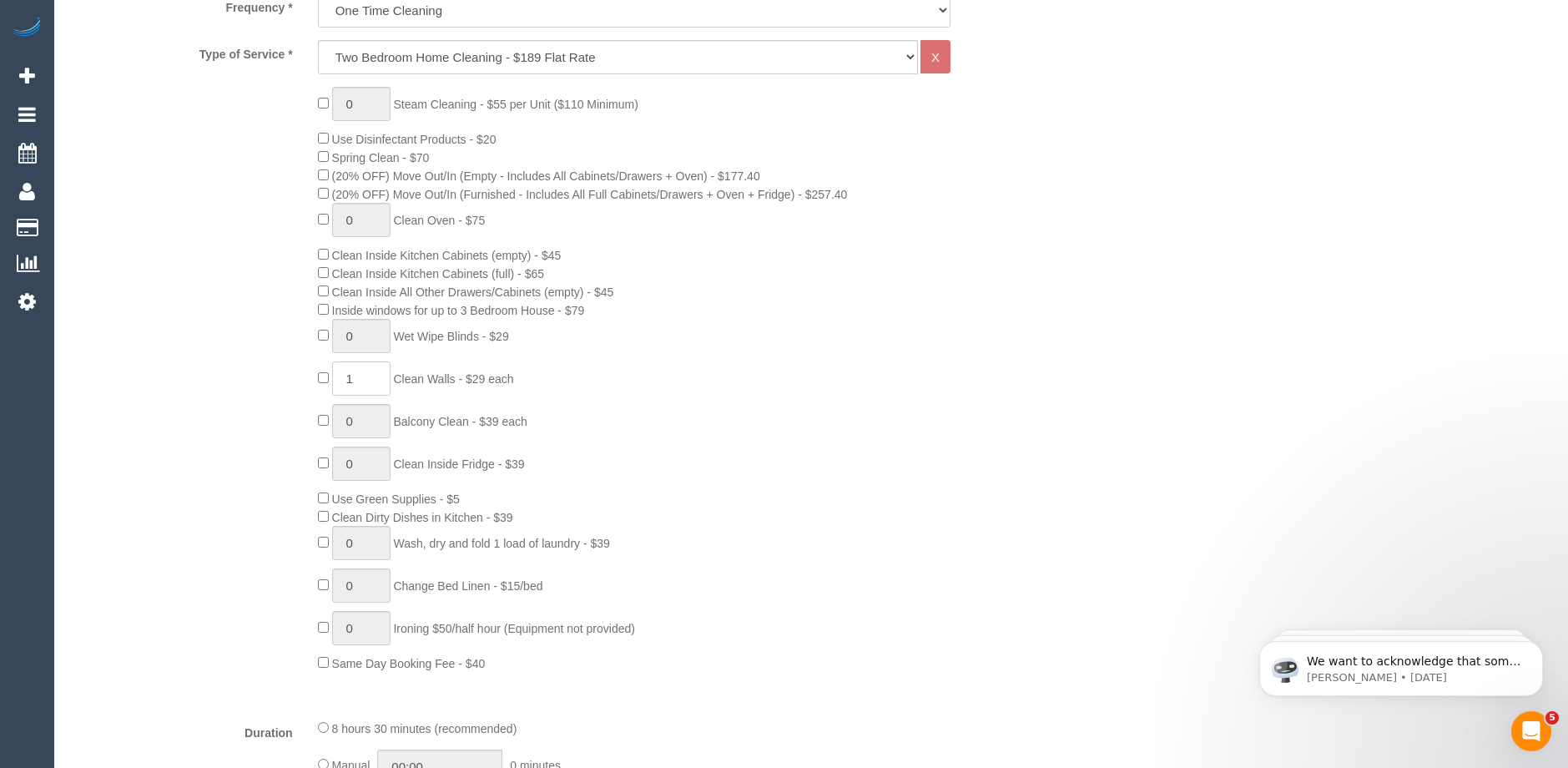
click at [358, 383] on input "1" at bounding box center [361, 378] width 59 height 35
type input "12"
click at [824, 407] on div "0 Steam Cleaning - $55 per Unit ($110 Minimum) Use Disinfectant Products - $20 …" at bounding box center [675, 379] width 740 height 585
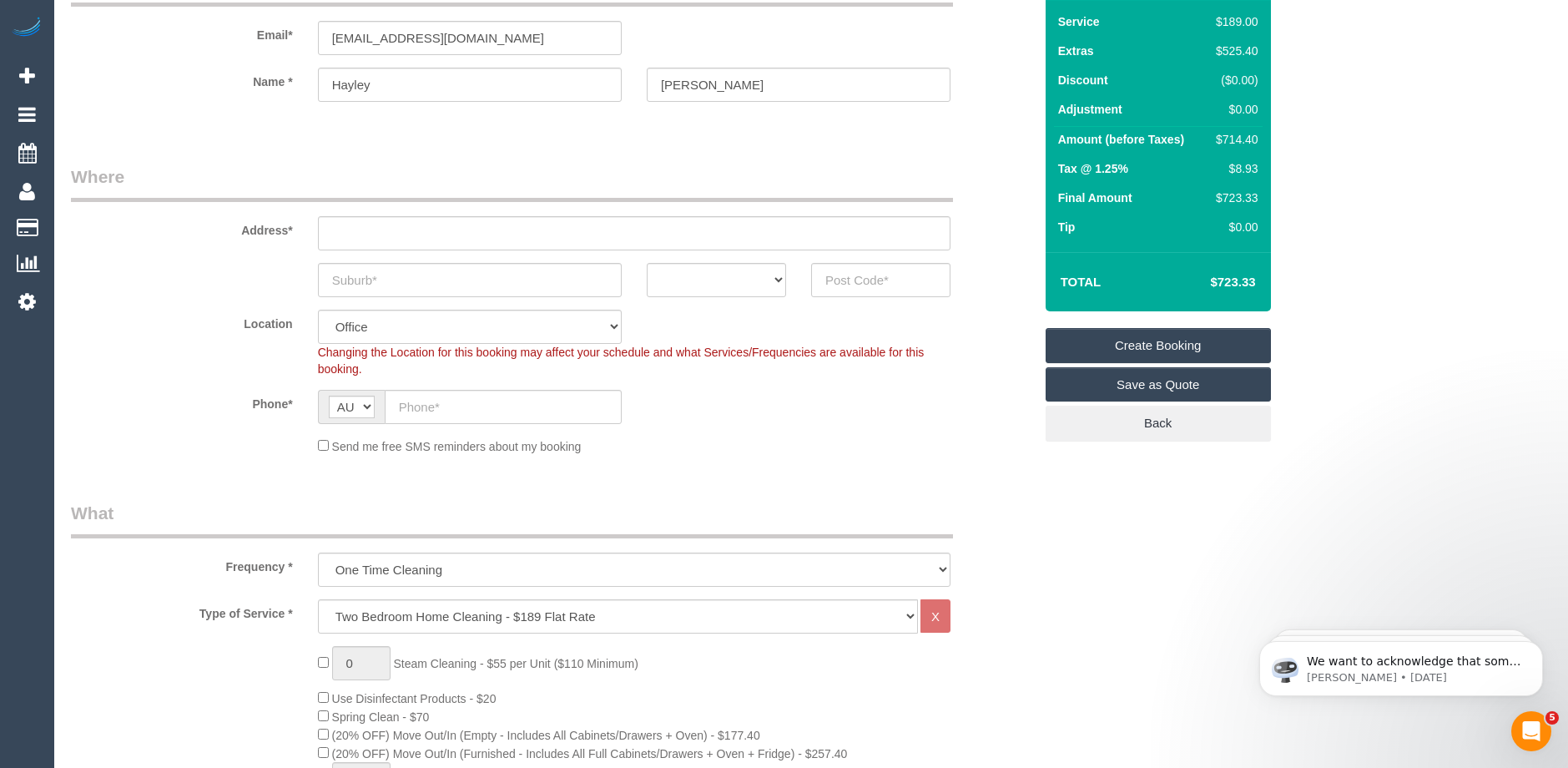
scroll to position [0, 0]
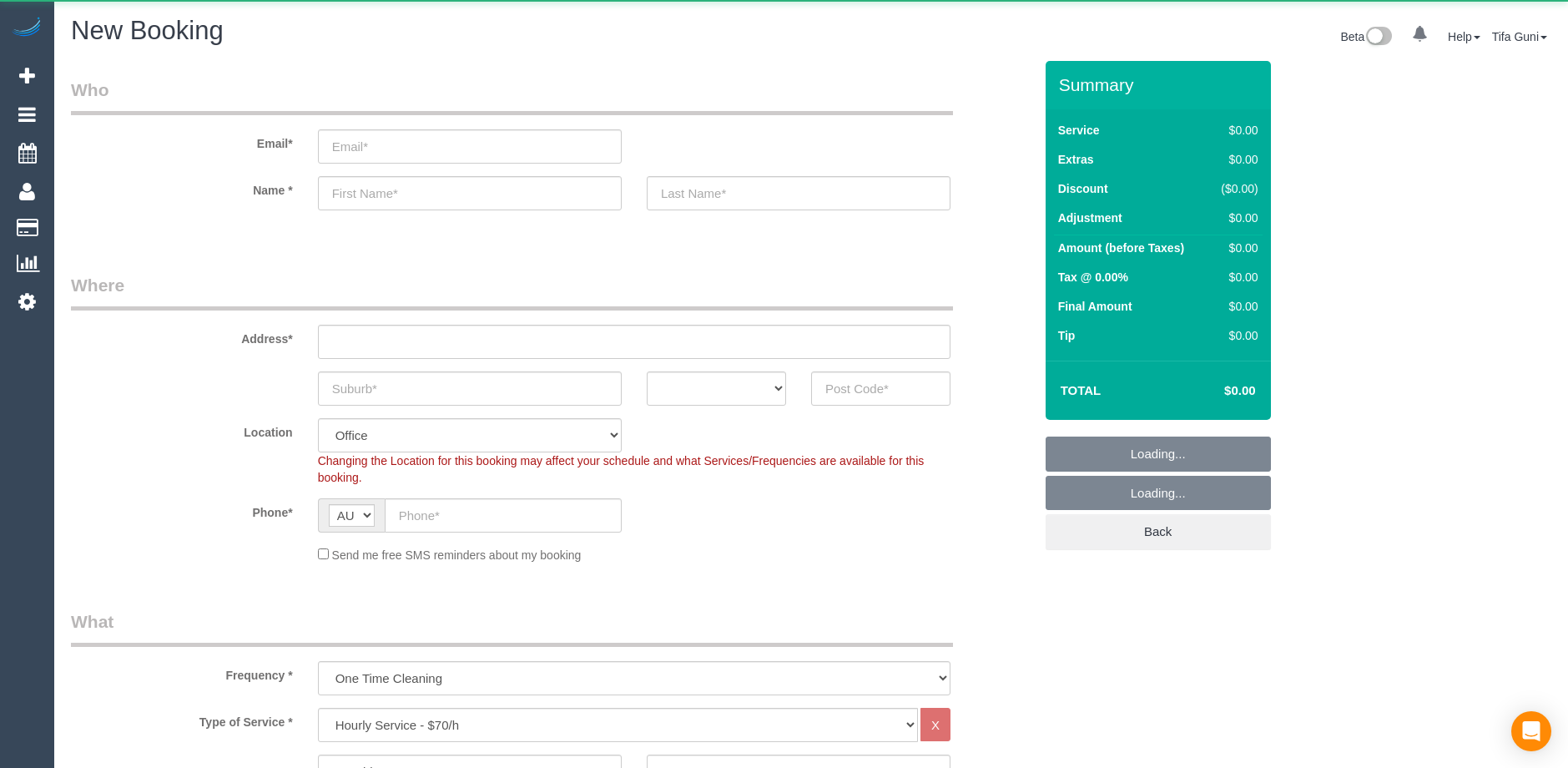
select select "object:822"
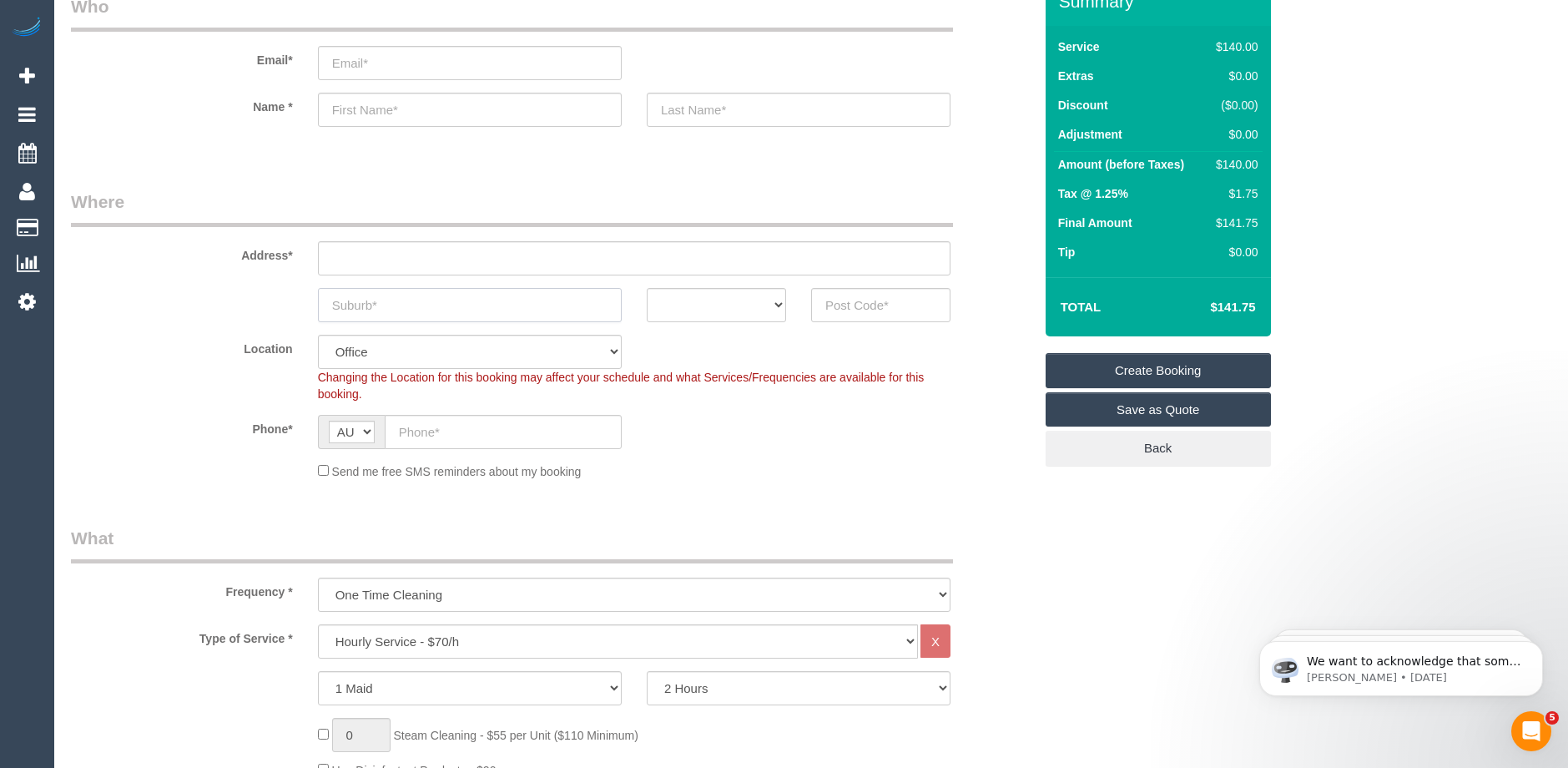
click at [384, 312] on input "text" at bounding box center [470, 305] width 304 height 35
type input "point cook"
click at [777, 304] on select "ACT NSW NT QLD SA TAS VIC WA" at bounding box center [716, 305] width 139 height 35
select select "VIC"
click at [647, 288] on select "ACT NSW NT QLD SA TAS VIC WA" at bounding box center [716, 305] width 139 height 35
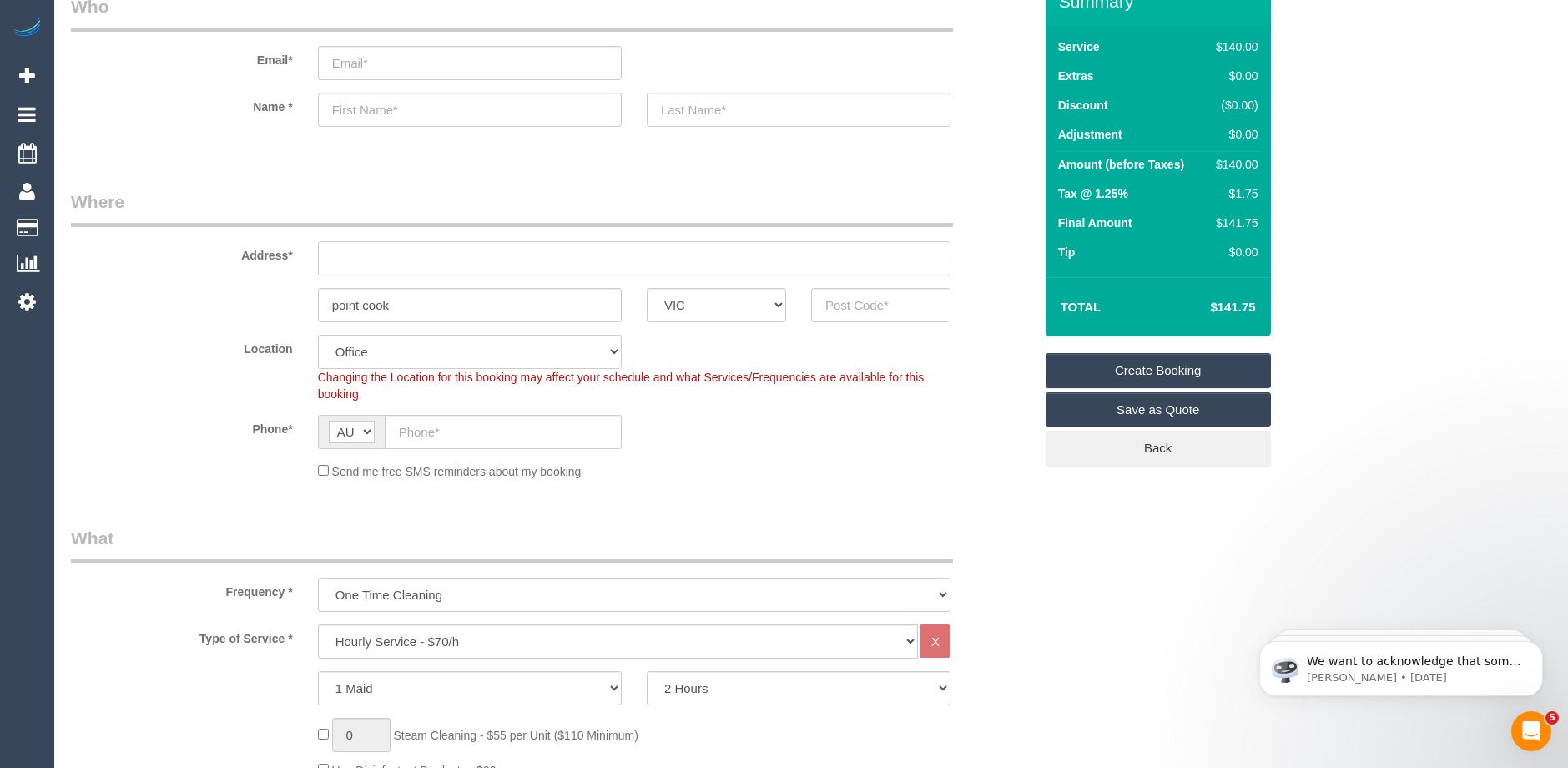
click at [362, 268] on input "text" at bounding box center [635, 258] width 633 height 35
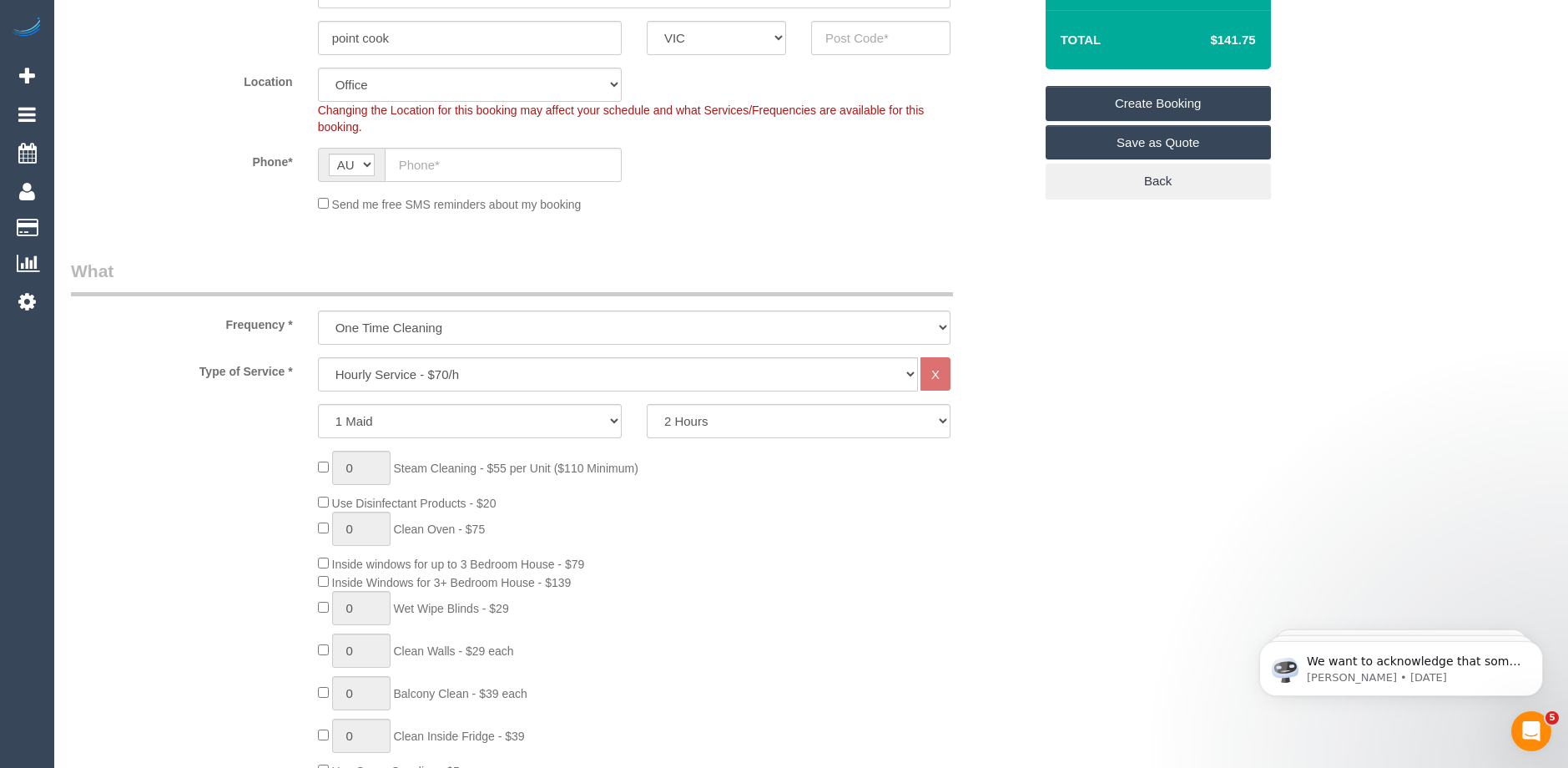
scroll to position [417, 0]
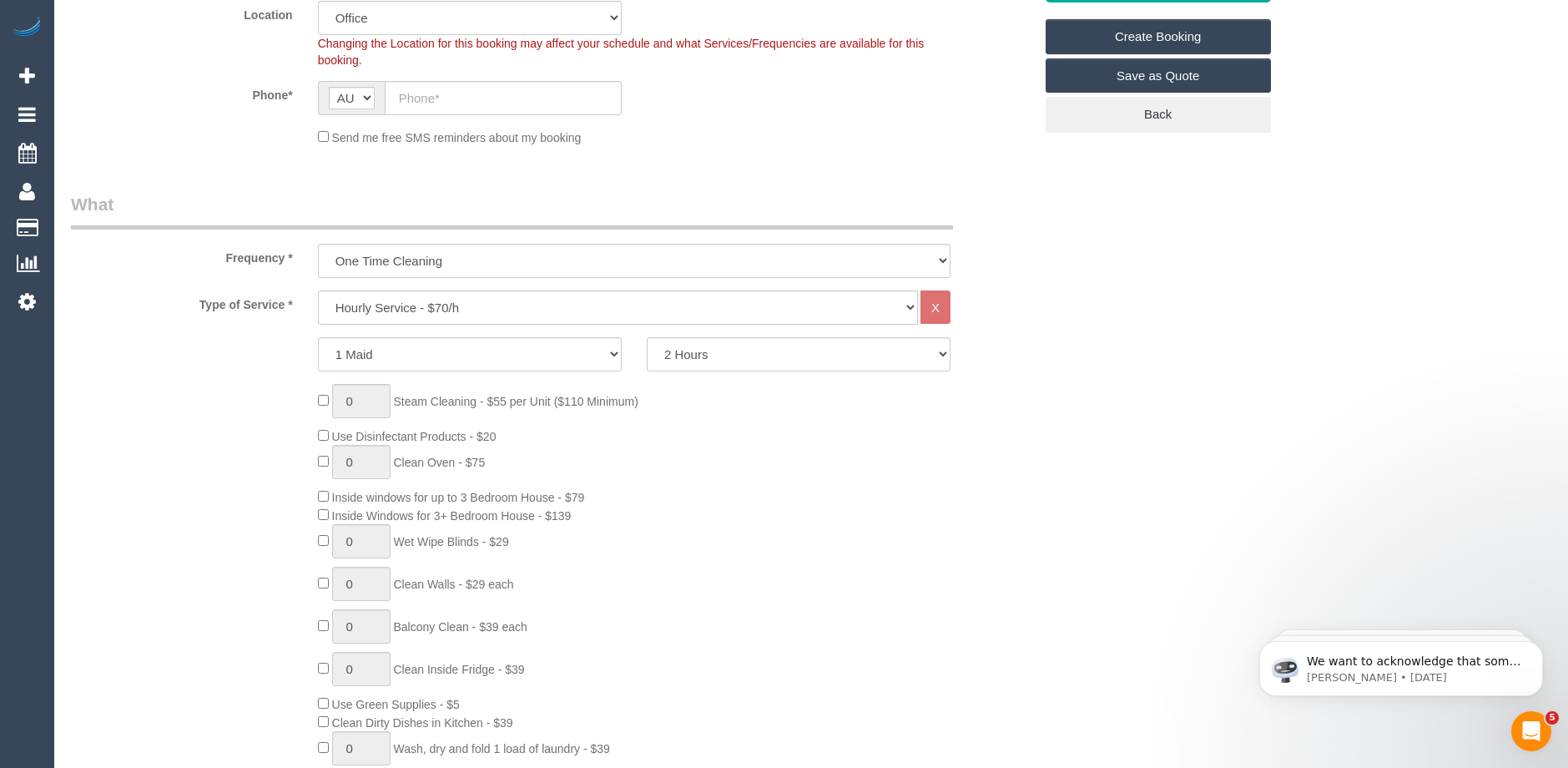
type input "="
click at [414, 305] on select "Hourly Service - $70/h Hourly Service - $65/h Hourly Service - $60/h Hourly Ser…" at bounding box center [618, 307] width 600 height 35
select select "214"
click at [318, 290] on select "Hourly Service - $70/h Hourly Service - $65/h Hourly Service - $60/h Hourly Ser…" at bounding box center [618, 307] width 600 height 35
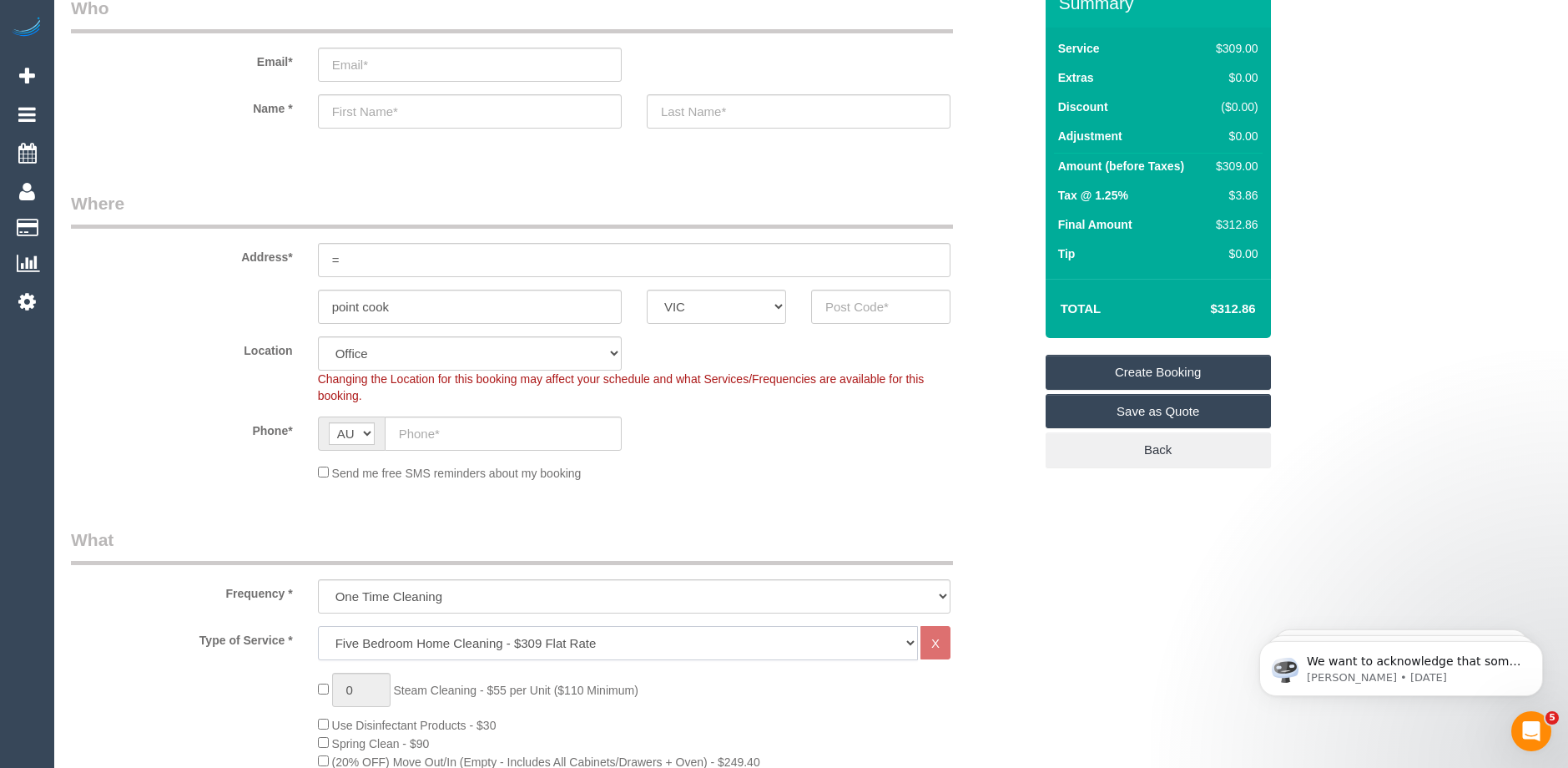
scroll to position [0, 0]
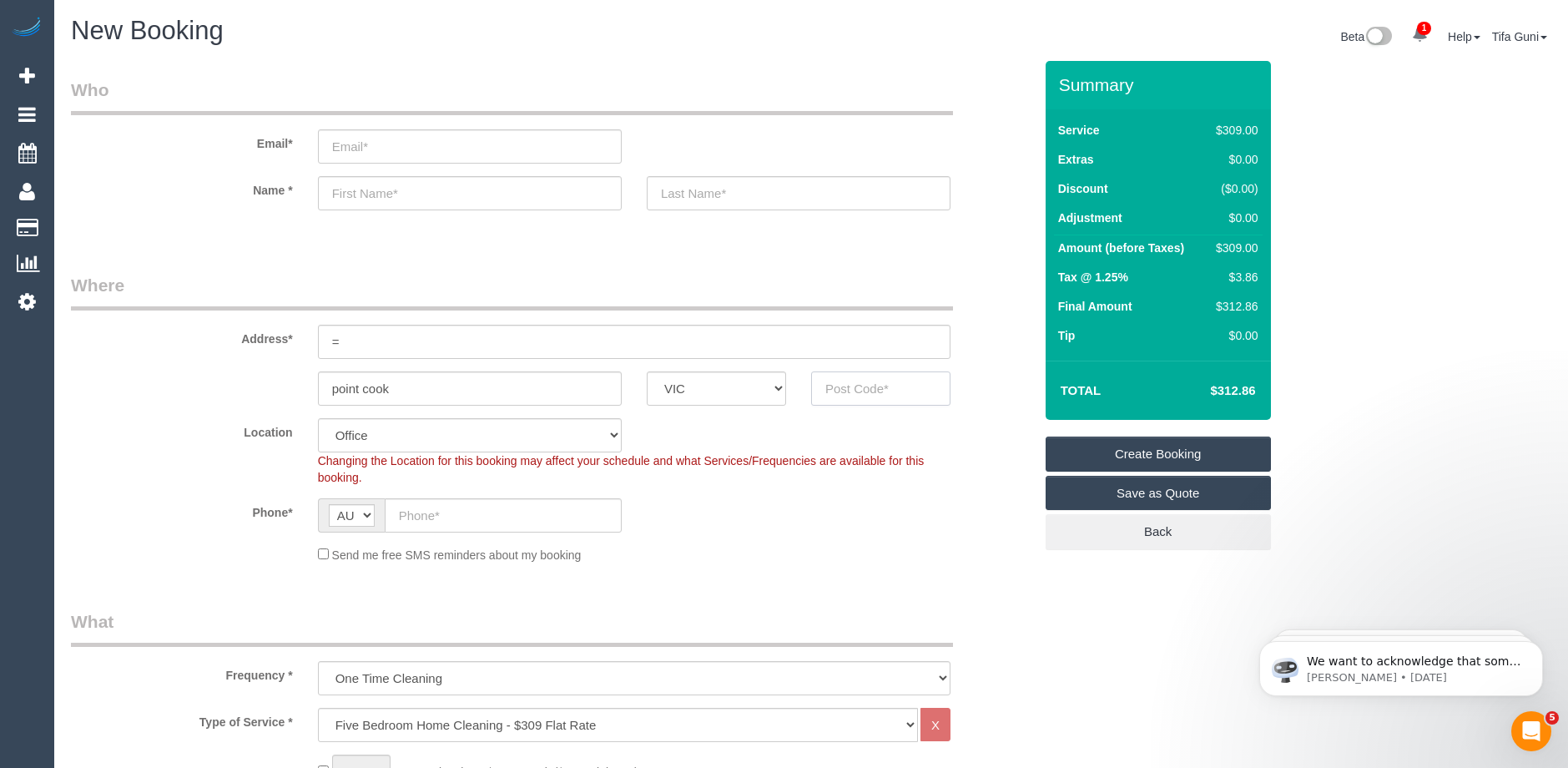
click at [858, 394] on input "text" at bounding box center [880, 388] width 139 height 35
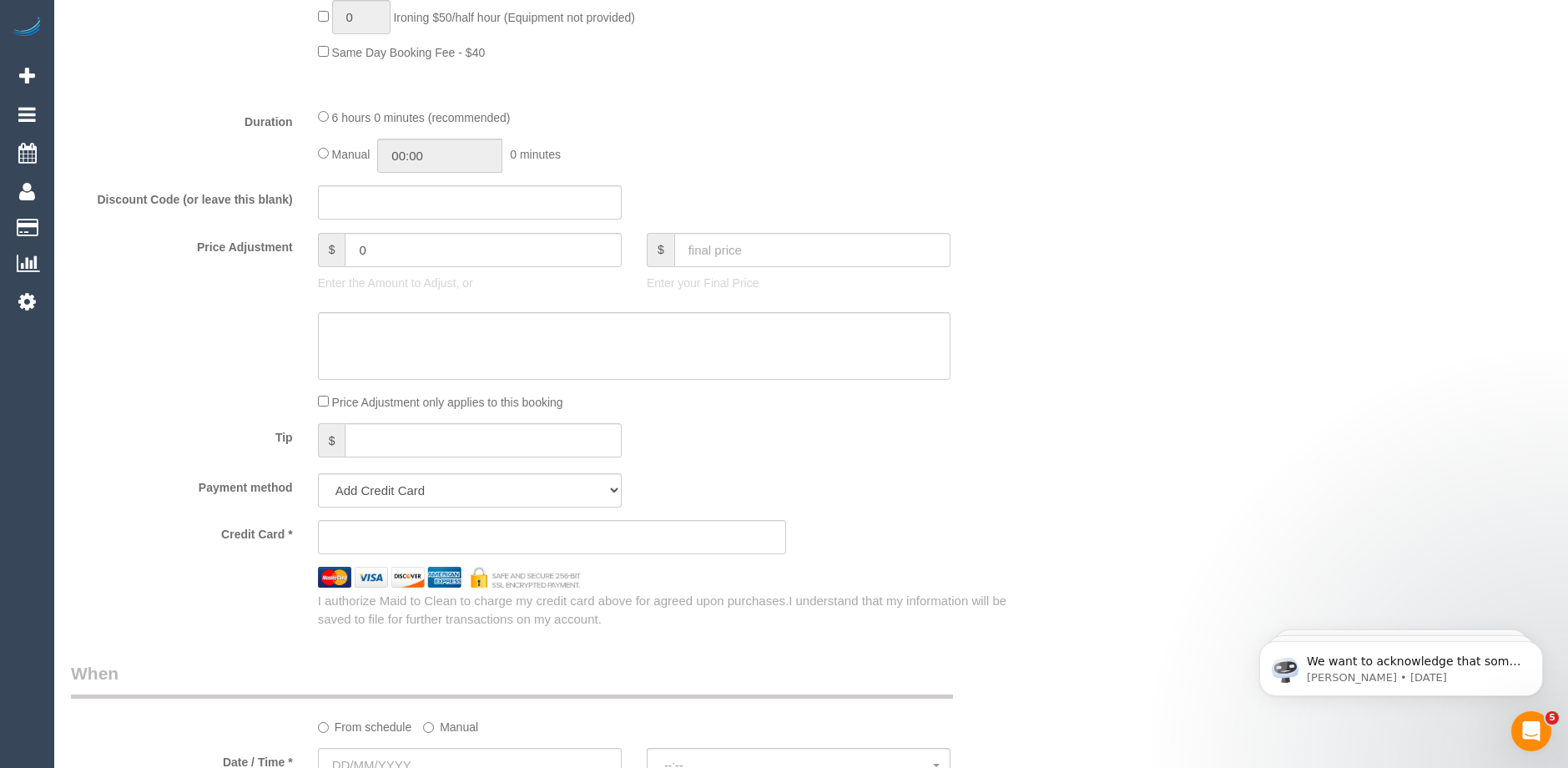
scroll to position [1418, 0]
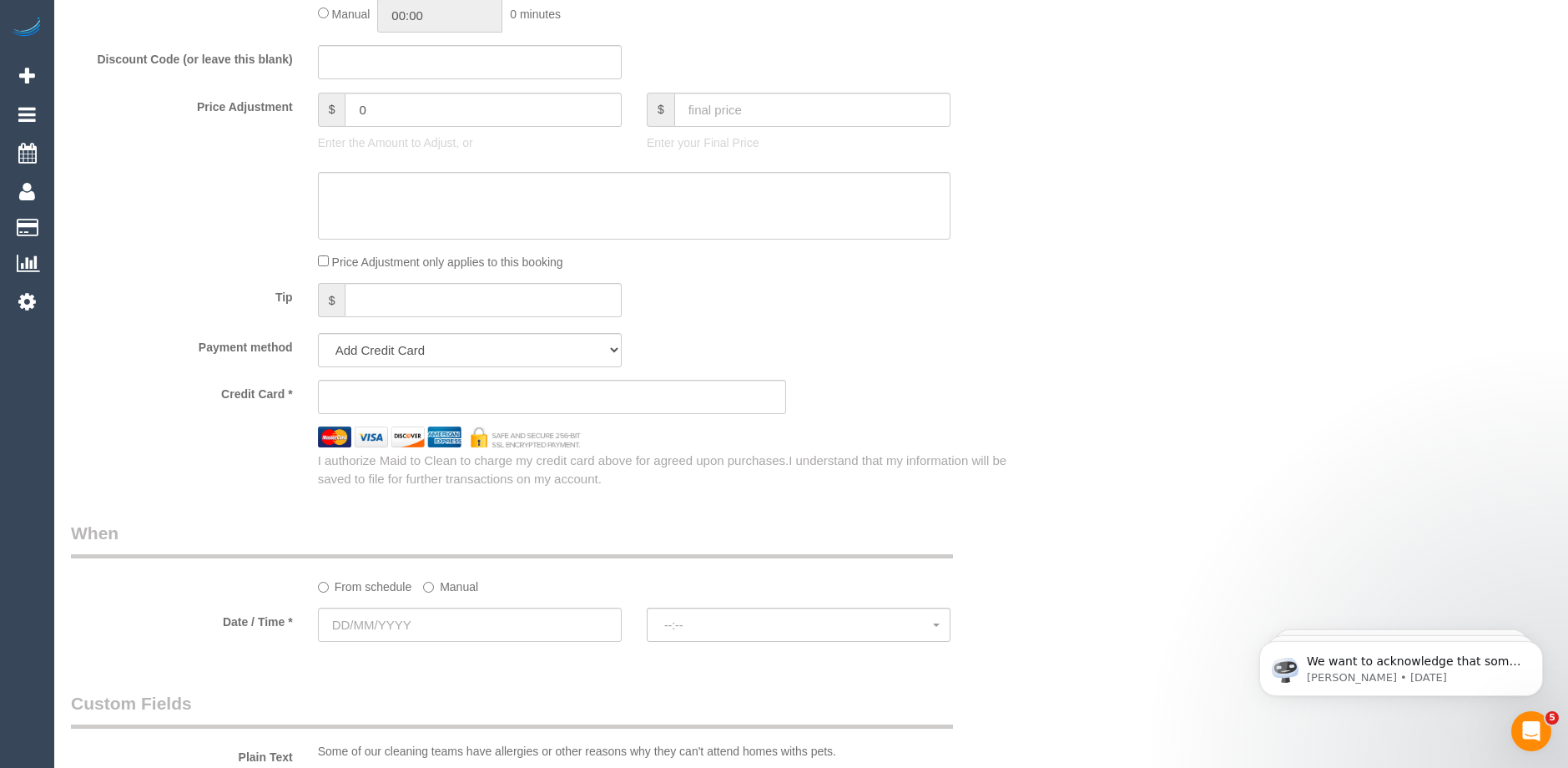
type input "3030"
click at [405, 622] on input "text" at bounding box center [470, 624] width 304 height 35
select select "53"
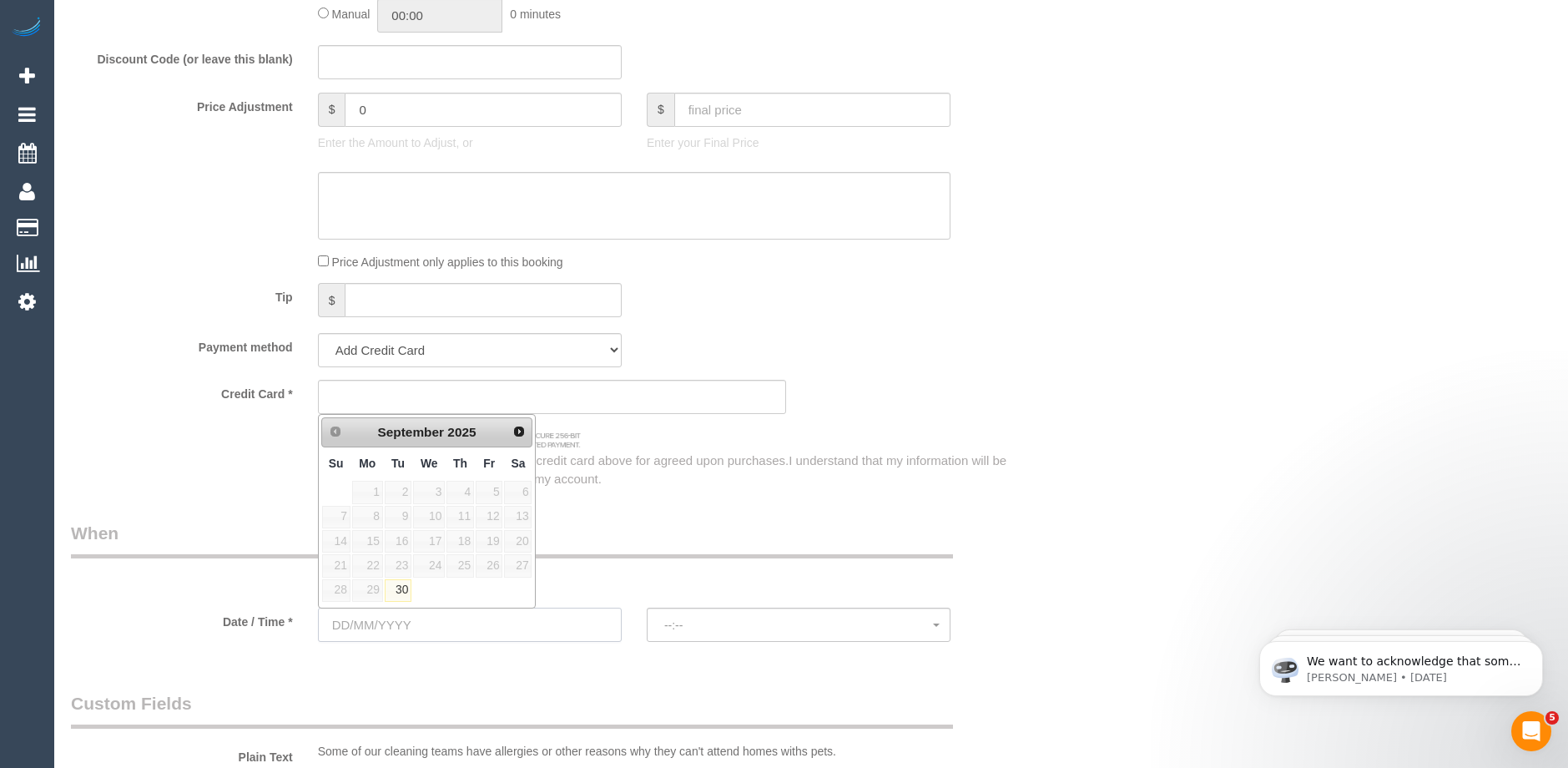
select select "object:2241"
click at [523, 436] on span "Next" at bounding box center [520, 430] width 13 height 13
click at [918, 312] on div "Tip $" at bounding box center [553, 301] width 987 height 37
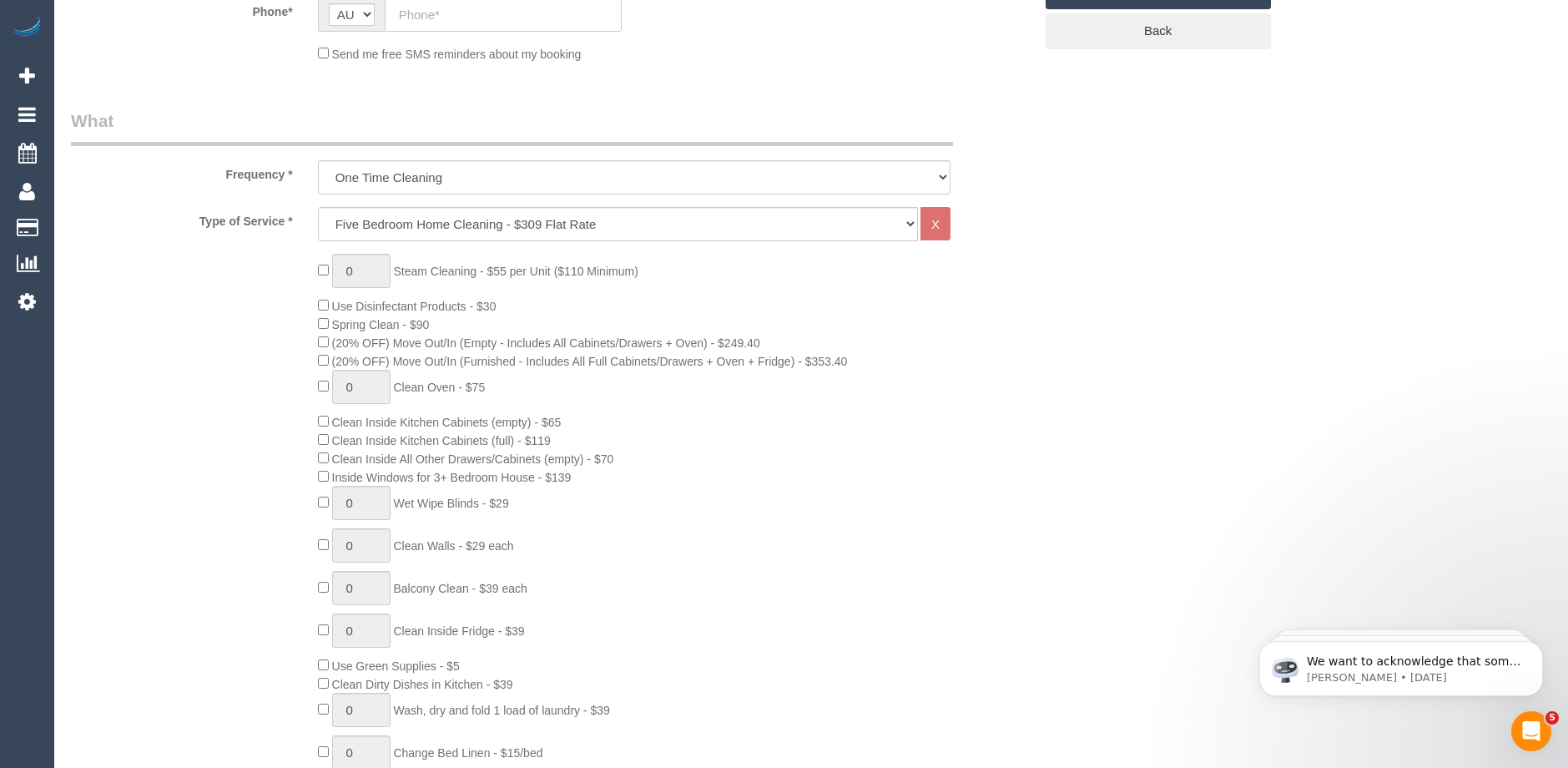
scroll to position [83, 0]
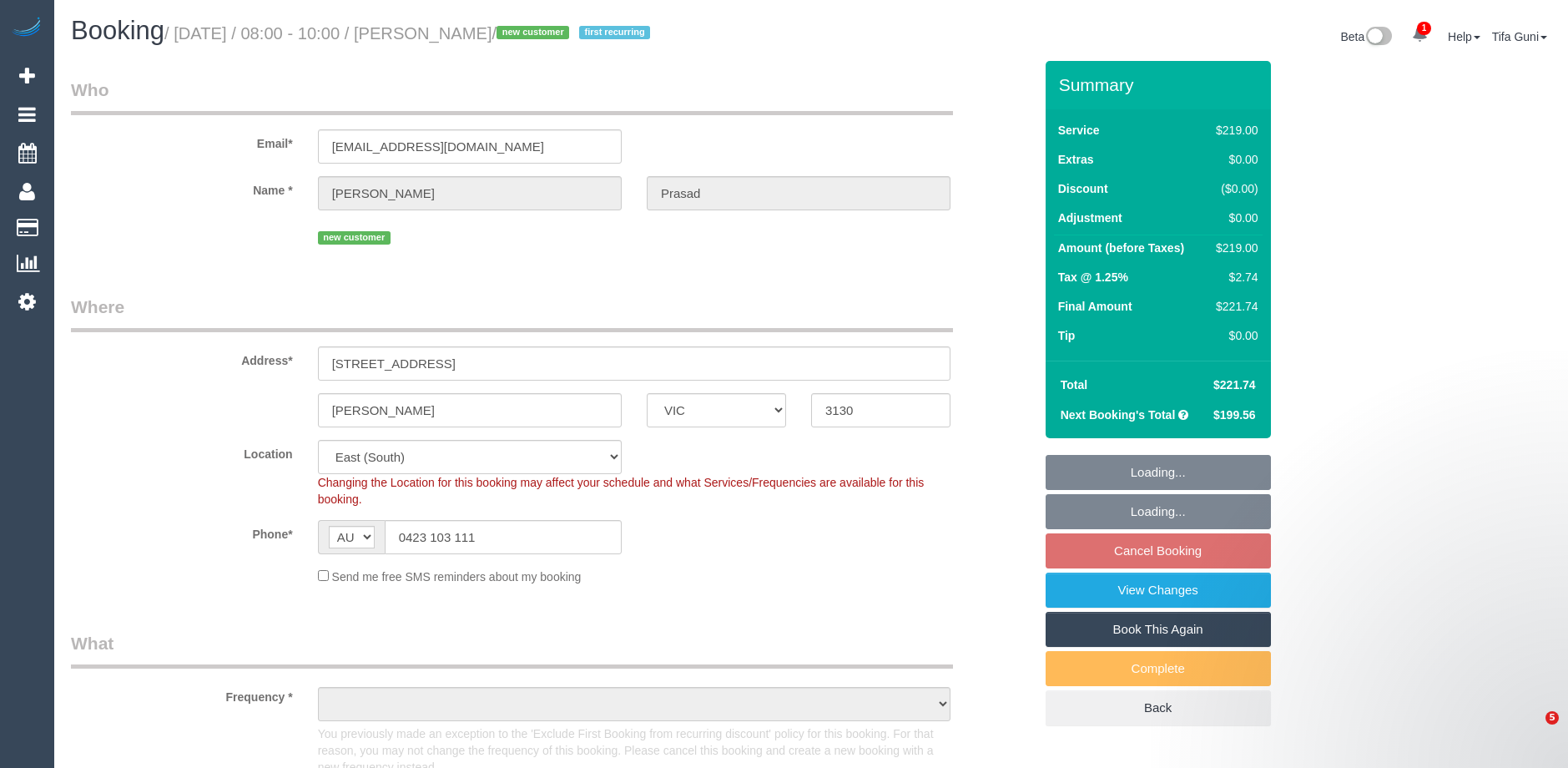
select select "VIC"
select select "object:821"
select select "string:stripe-pm_1S8u112GScqysDRV0BcbuxJS"
select select "number:28"
select select "number:14"
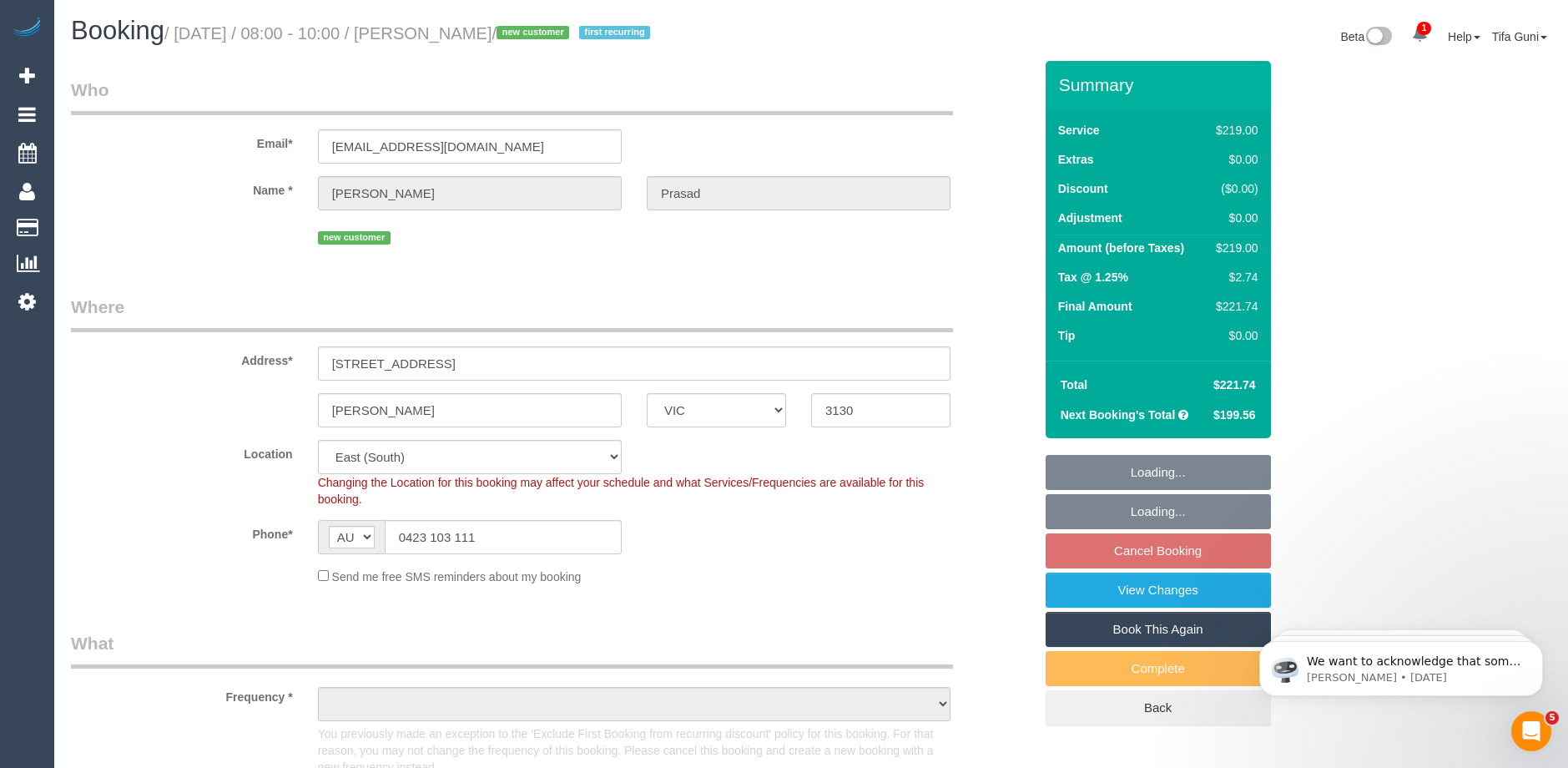
select select "number:19"
select select "number:36"
select select "object:830"
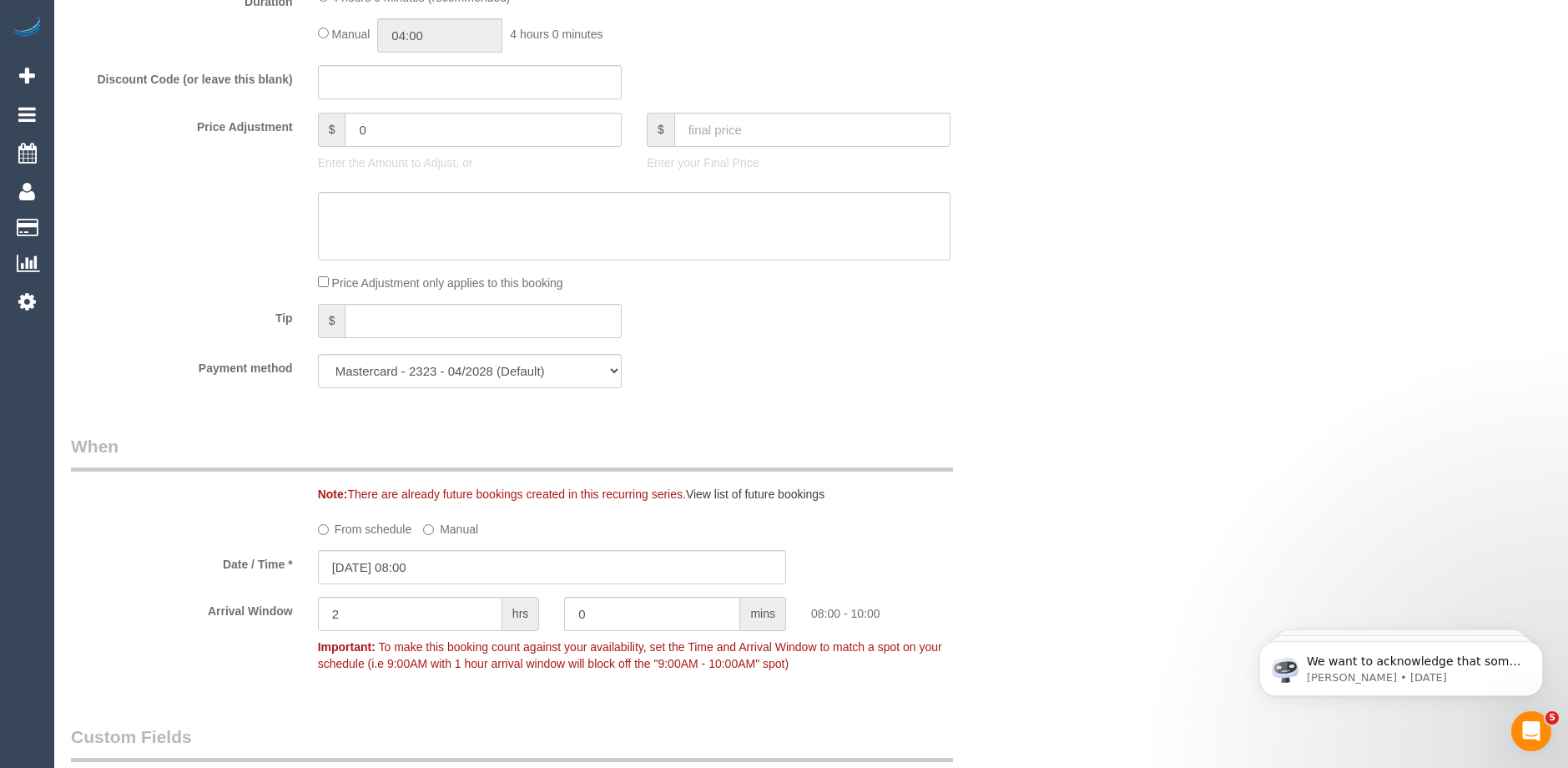
scroll to position [1585, 0]
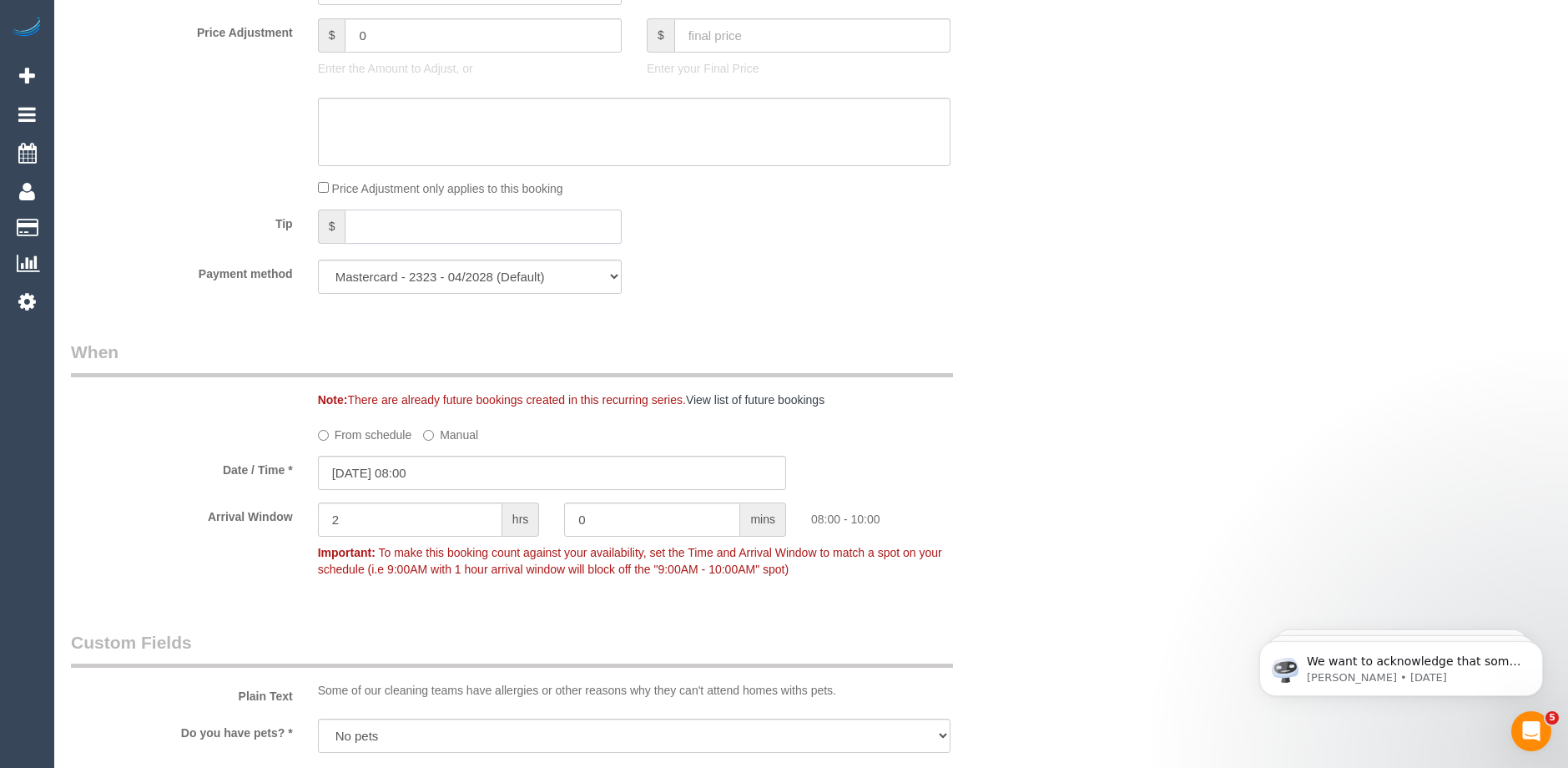
click at [430, 231] on input "text" at bounding box center [483, 226] width 276 height 35
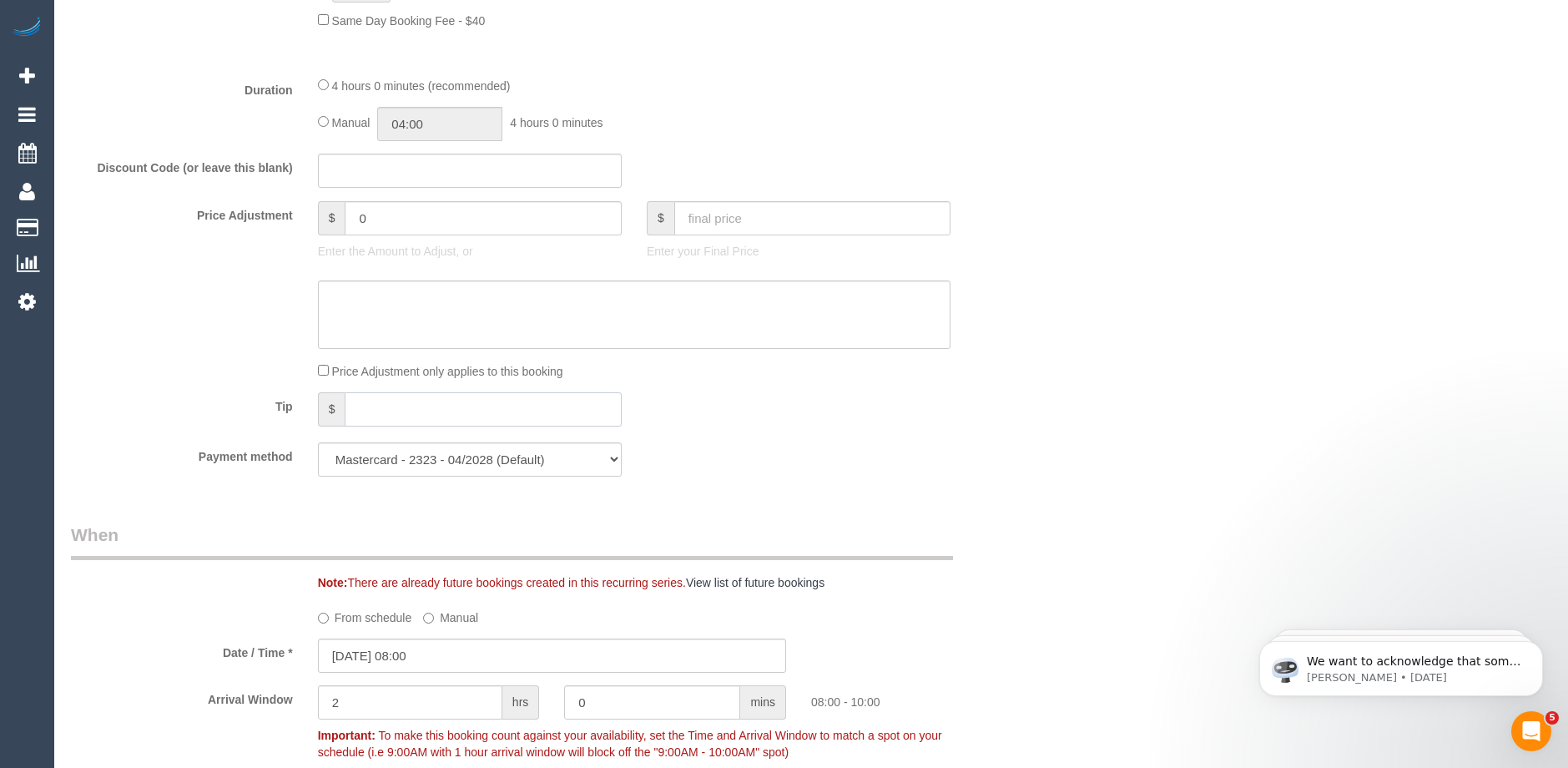
scroll to position [1335, 0]
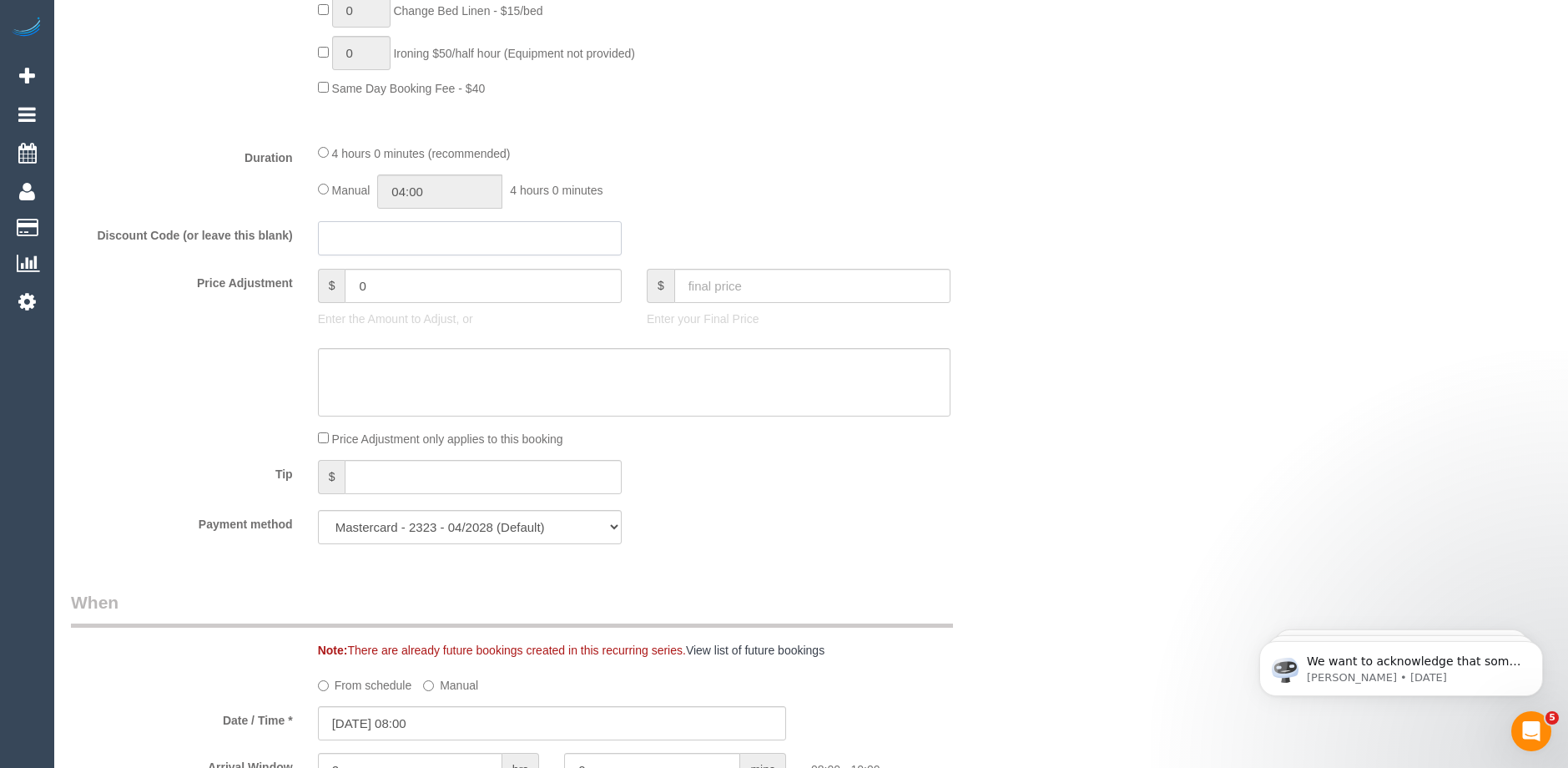
click at [386, 236] on input "text" at bounding box center [470, 238] width 304 height 35
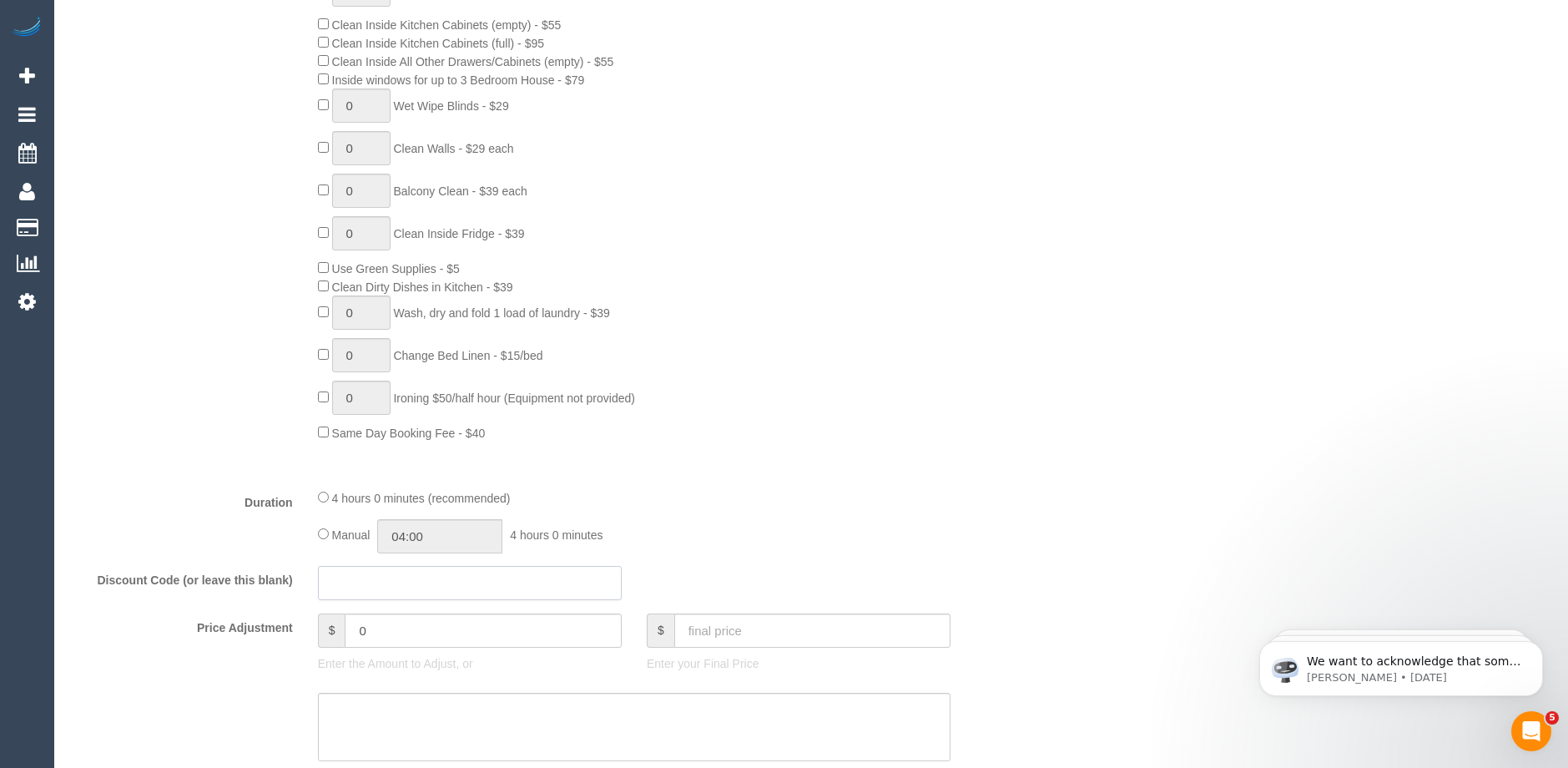
scroll to position [1168, 0]
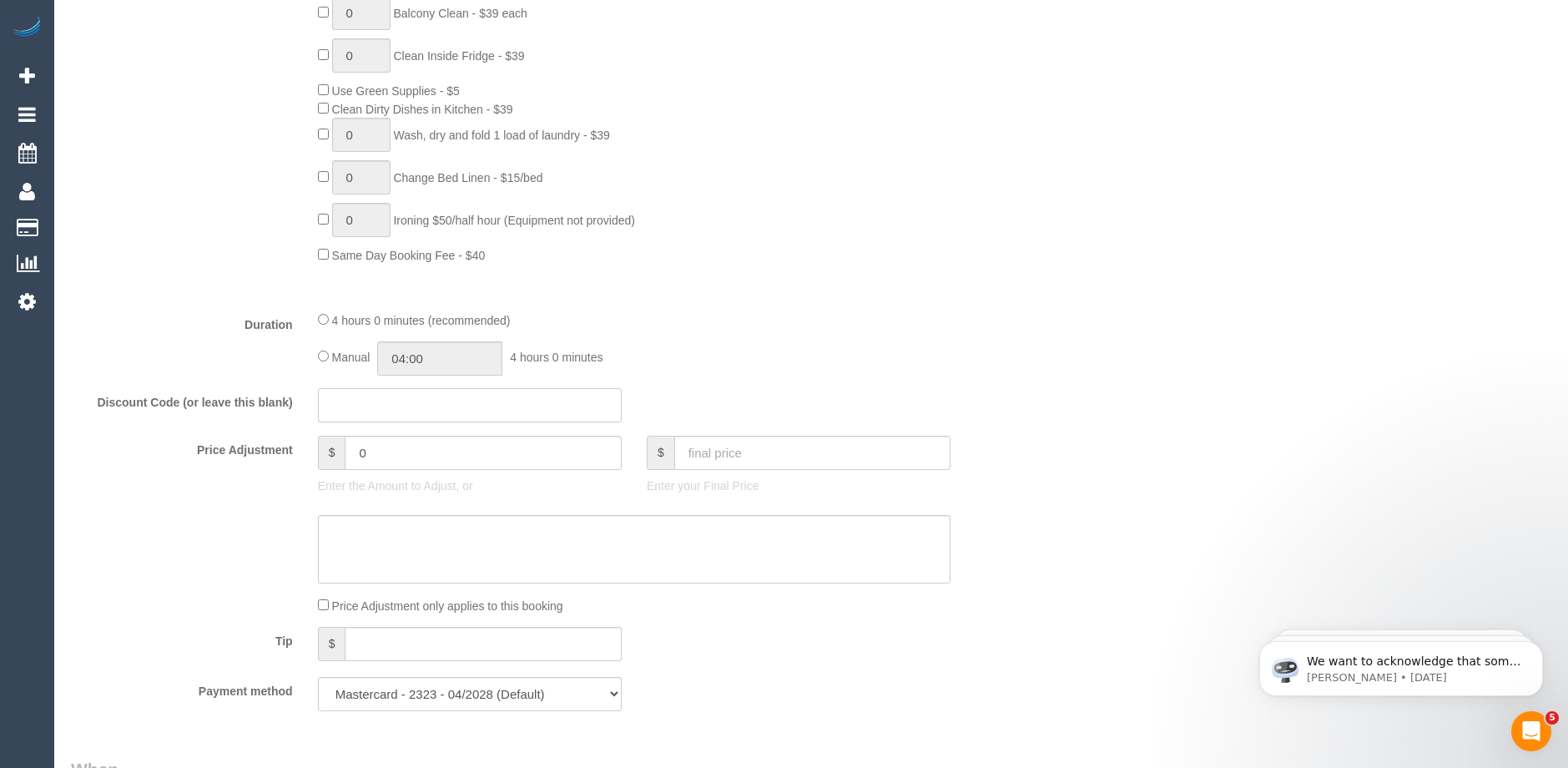
paste input "COBROO"
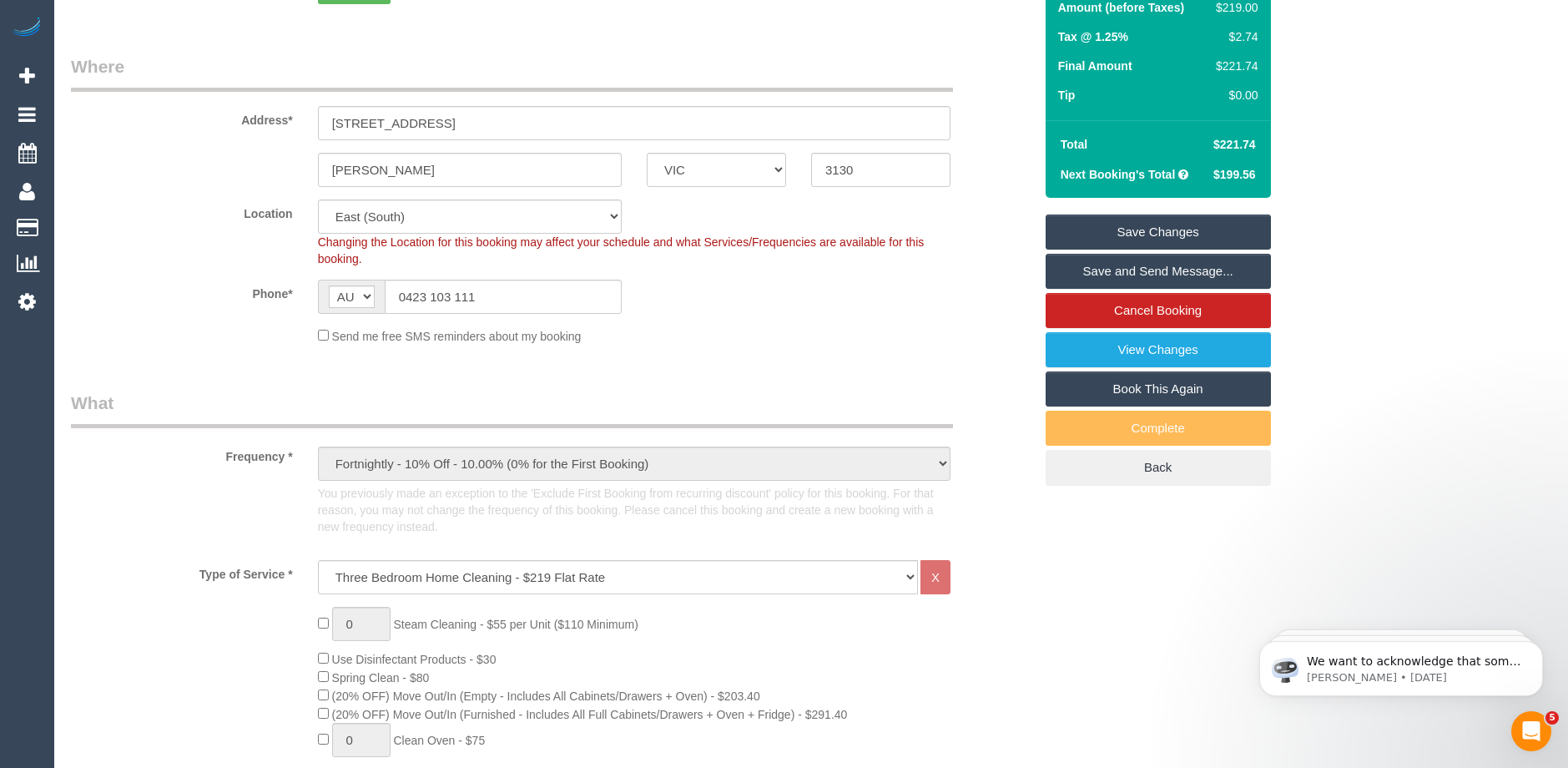
scroll to position [83, 0]
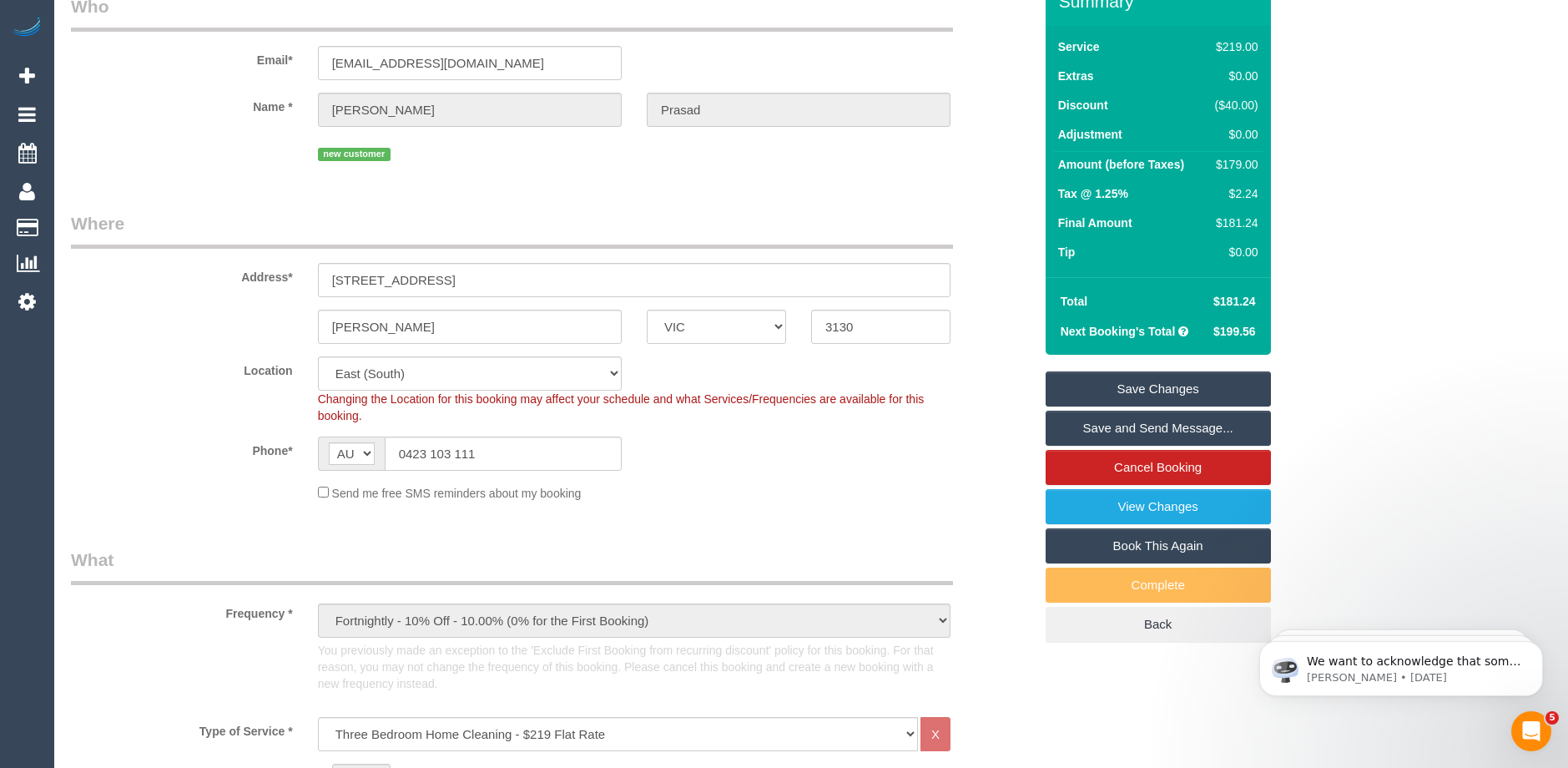
type input "COBROO"
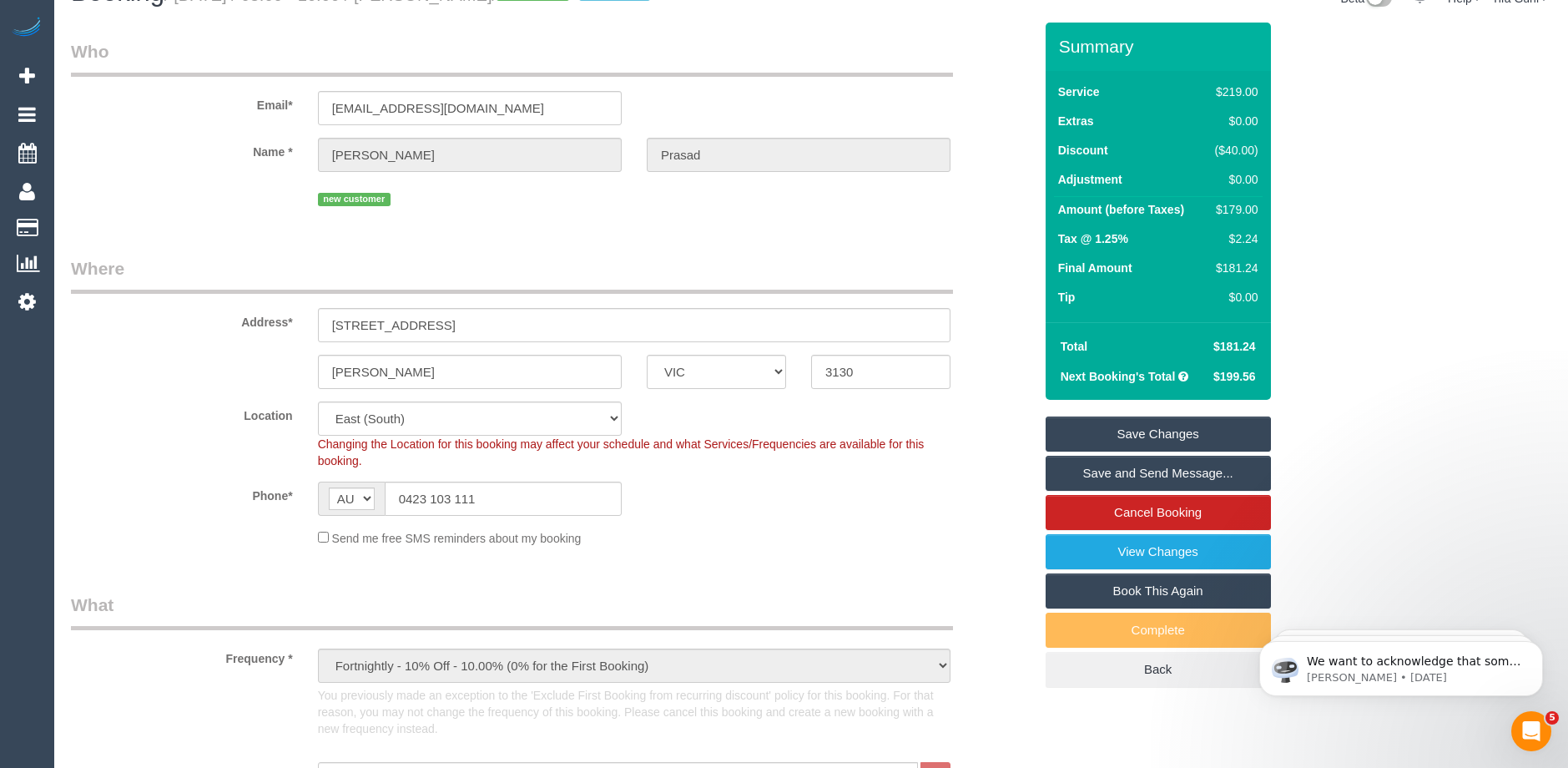
scroll to position [0, 0]
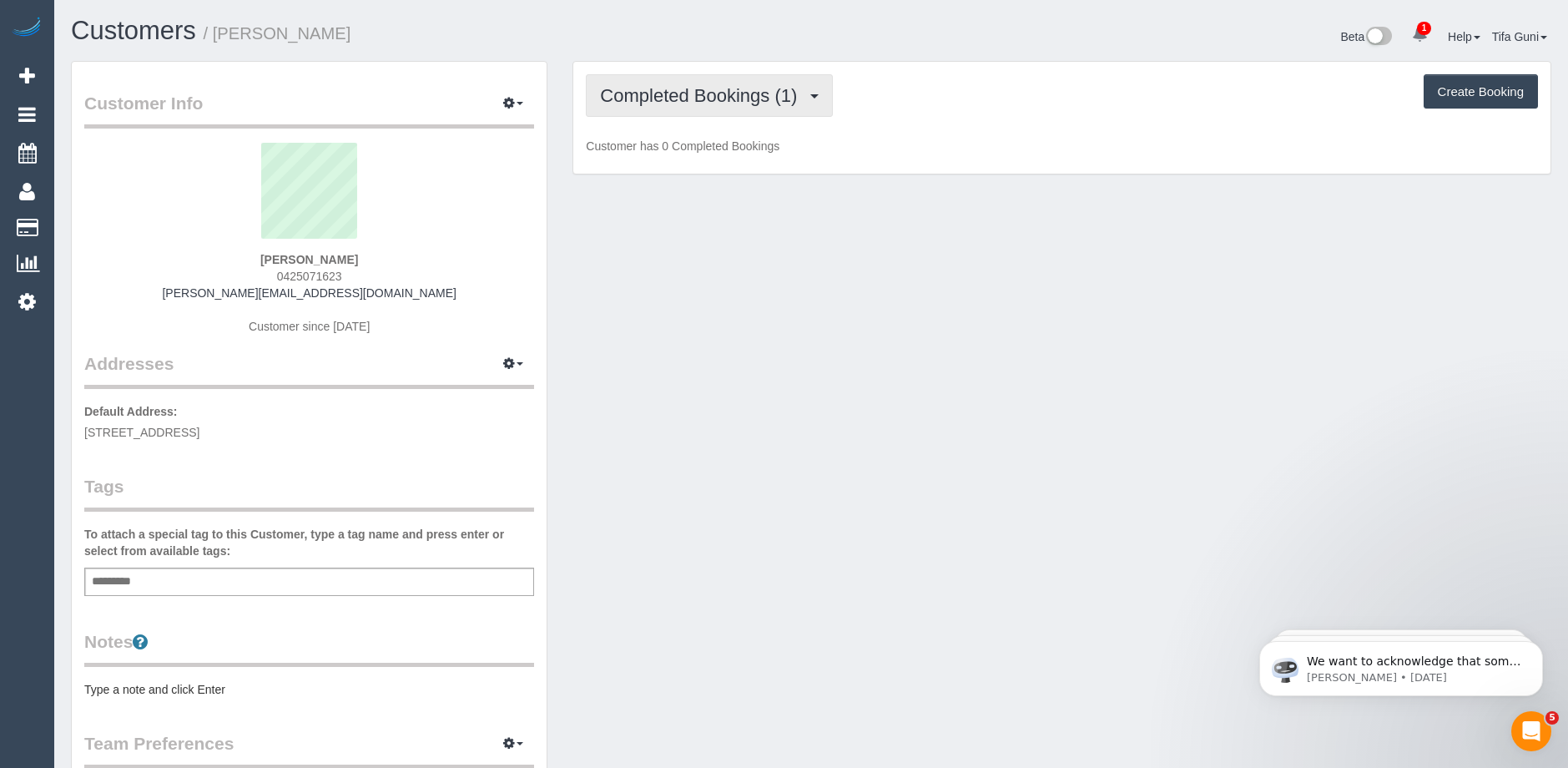
click at [743, 98] on span "Completed Bookings (1)" at bounding box center [703, 95] width 205 height 21
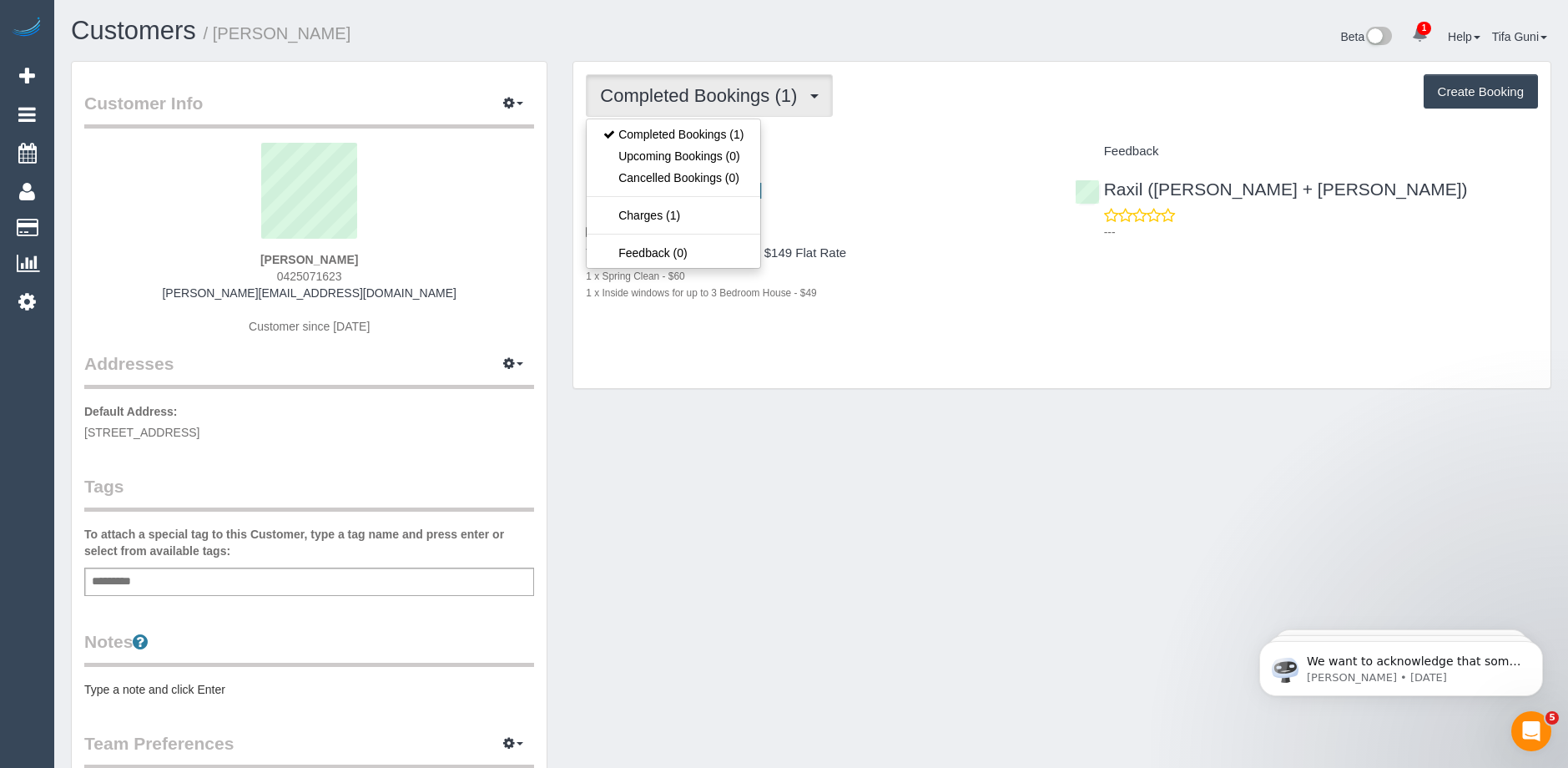
click at [852, 136] on div "Completed Bookings (1) Completed Bookings (1) Upcoming Bookings (0) Cancelled B…" at bounding box center [1061, 225] width 977 height 328
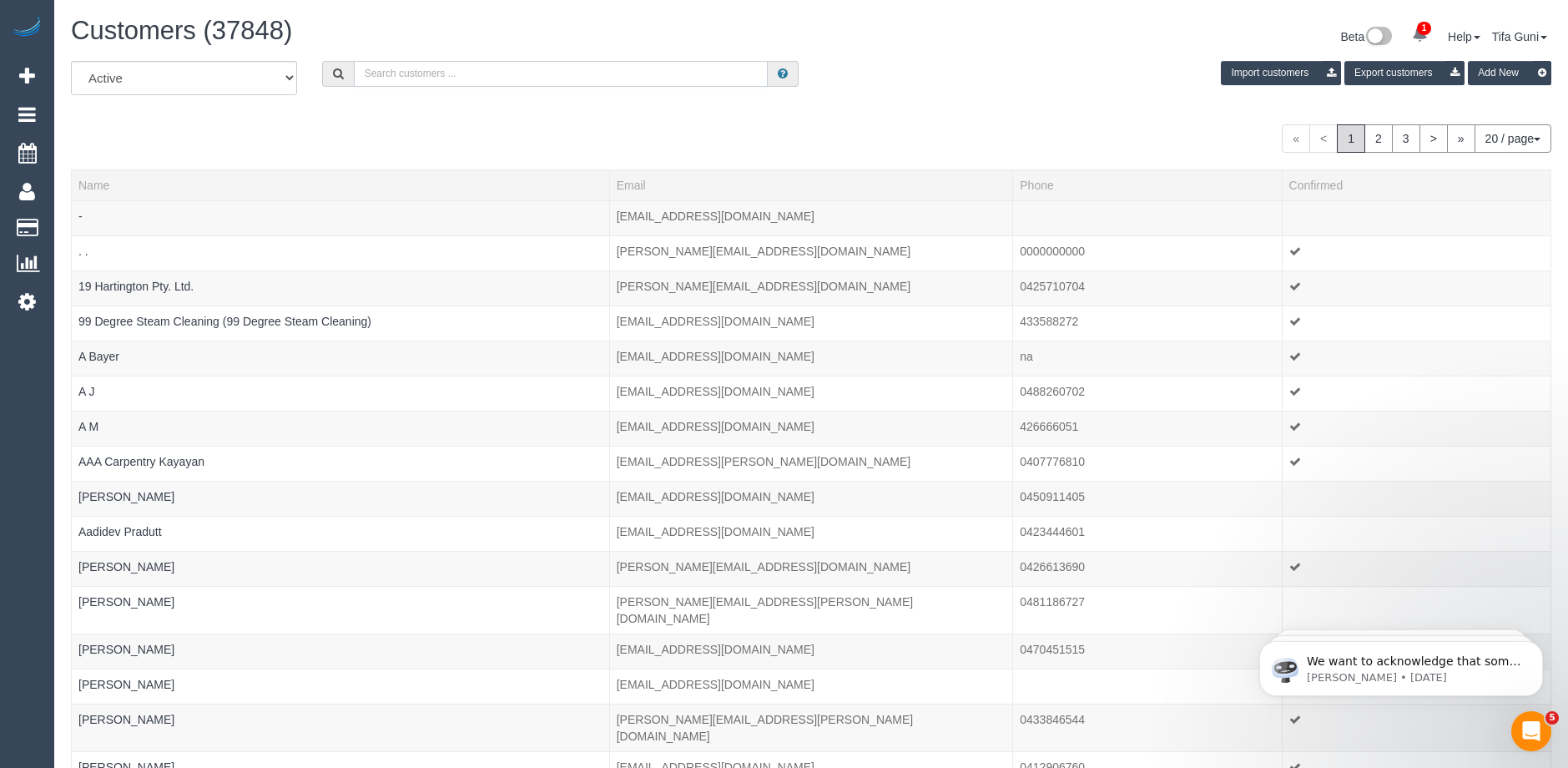
click at [417, 76] on input "text" at bounding box center [561, 74] width 414 height 26
paste input "61425071623"
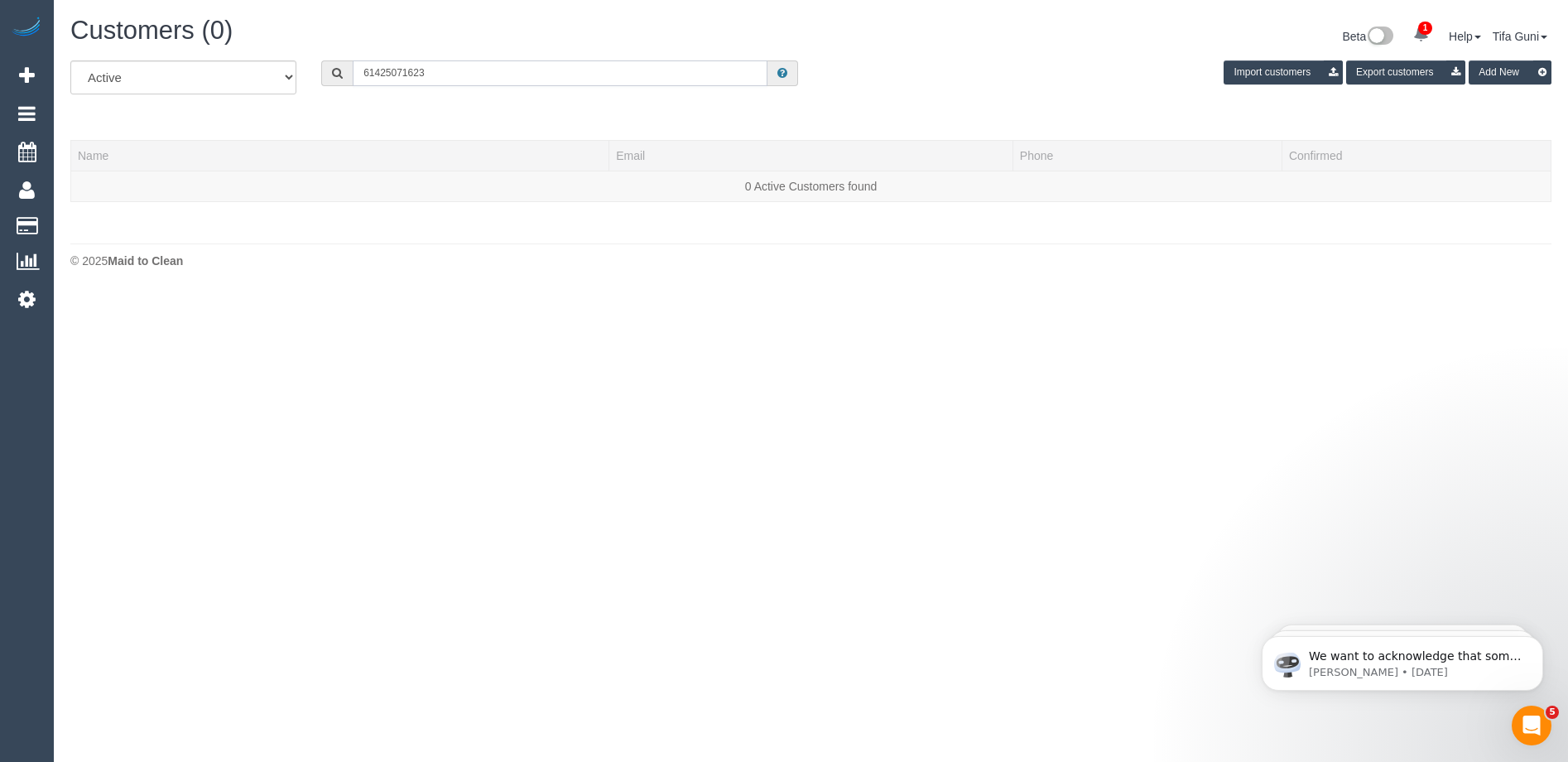
drag, startPoint x: 373, startPoint y: 69, endPoint x: 355, endPoint y: 72, distance: 18.2
click at [355, 72] on input "61425071623" at bounding box center [560, 73] width 415 height 26
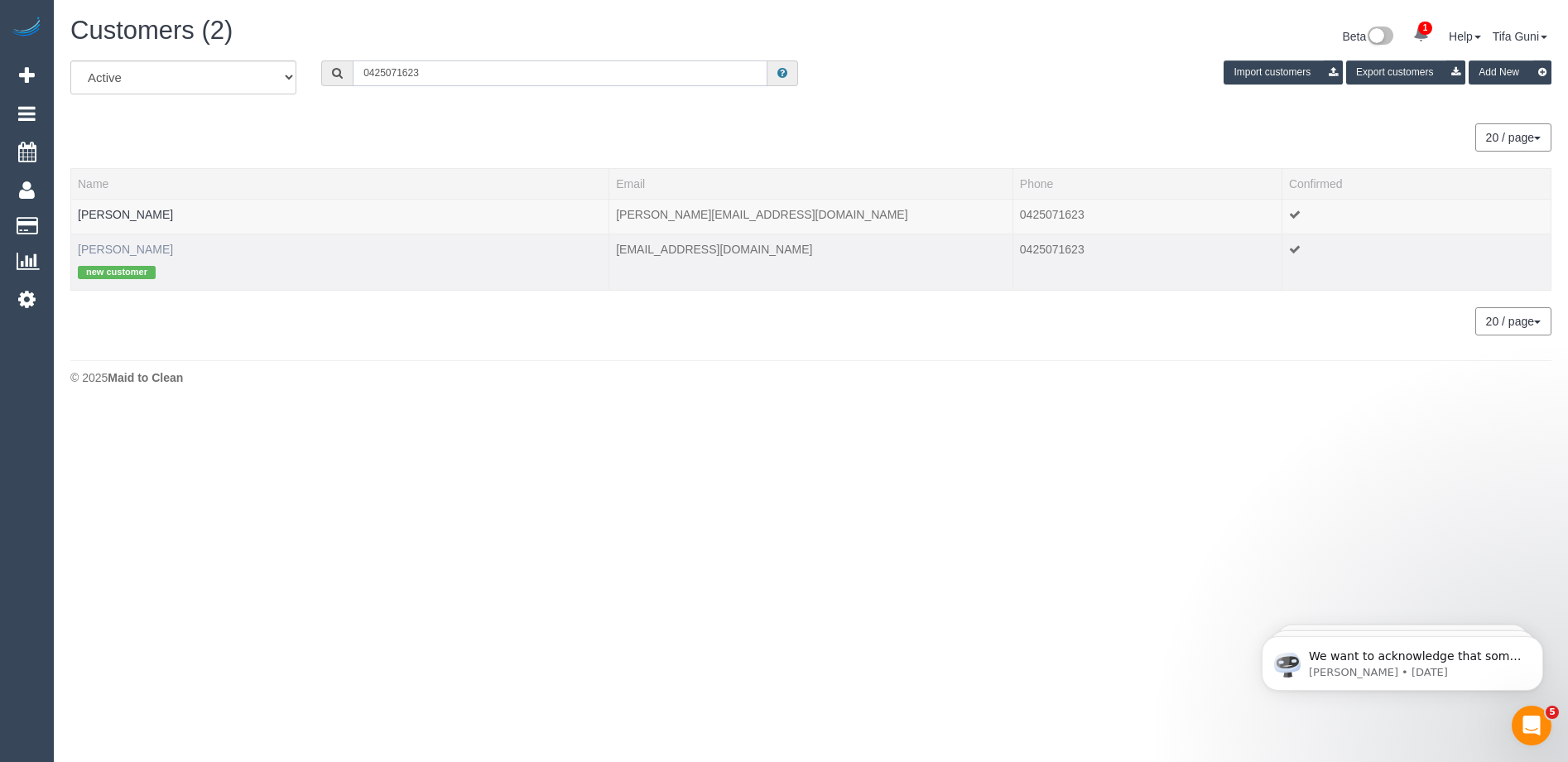
type input "0425071623"
click at [121, 250] on link "[PERSON_NAME]" at bounding box center [125, 249] width 95 height 13
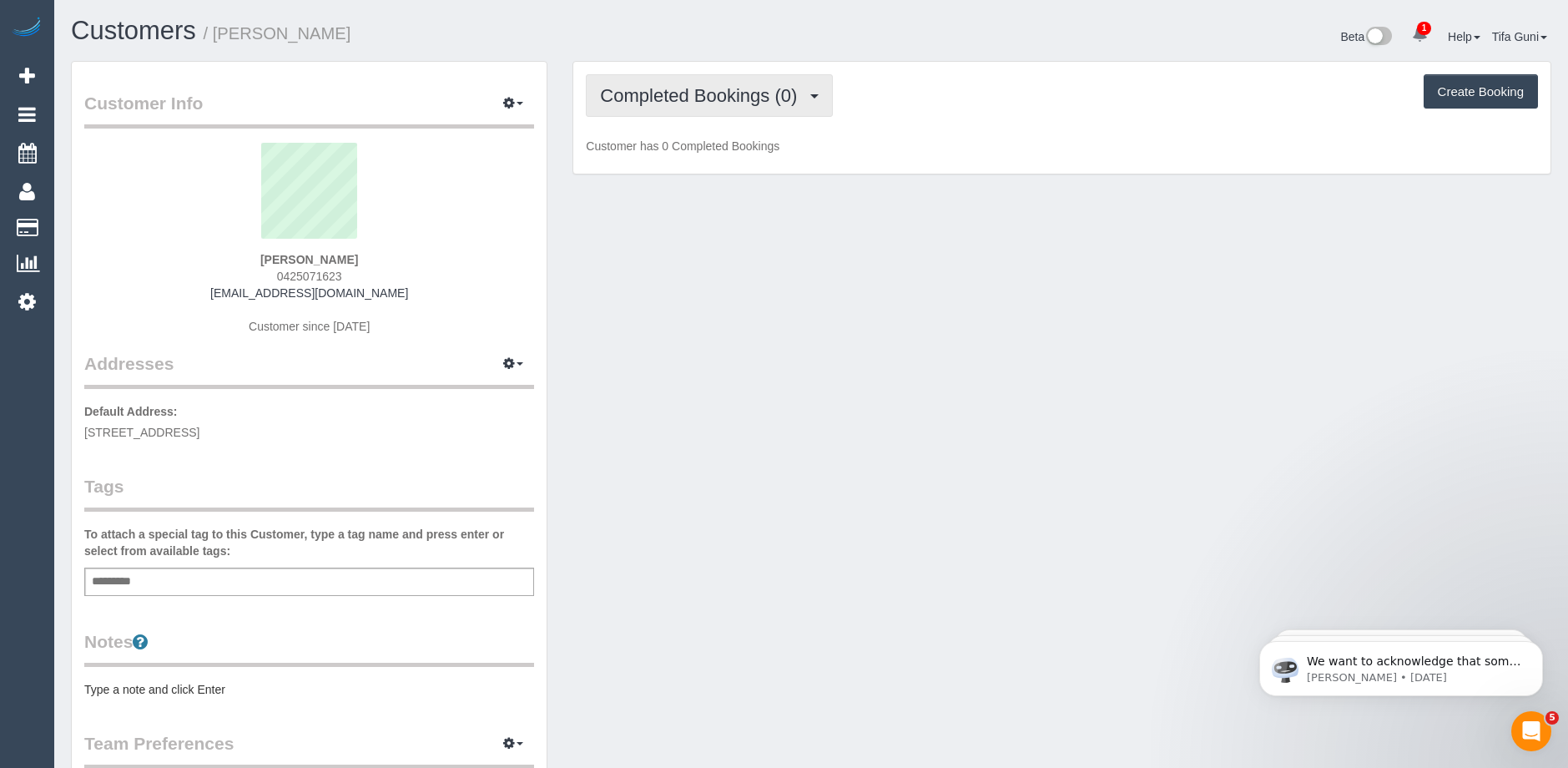
click at [722, 97] on span "Completed Bookings (0)" at bounding box center [703, 95] width 205 height 21
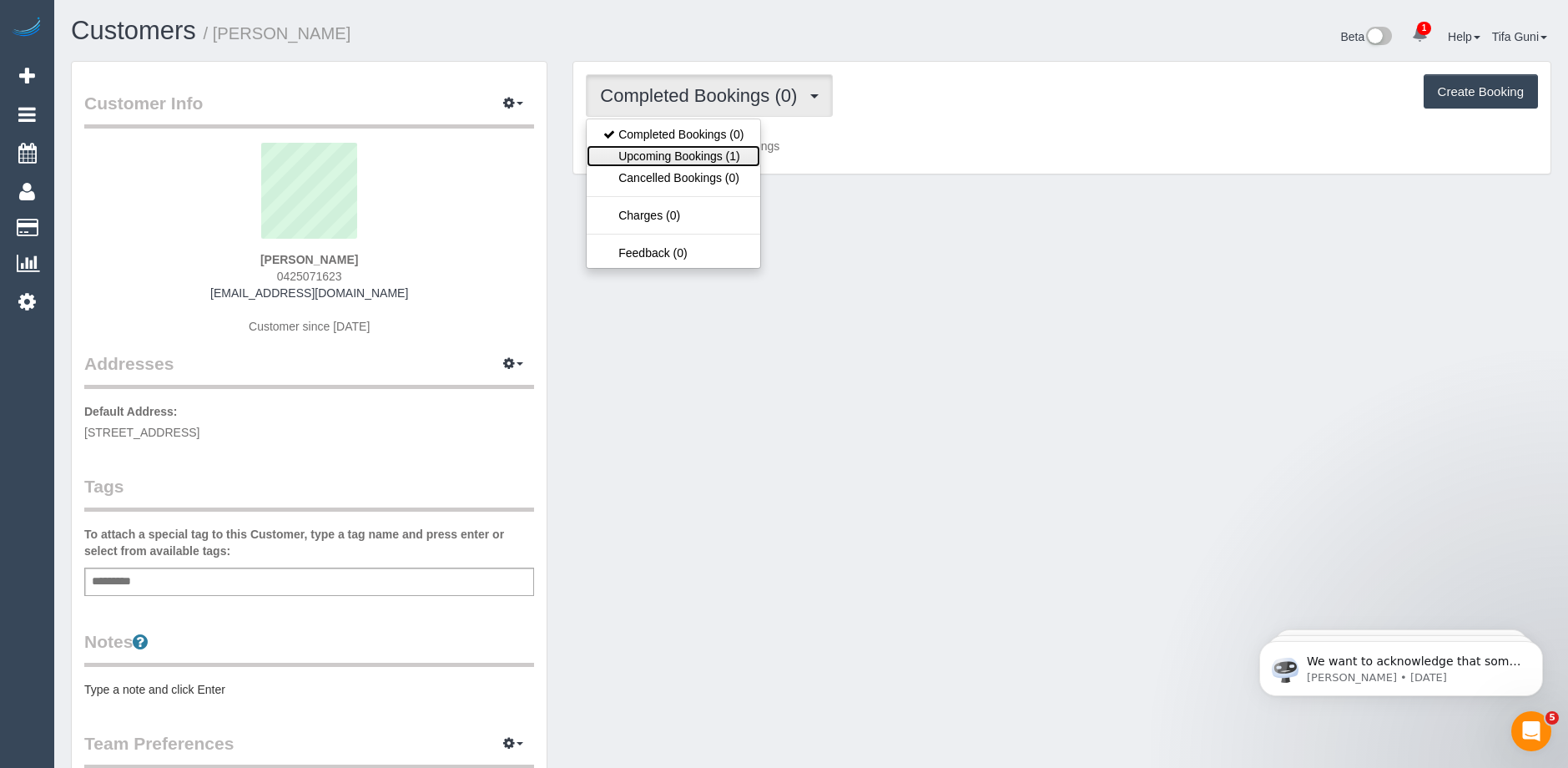
click at [706, 155] on link "Upcoming Bookings (1)" at bounding box center [674, 156] width 174 height 21
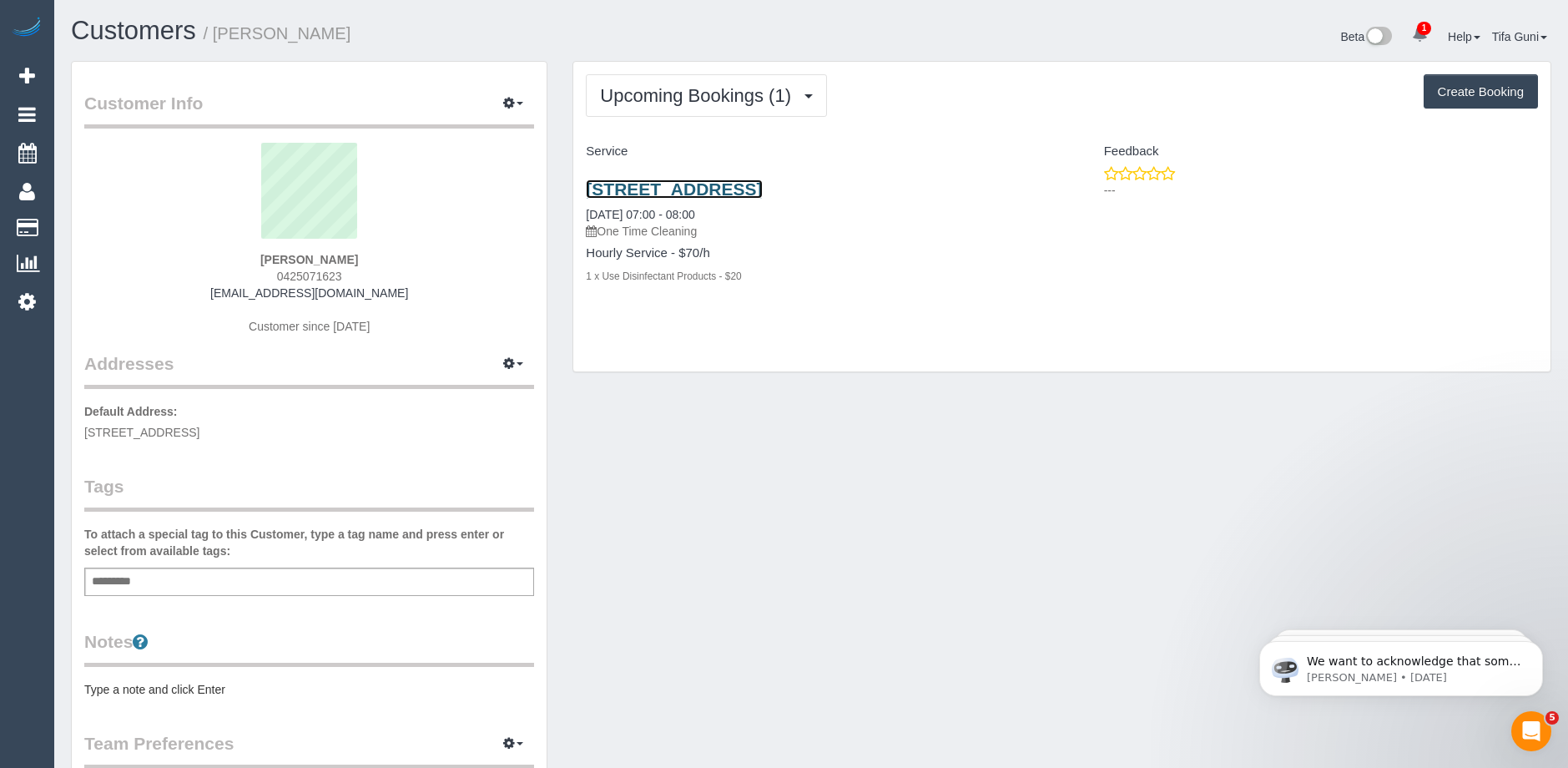
click at [692, 188] on link "[STREET_ADDRESS]" at bounding box center [674, 189] width 176 height 20
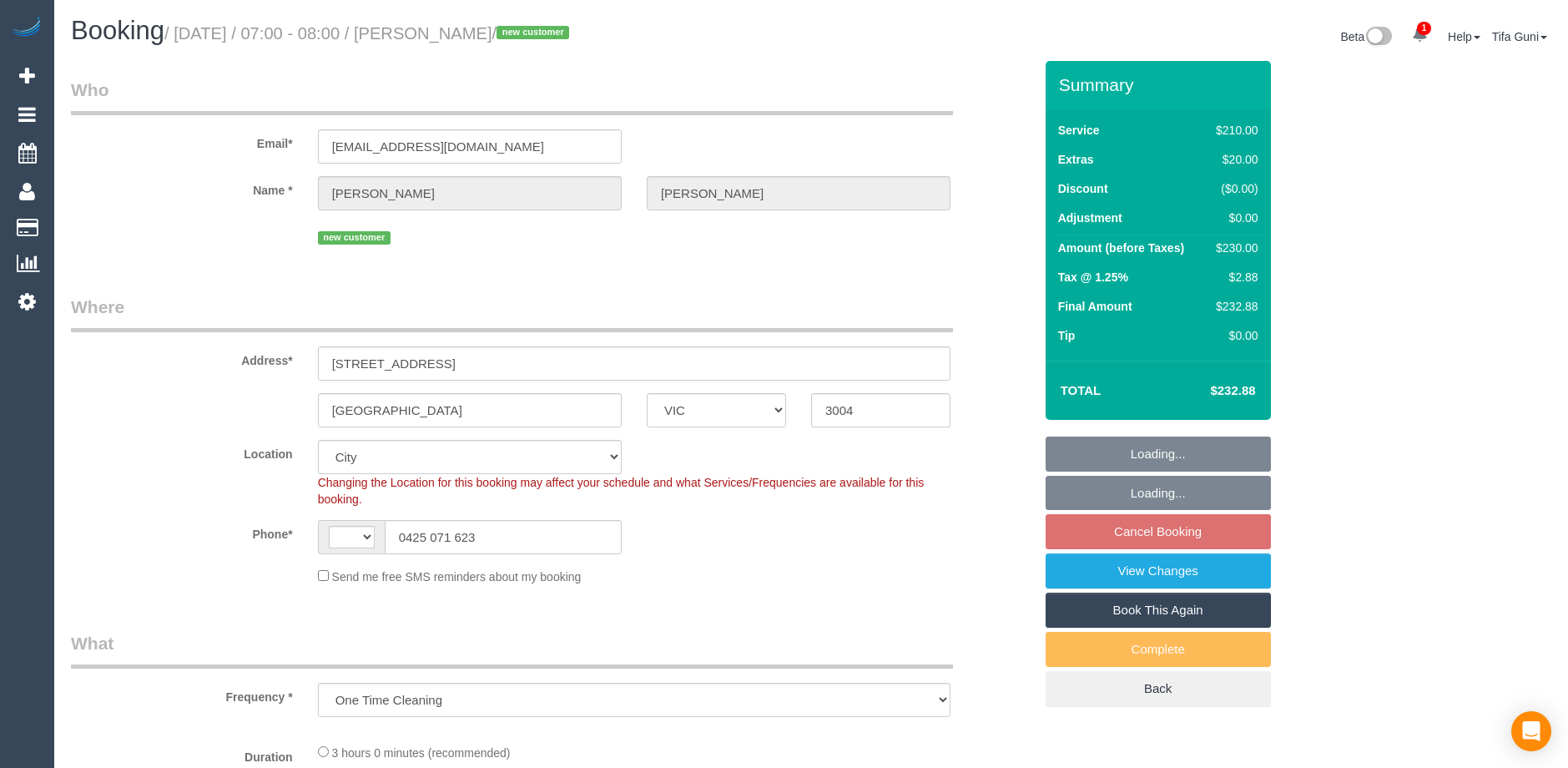
select select "VIC"
select select "object:857"
select select "string:AU"
select select "180"
select select "number:28"
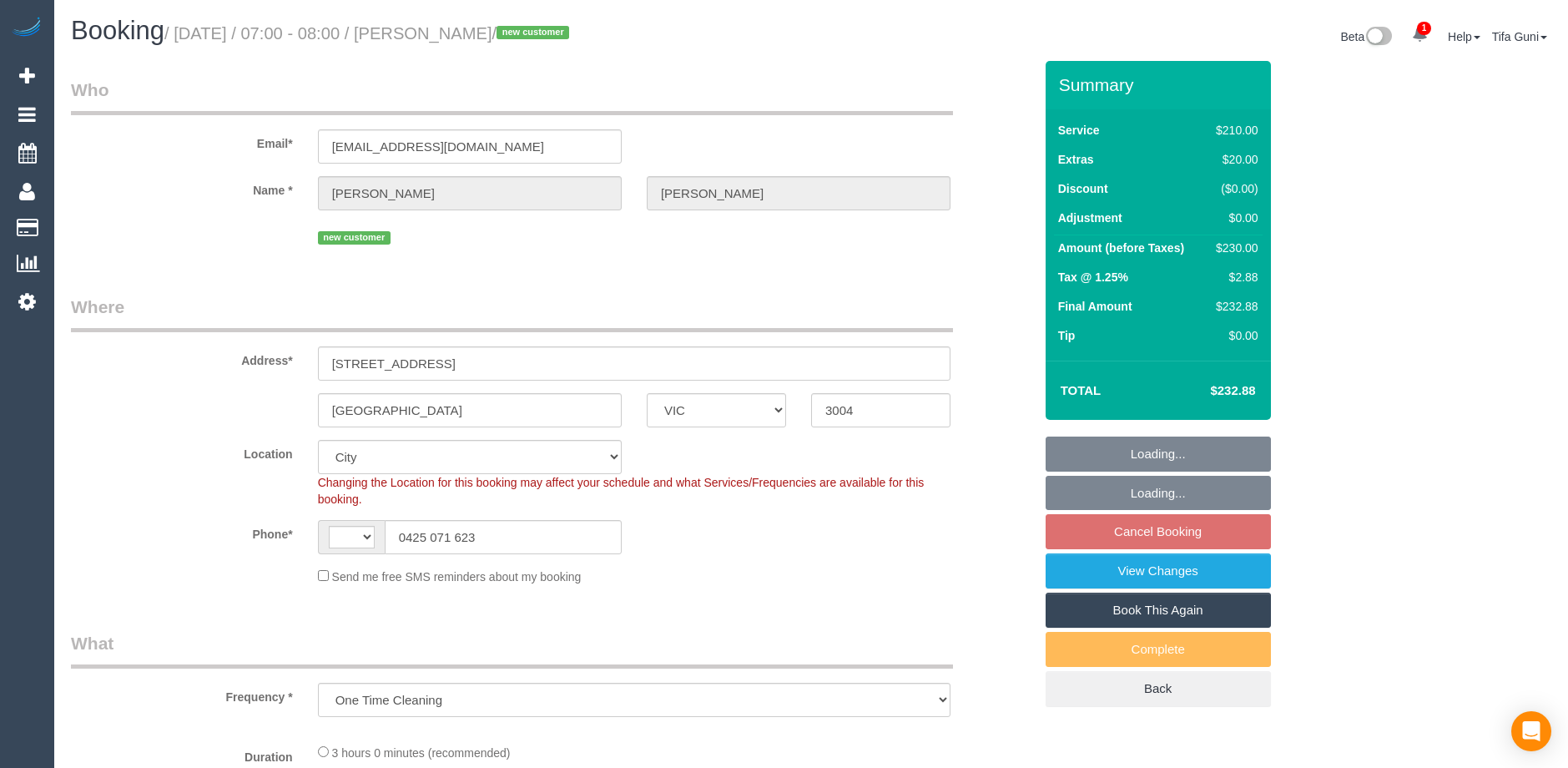
select select "number:14"
select select "number:20"
select select "number:25"
select select "number:26"
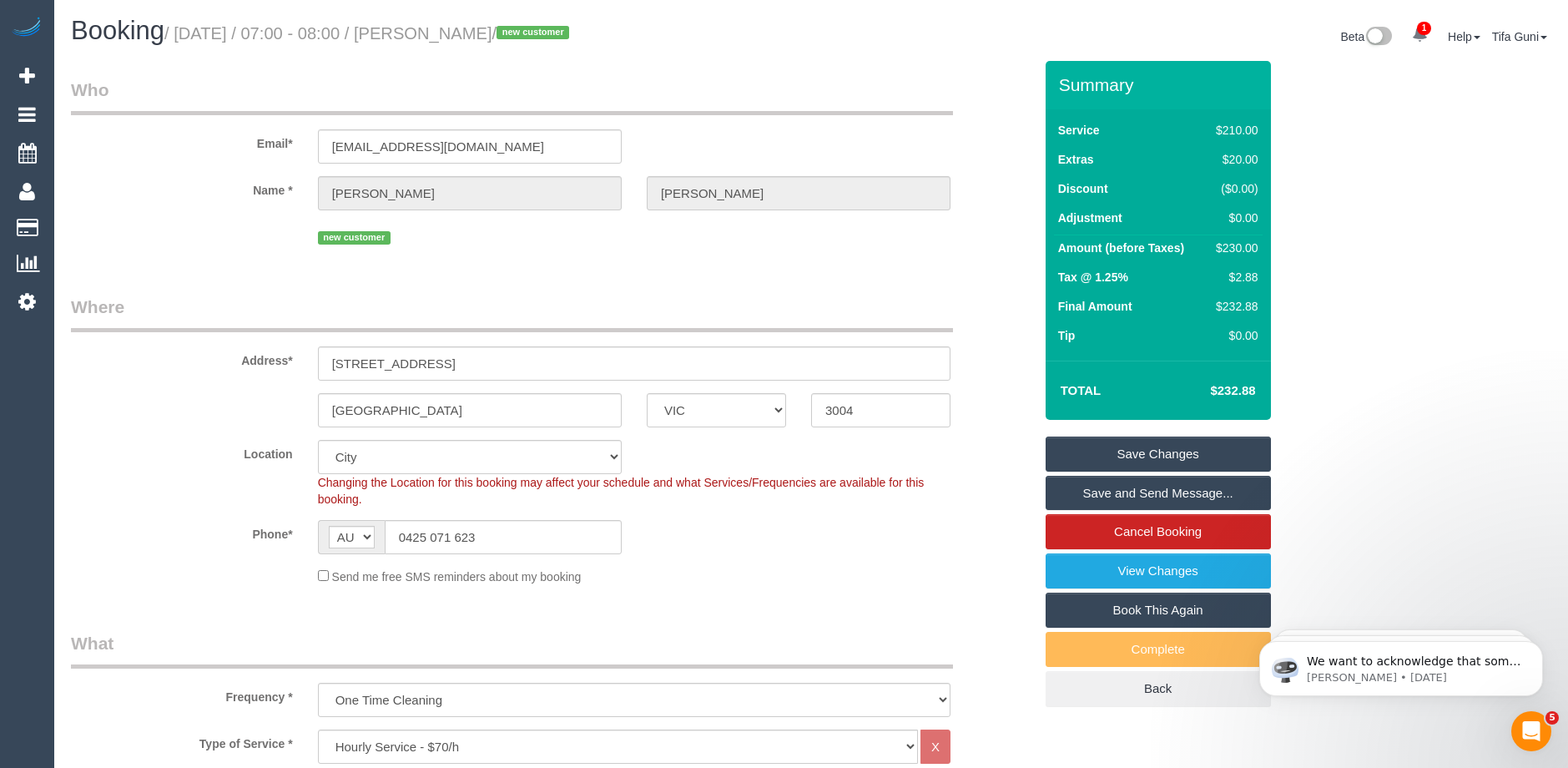
click at [502, 103] on legend "Who" at bounding box center [511, 96] width 882 height 37
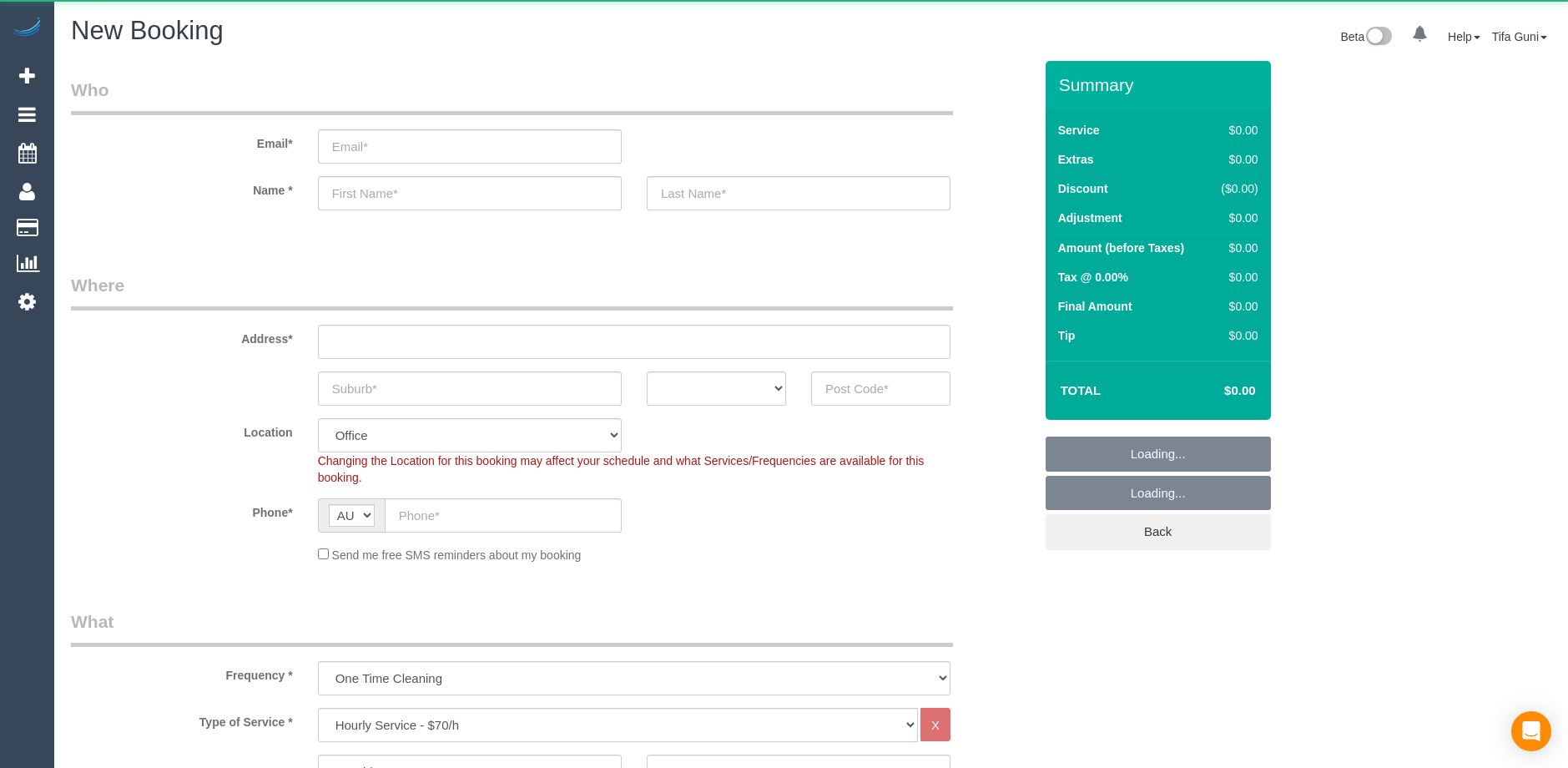
select select "object:822"
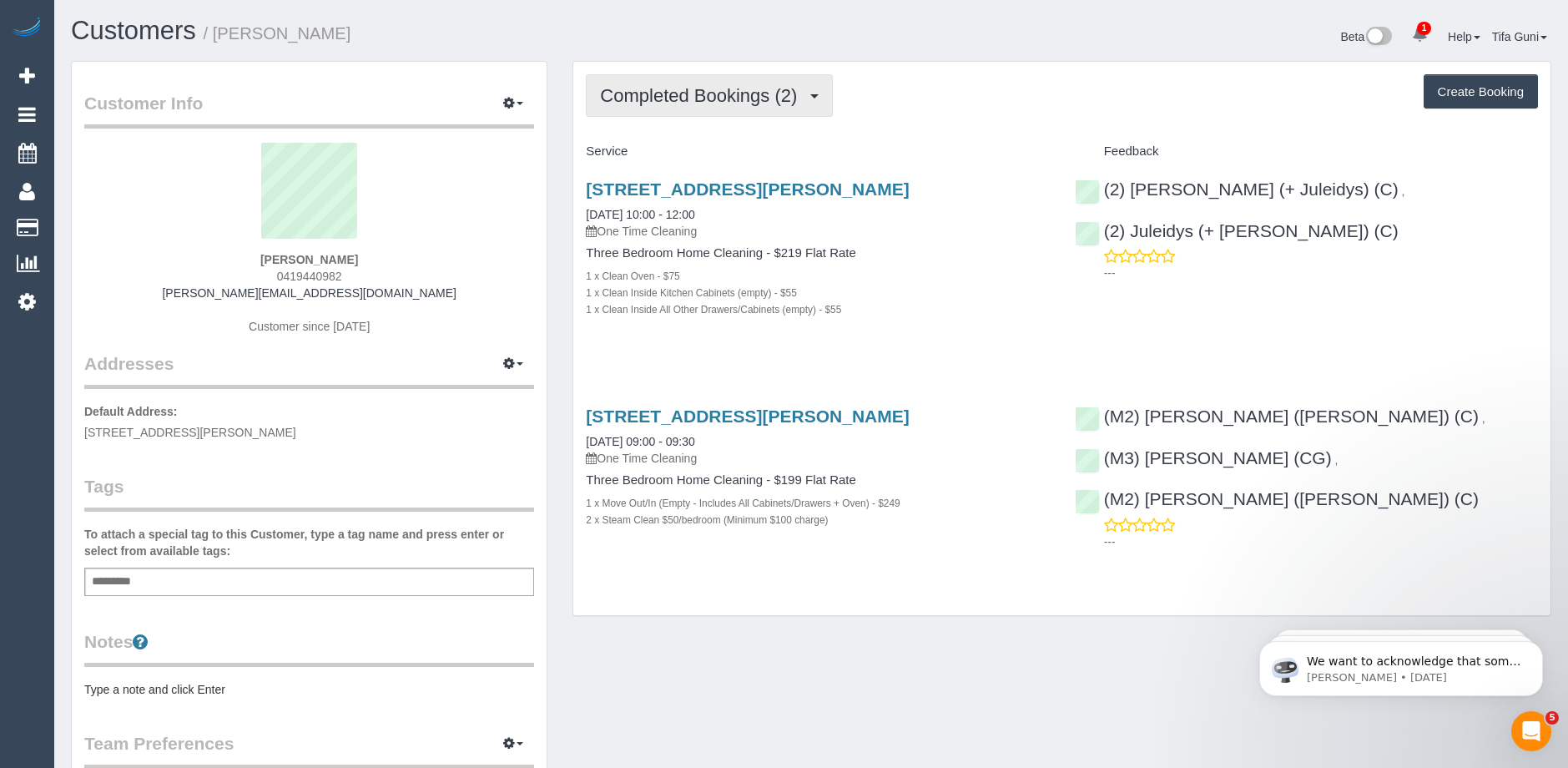
click at [734, 108] on button "Completed Bookings (2)" at bounding box center [709, 96] width 247 height 43
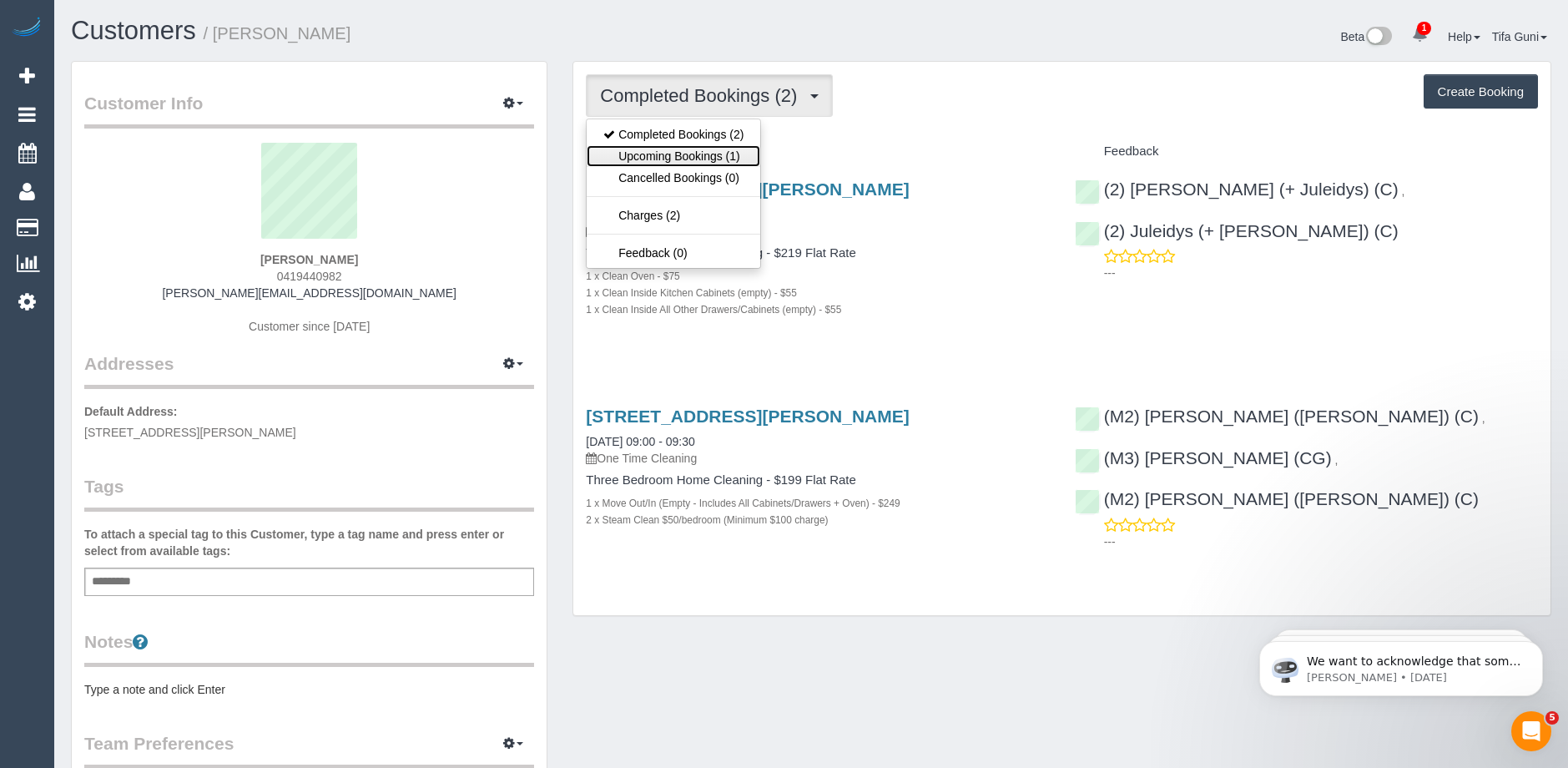
click at [720, 152] on link "Upcoming Bookings (1)" at bounding box center [674, 156] width 174 height 21
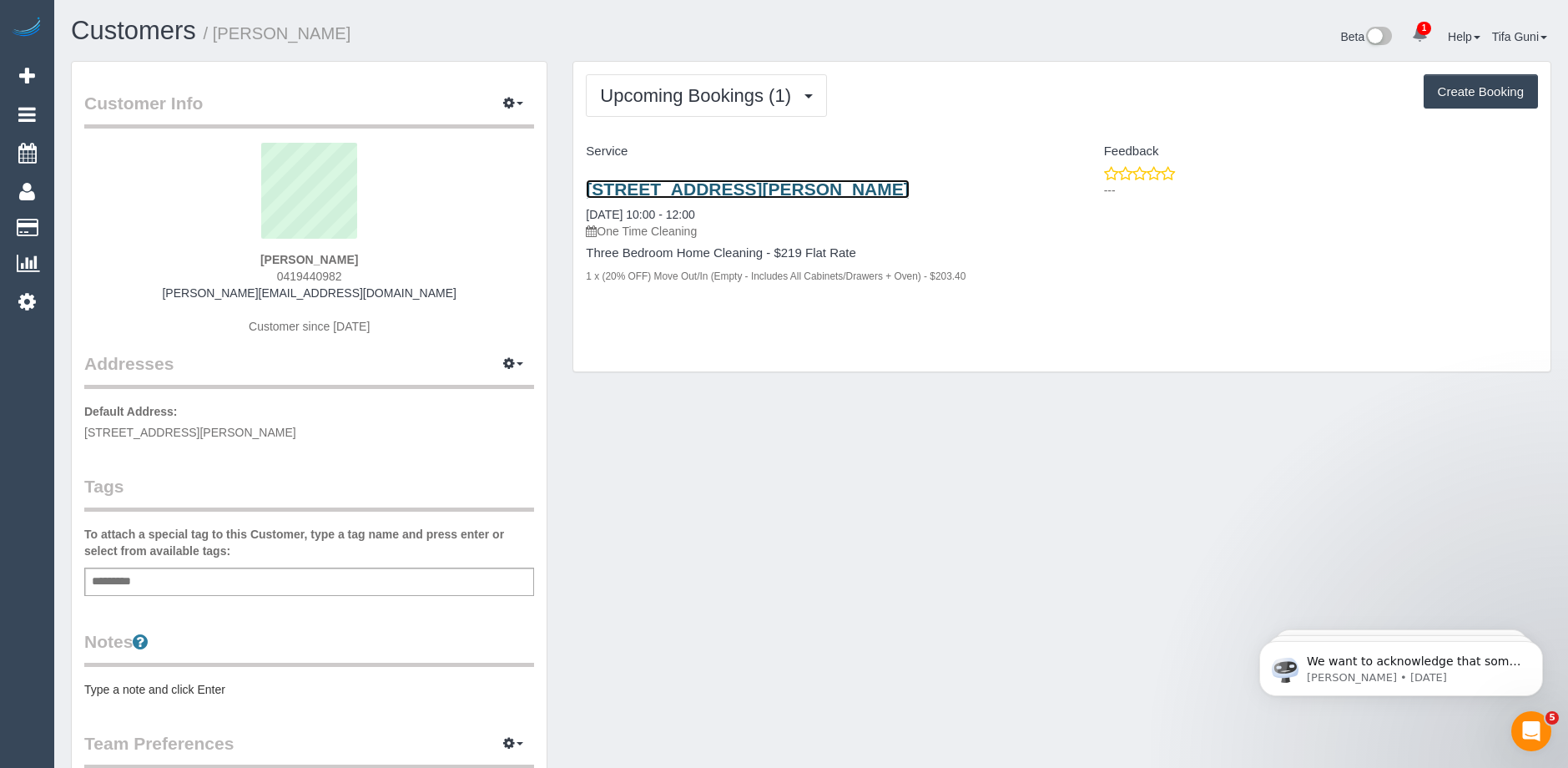
click at [844, 189] on link "36 Palmer Street, South Melboune, VIC 3205" at bounding box center [748, 189] width 323 height 20
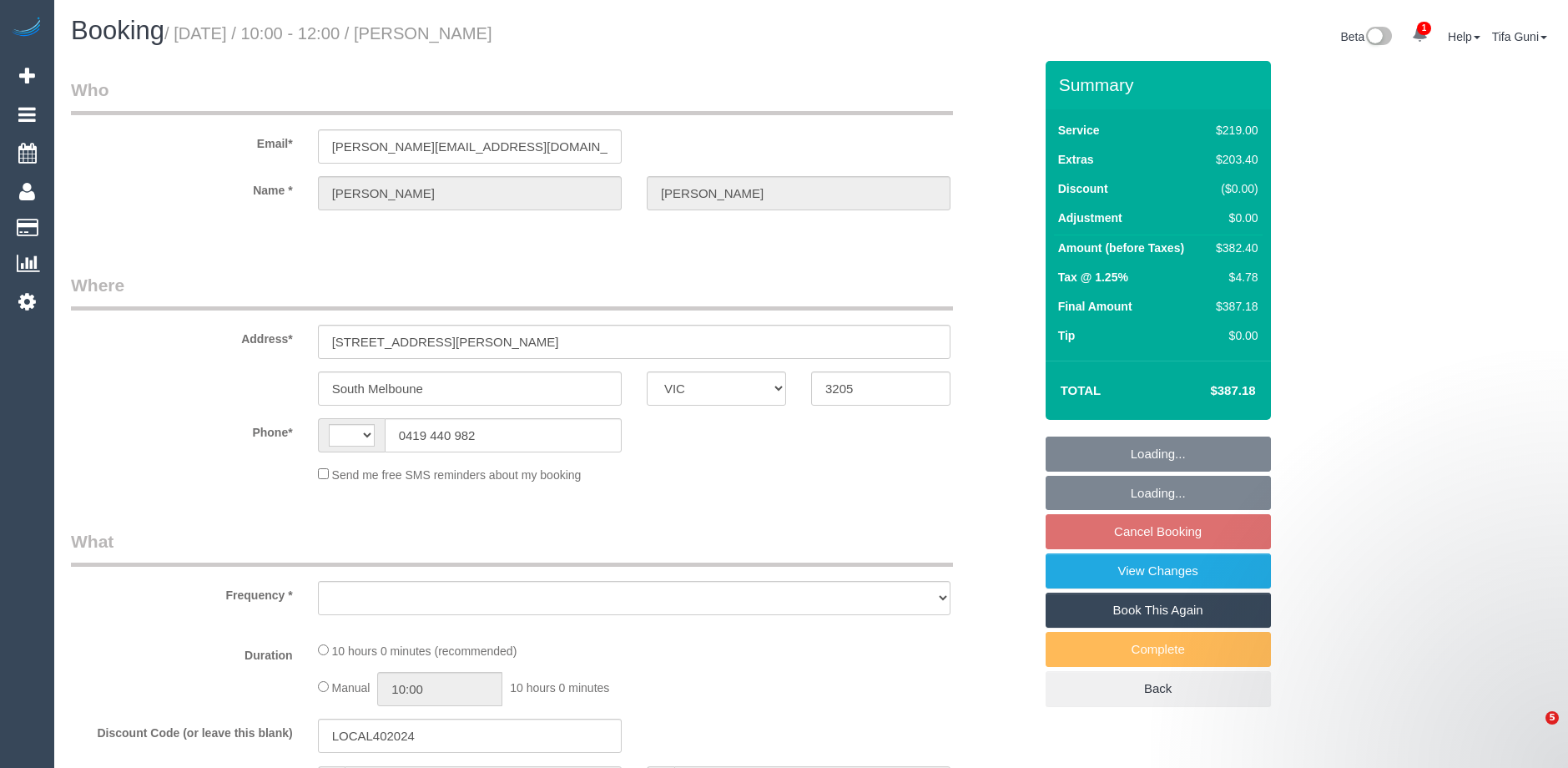
select select "VIC"
select select "object:284"
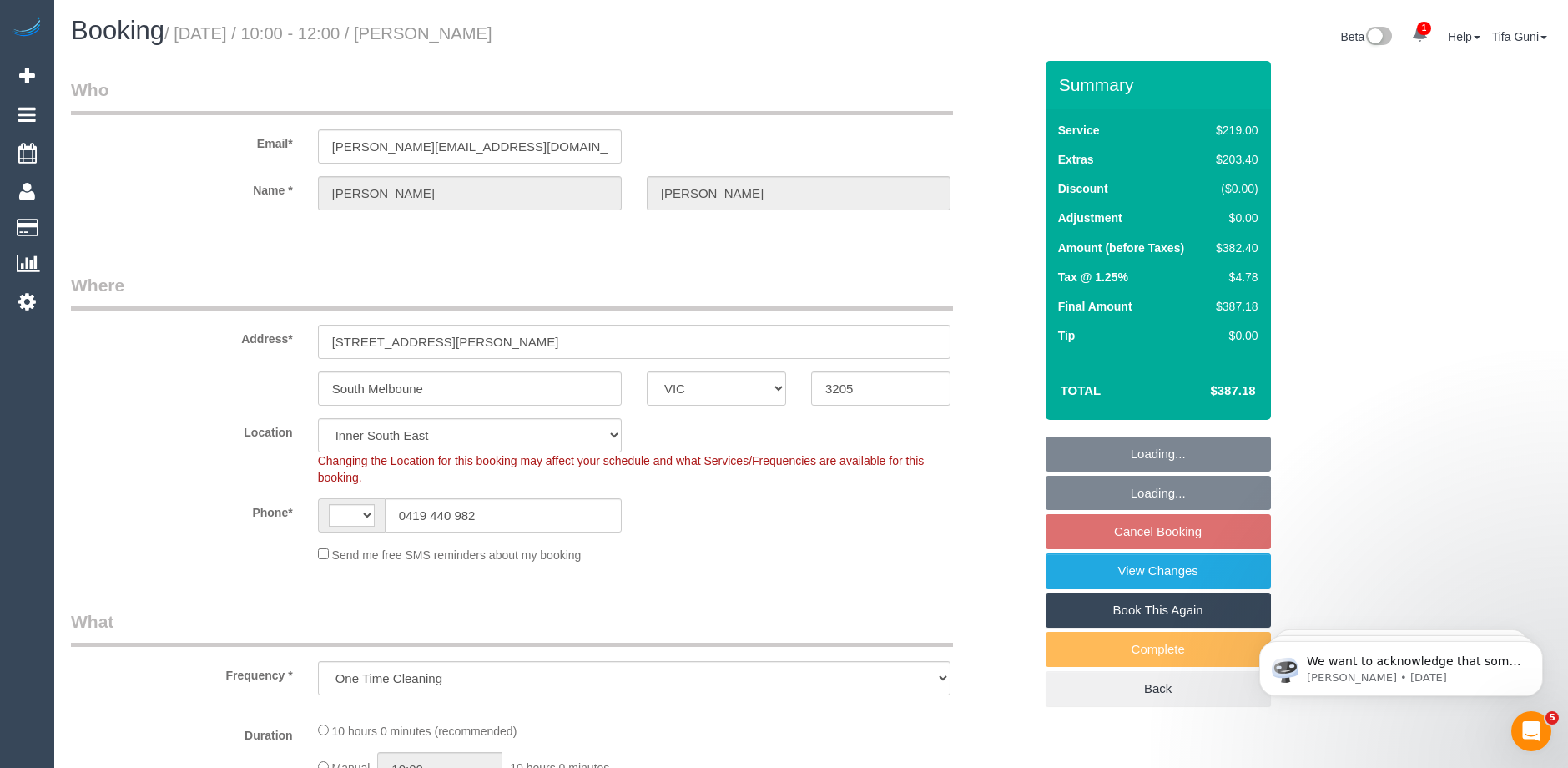
select select "string:AU"
select select "string:stripe-pm_1S9Gbg2GScqysDRVb1UIbqH4"
select select "number:28"
select select "number:14"
select select "number:19"
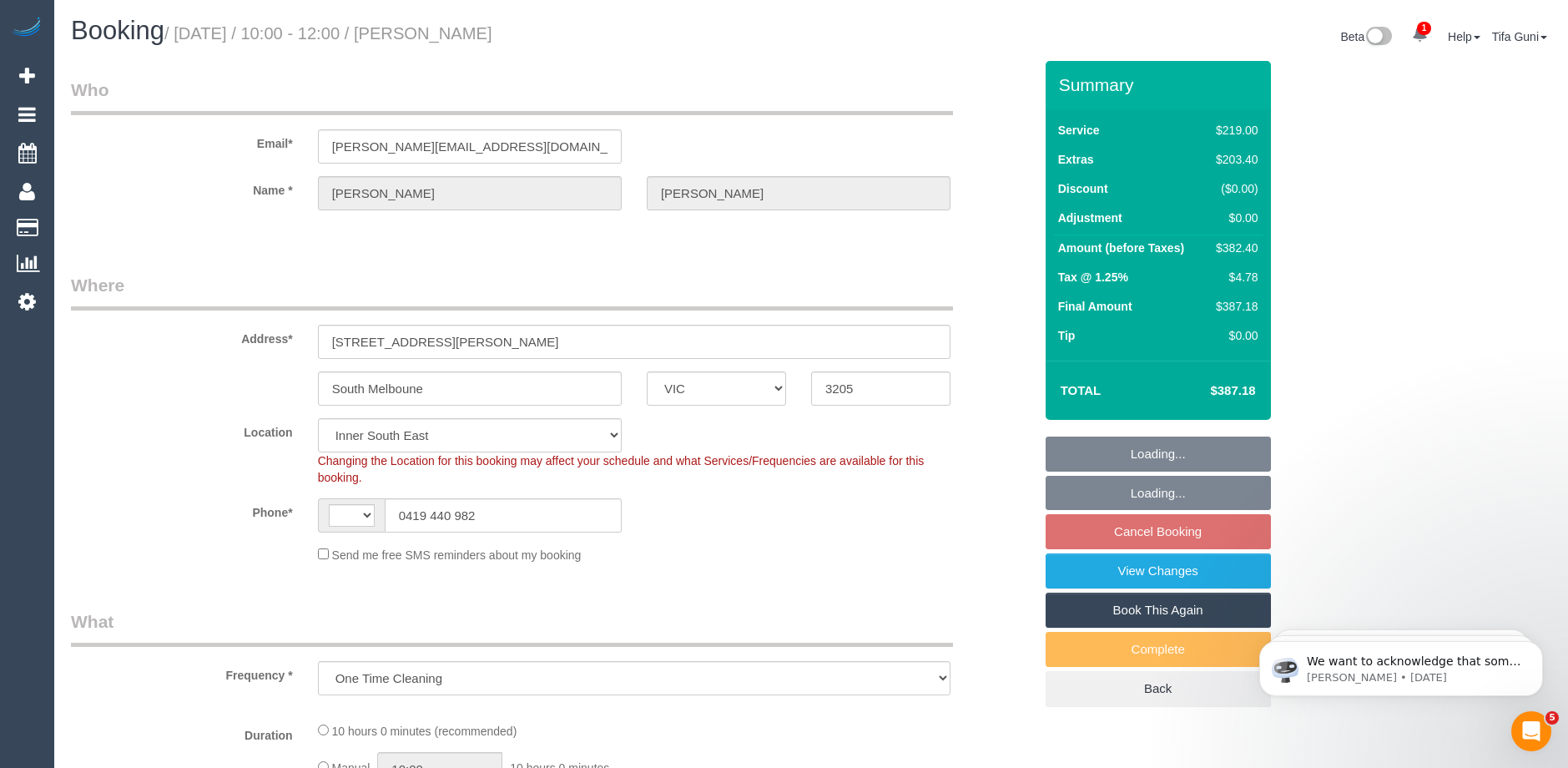
select select "number:24"
select select "number:13"
select select "object:1391"
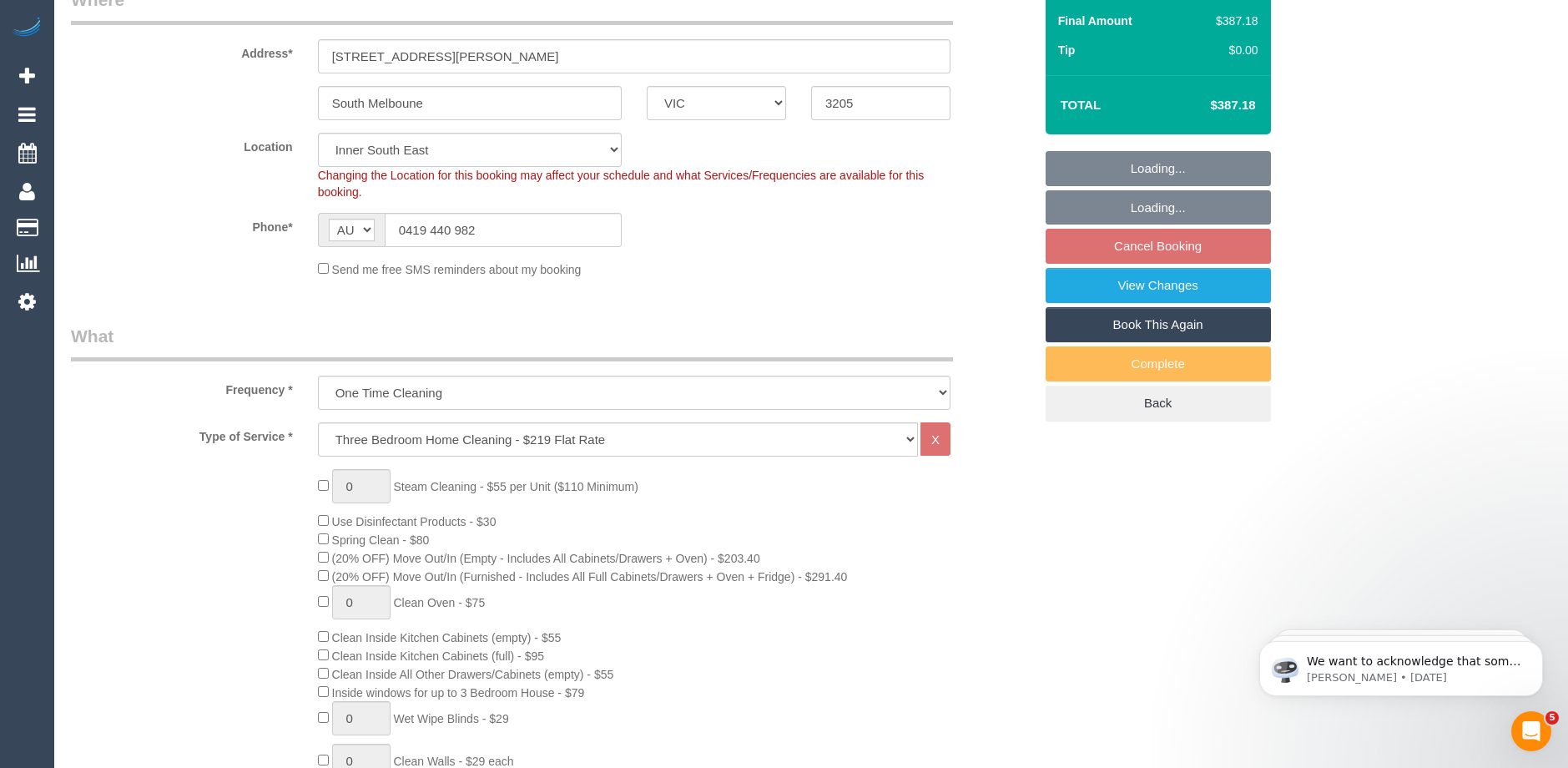
select select "spot3"
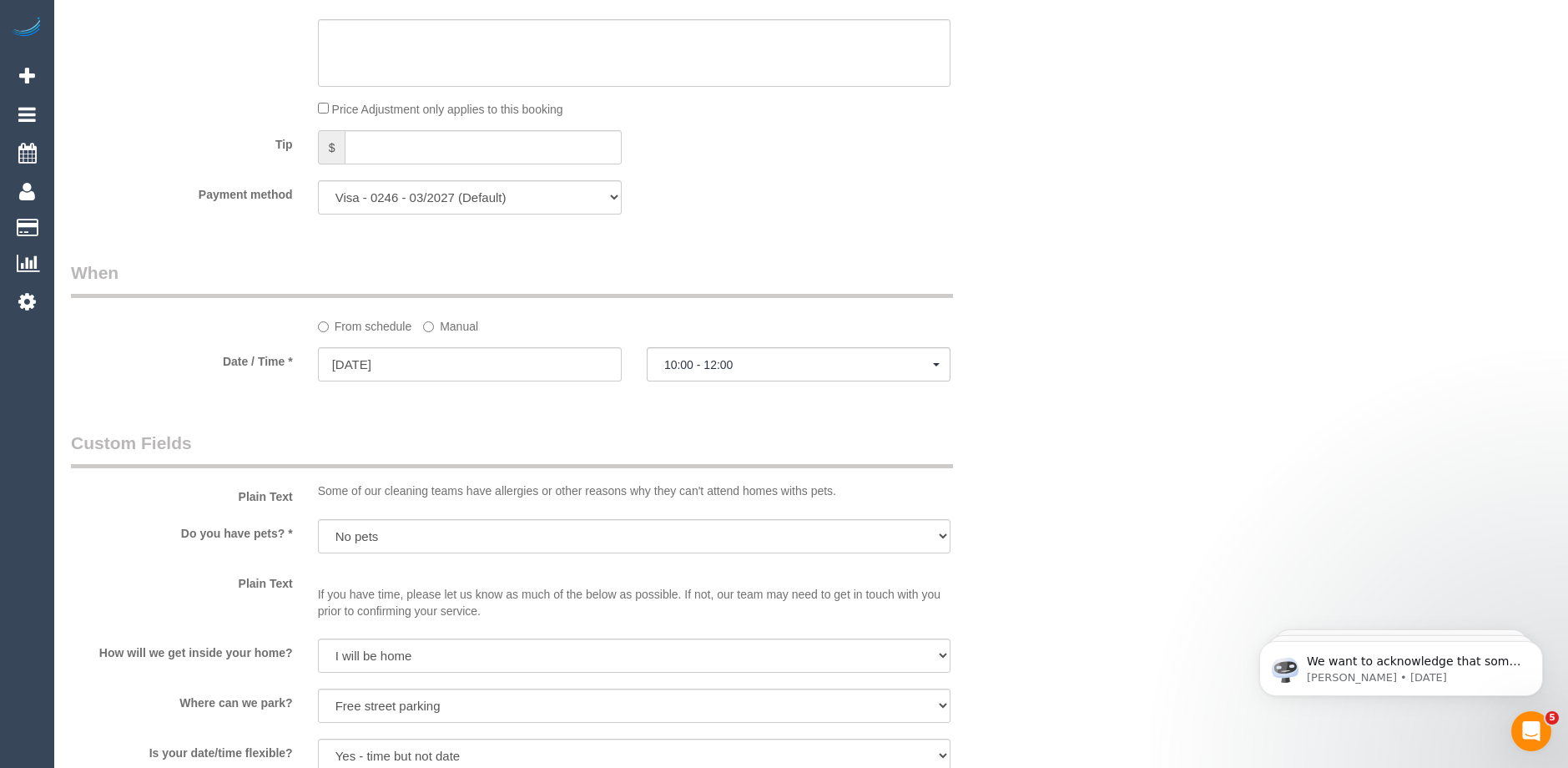
scroll to position [1669, 0]
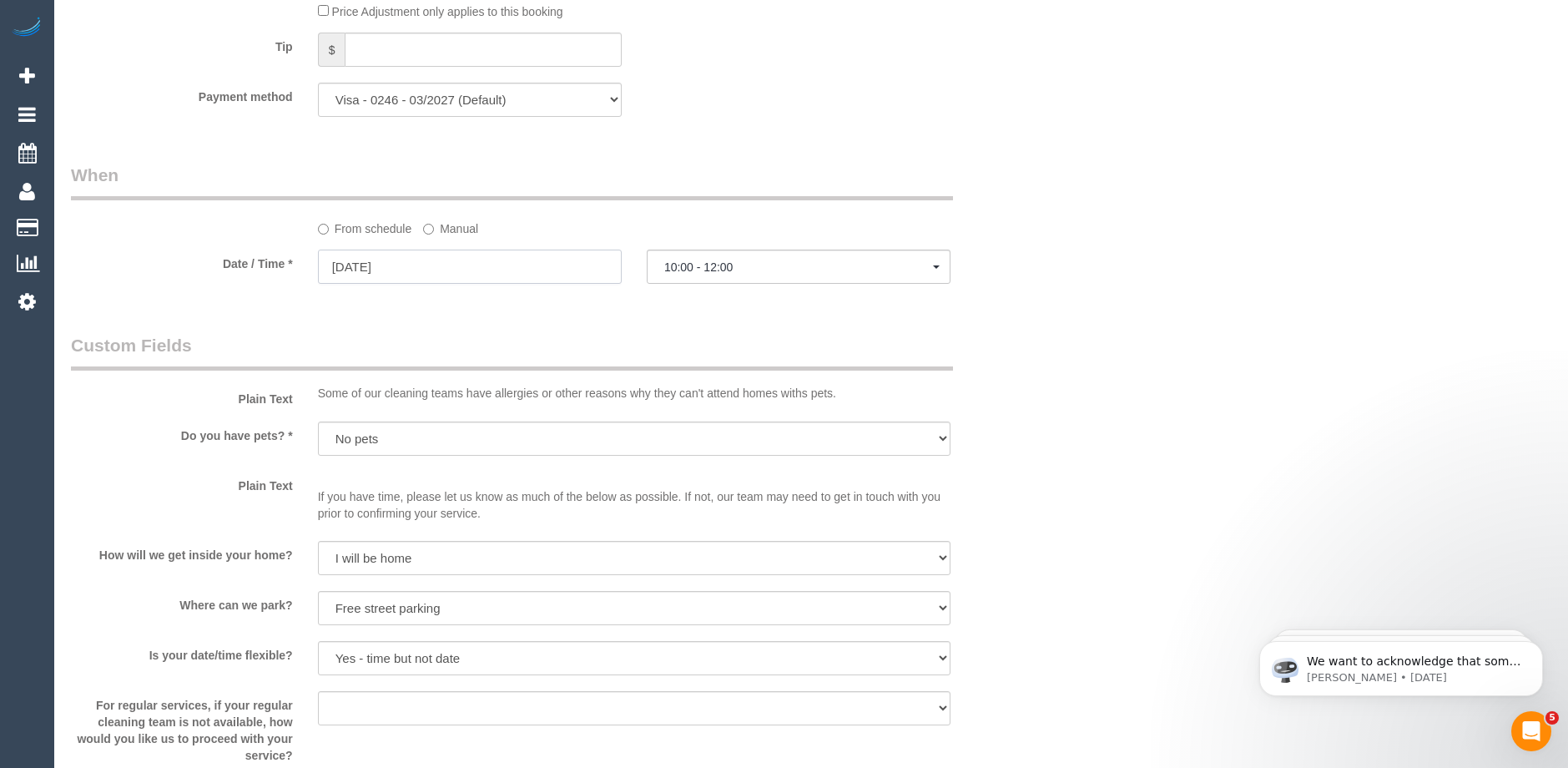
click at [419, 267] on input "[DATE]" at bounding box center [470, 266] width 304 height 35
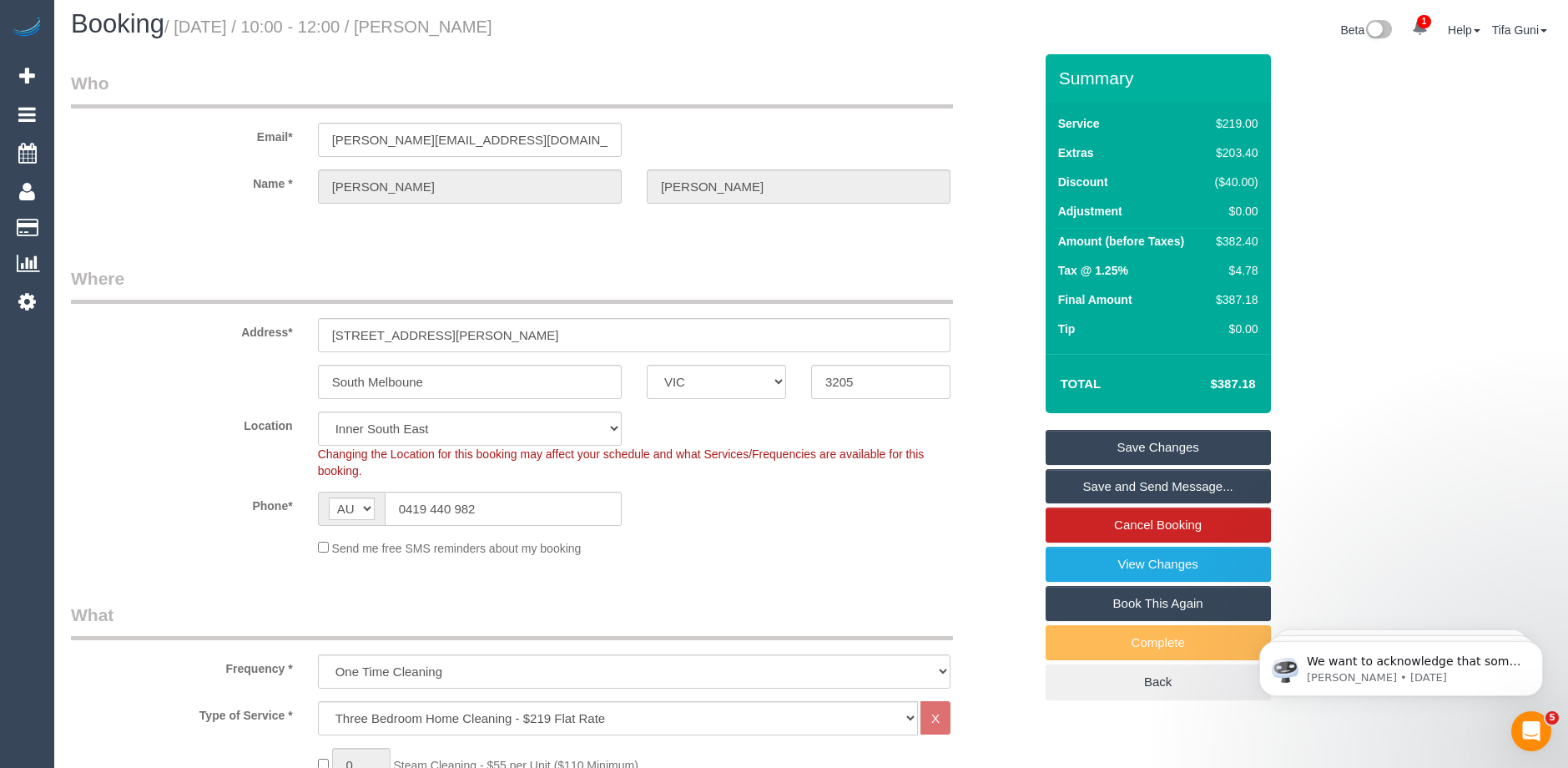
scroll to position [0, 0]
